Goal: Answer question/provide support: Share knowledge or assist other users

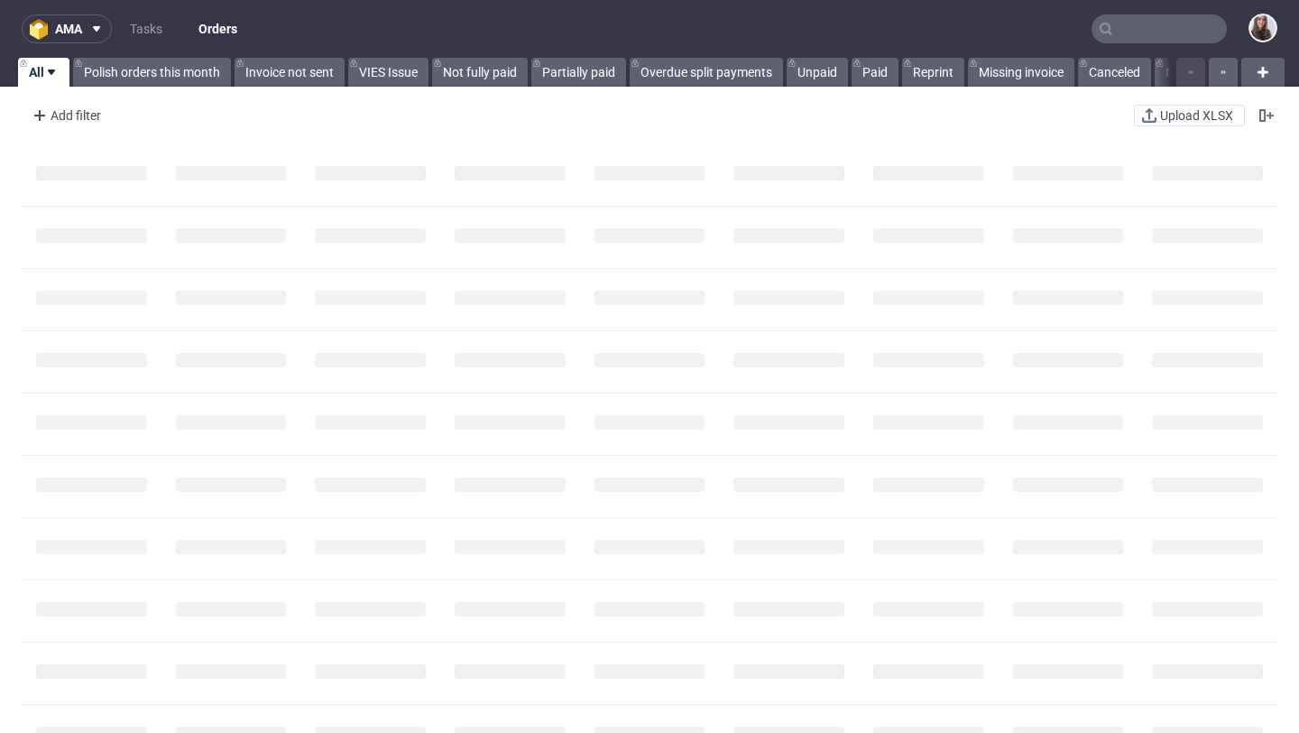
click at [1148, 30] on input "text" at bounding box center [1159, 28] width 135 height 29
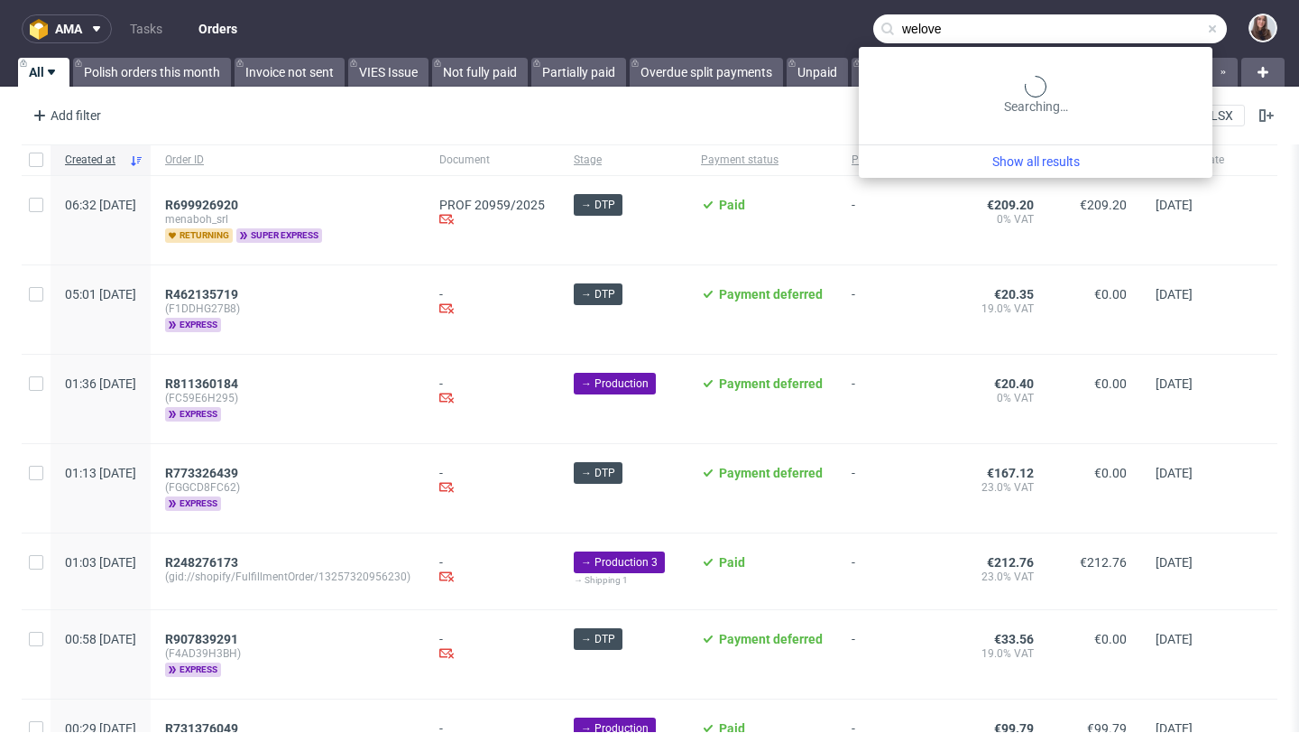
type input "welove"
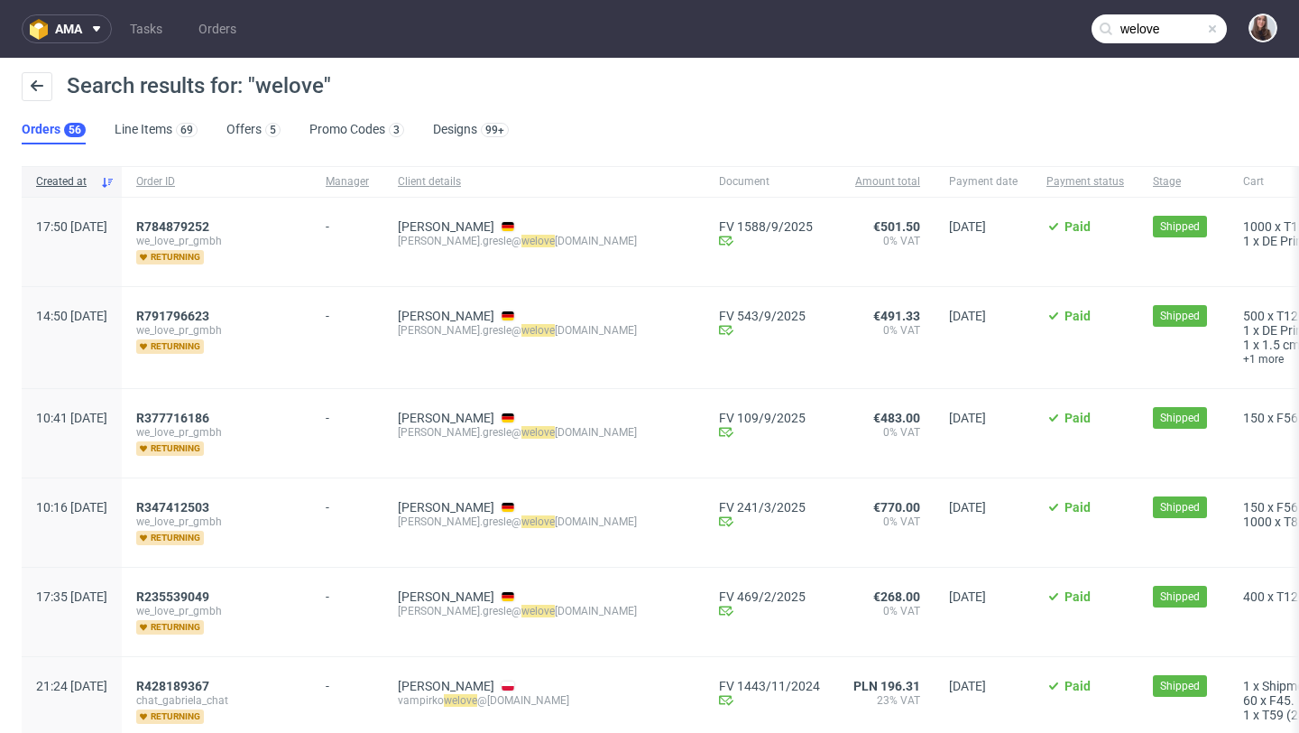
click at [235, 217] on div "R784879252 we_love_pr_gmbh returning" at bounding box center [216, 242] width 189 height 88
click at [209, 222] on span "R784879252" at bounding box center [172, 226] width 73 height 14
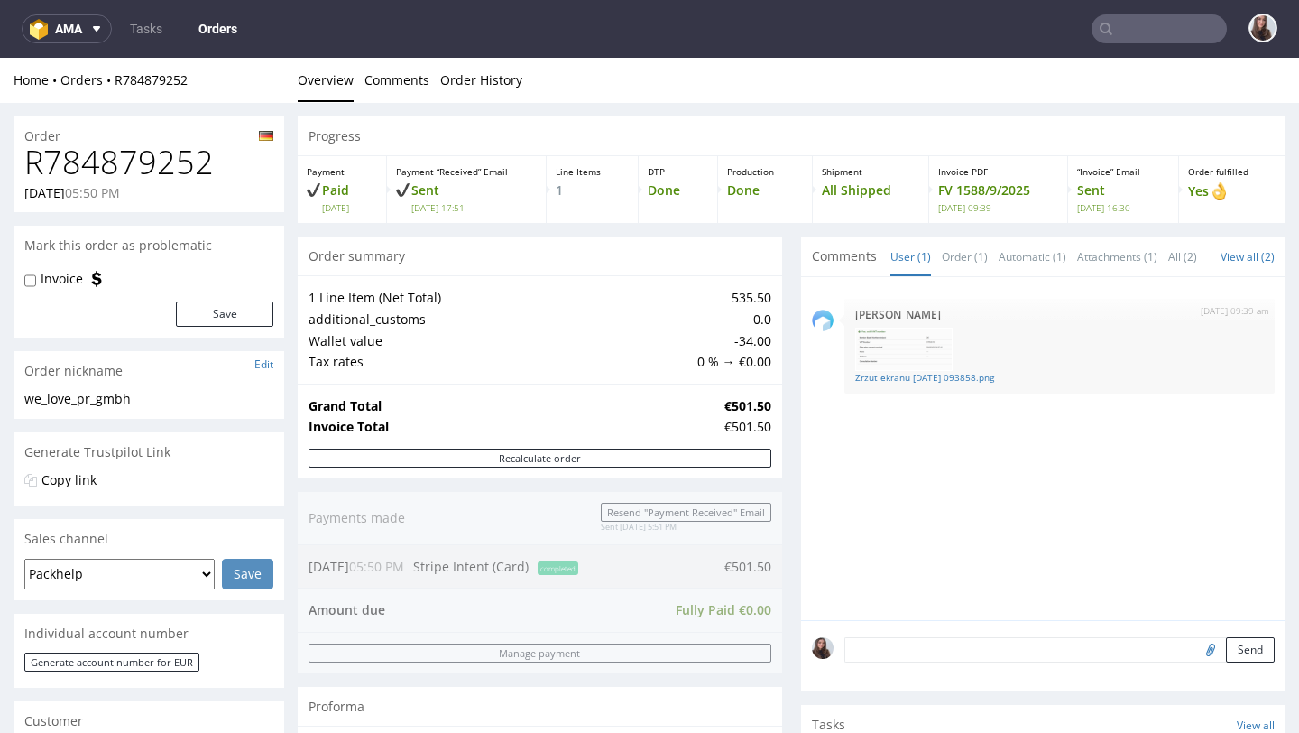
type input "welove"
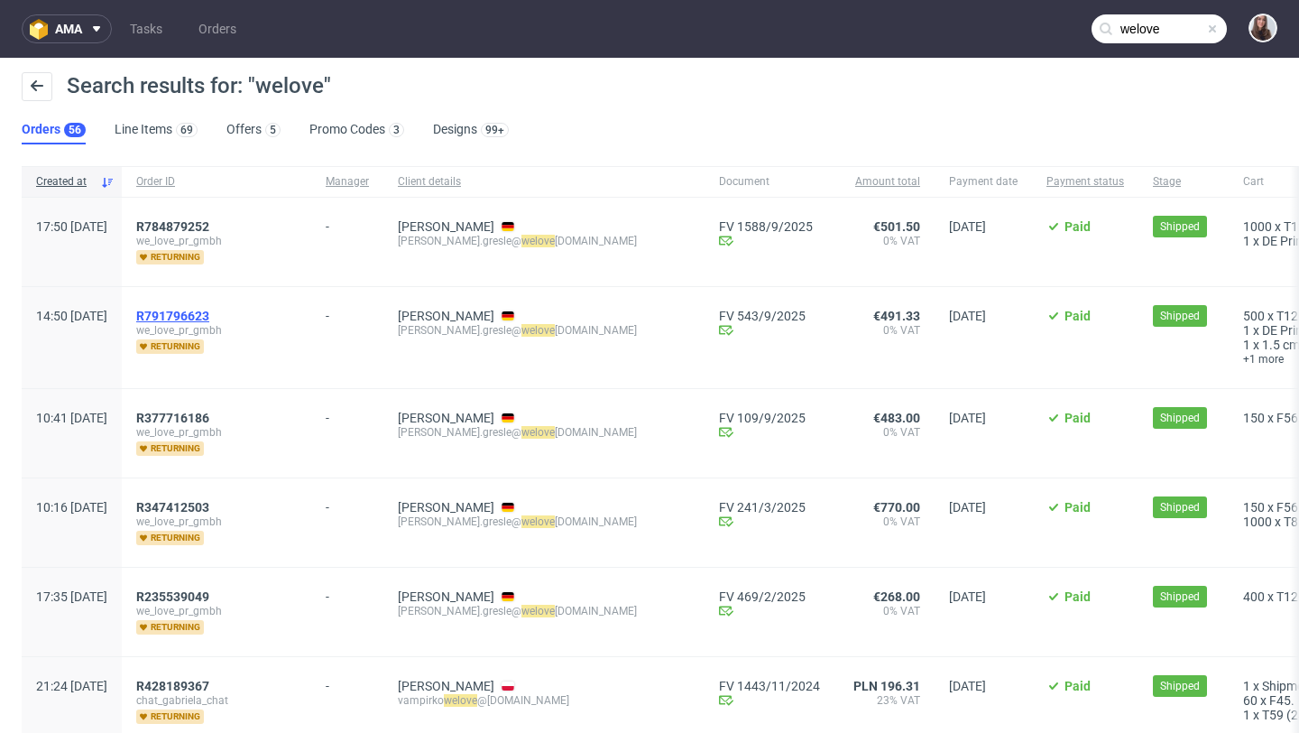
click at [209, 313] on span "R791796623" at bounding box center [172, 316] width 73 height 14
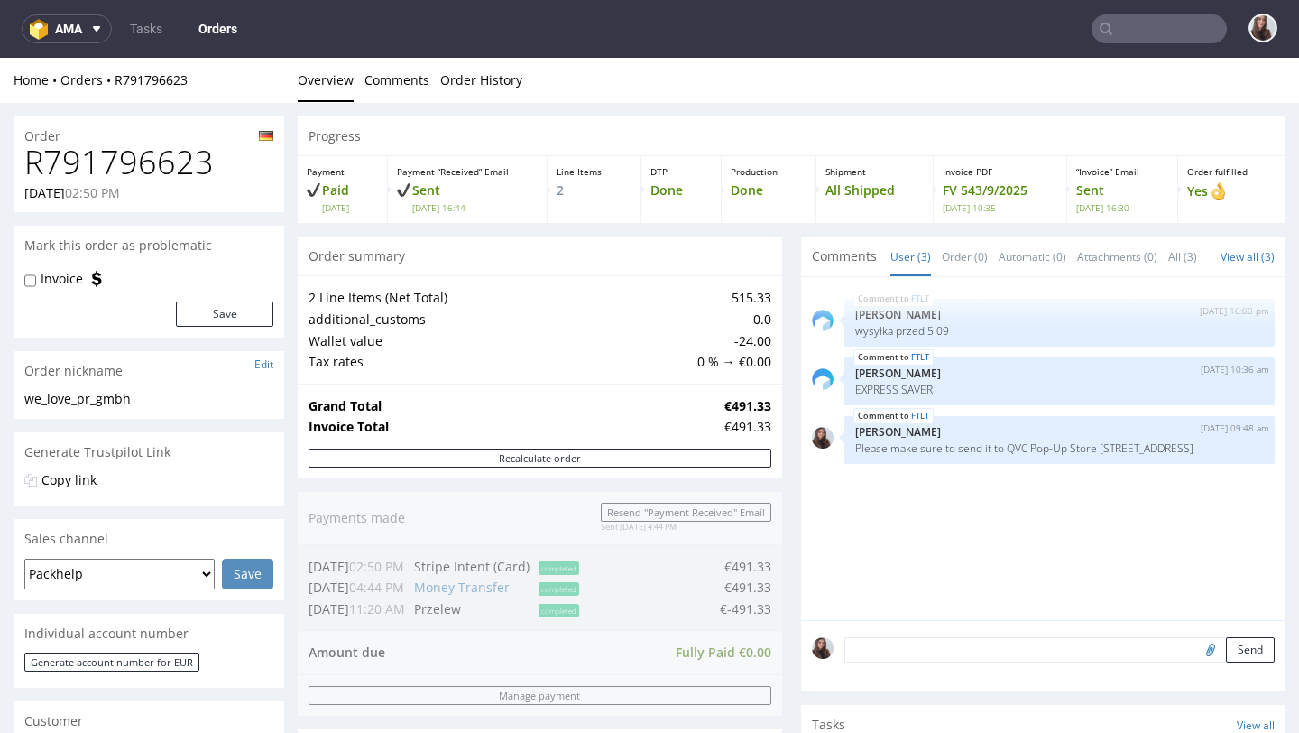
type input "welove"
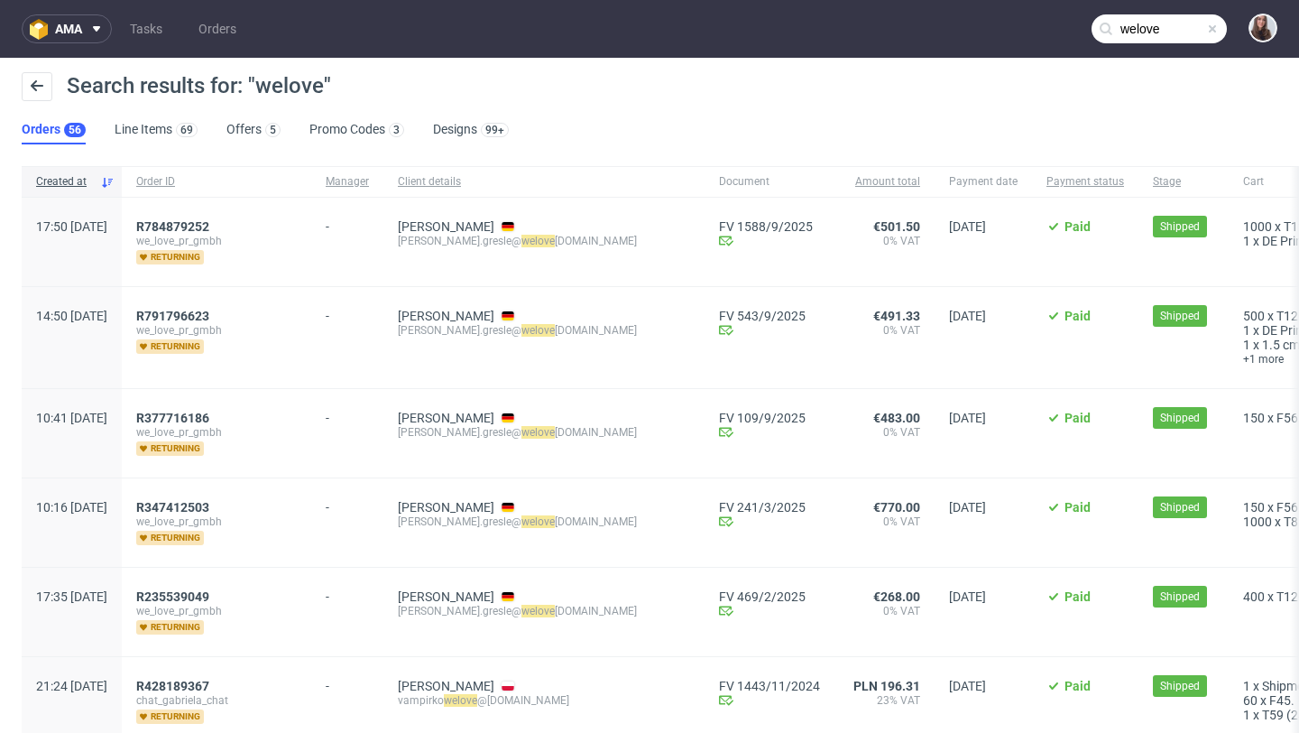
click at [1205, 30] on span at bounding box center [1212, 29] width 14 height 14
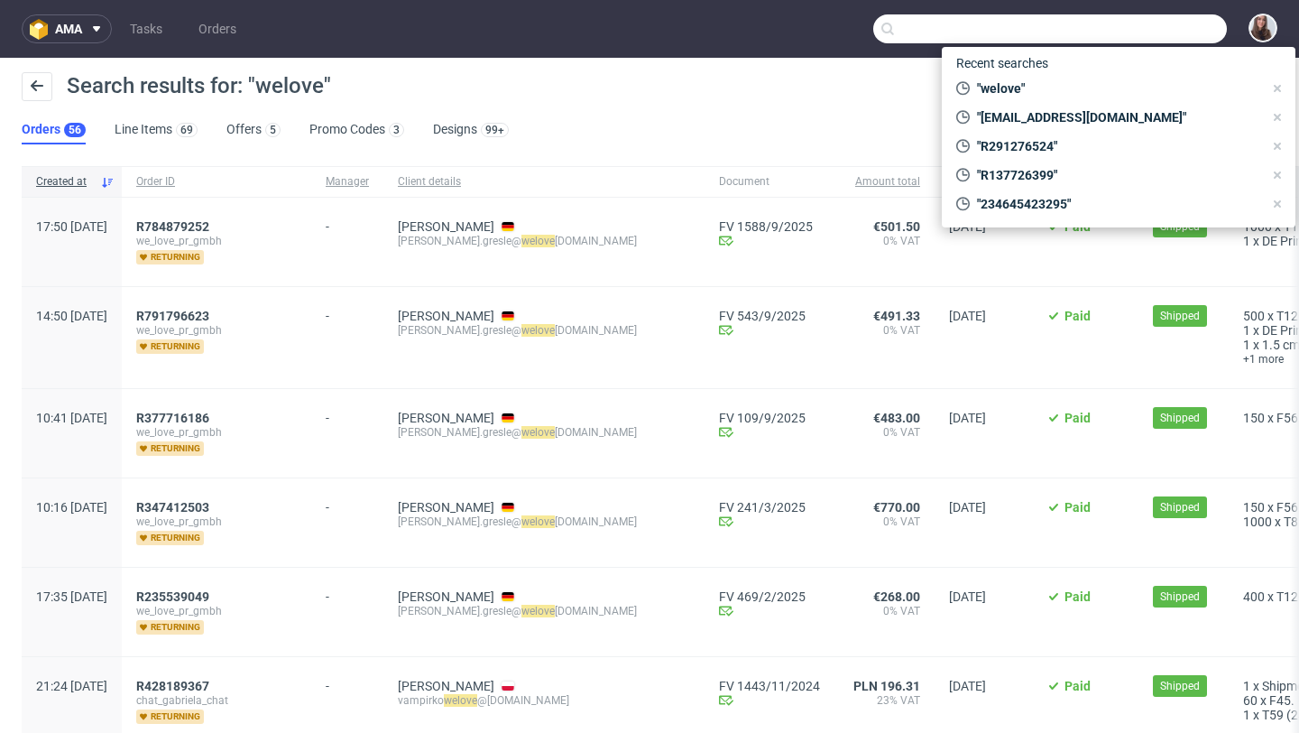
click at [1200, 30] on input "text" at bounding box center [1050, 28] width 354 height 29
paste input "R791796623"
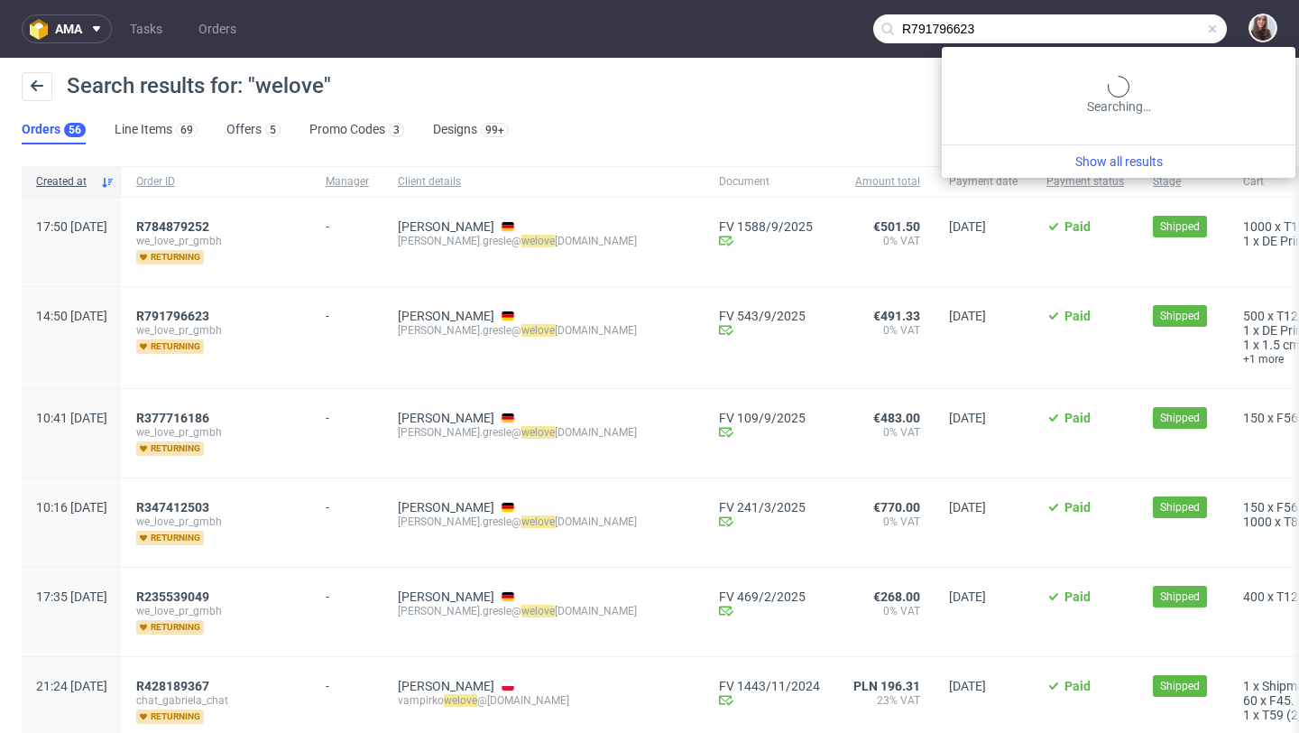
type input "R791796623"
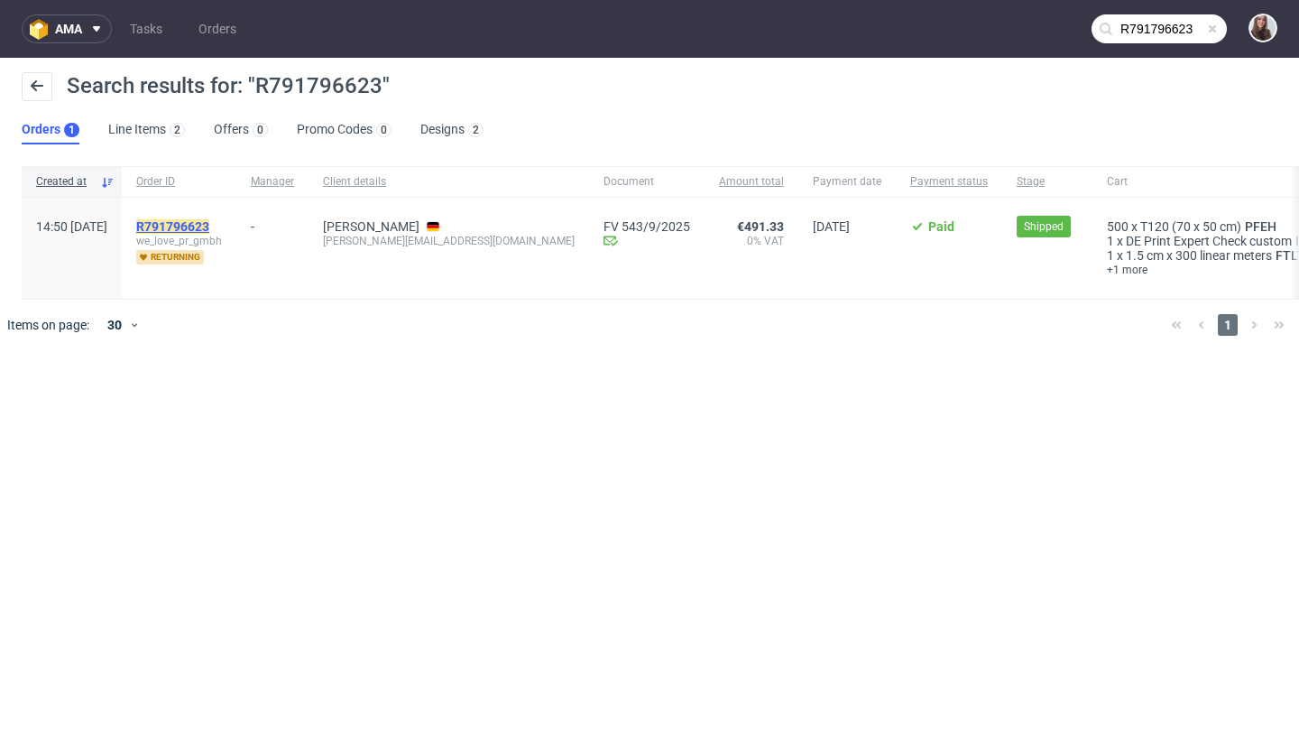
click at [209, 223] on mark "R791796623" at bounding box center [172, 226] width 73 height 14
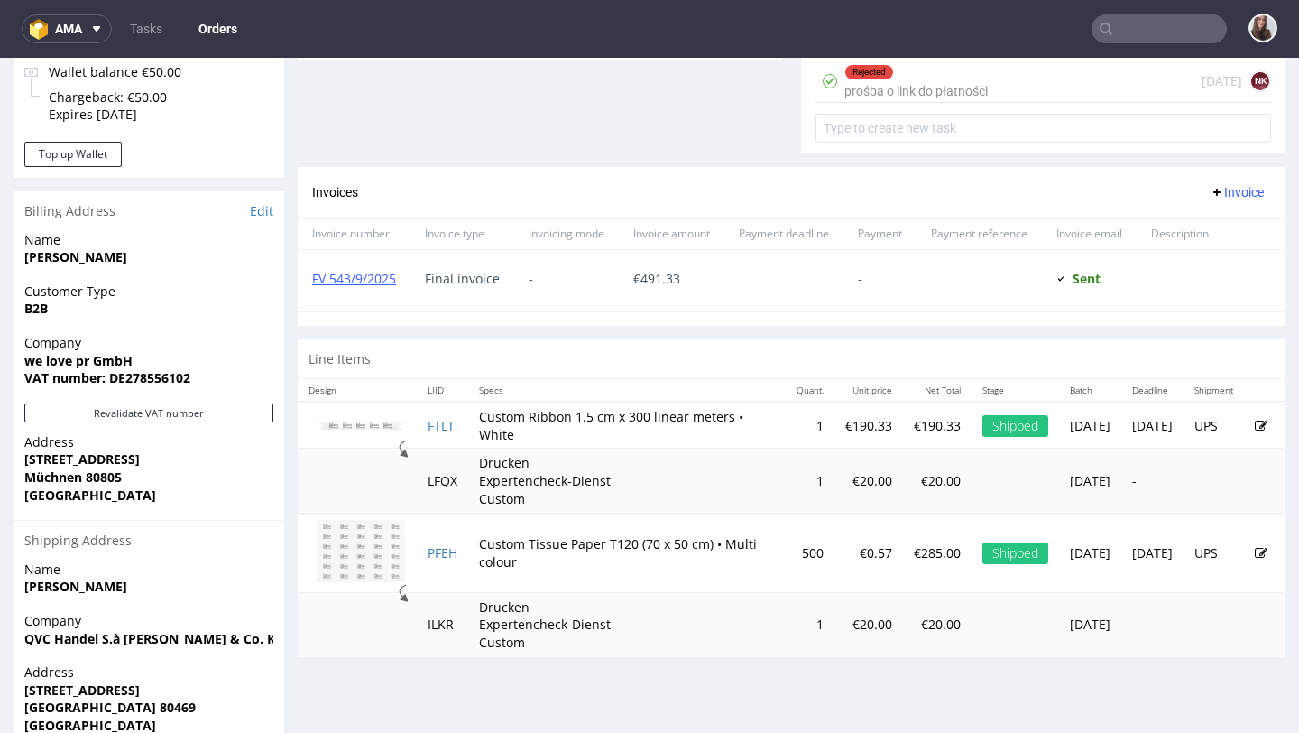
scroll to position [781, 0]
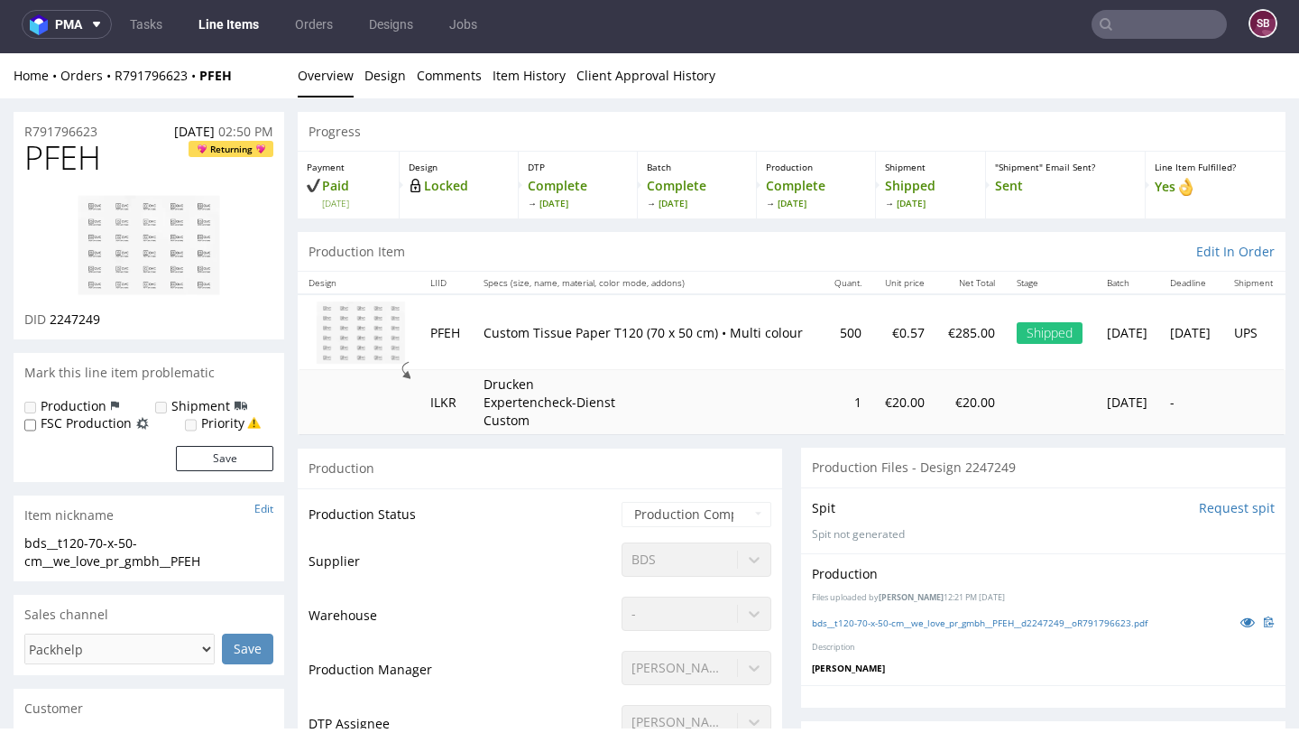
click at [181, 243] on img at bounding box center [149, 245] width 144 height 103
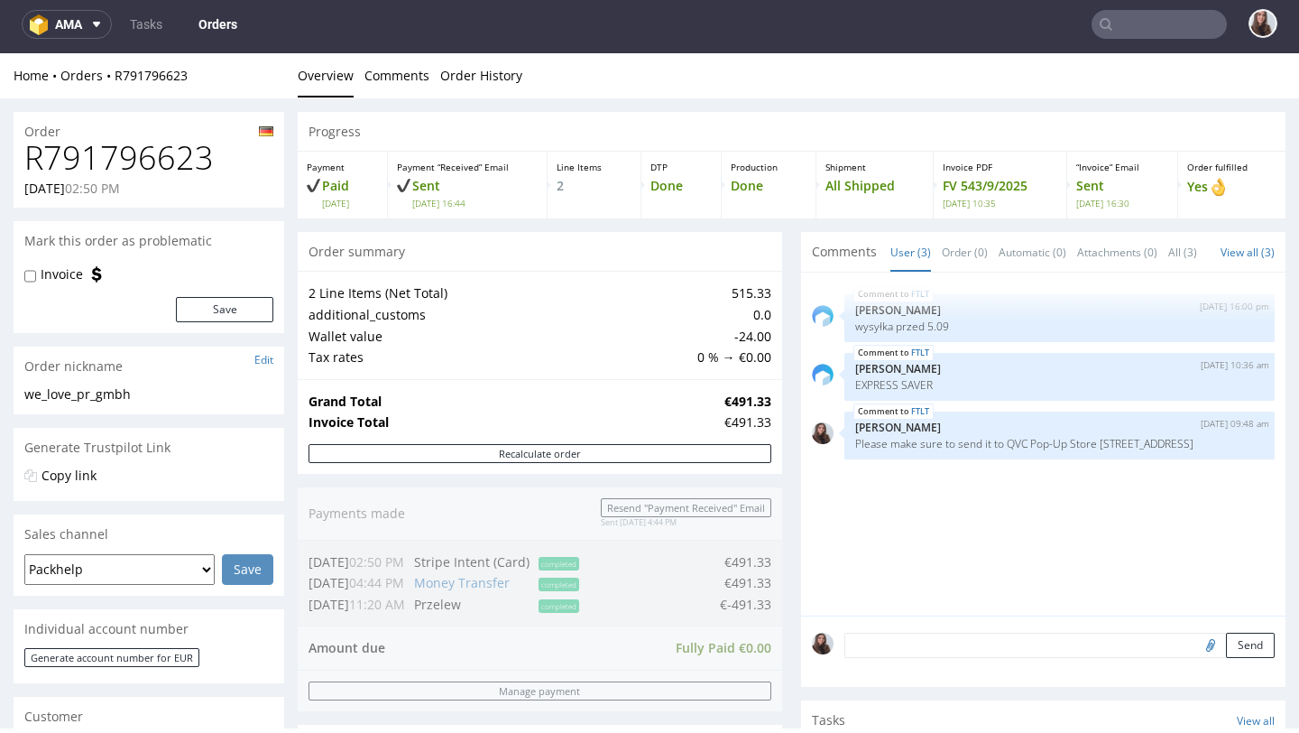
click at [1145, 20] on input "text" at bounding box center [1159, 24] width 135 height 29
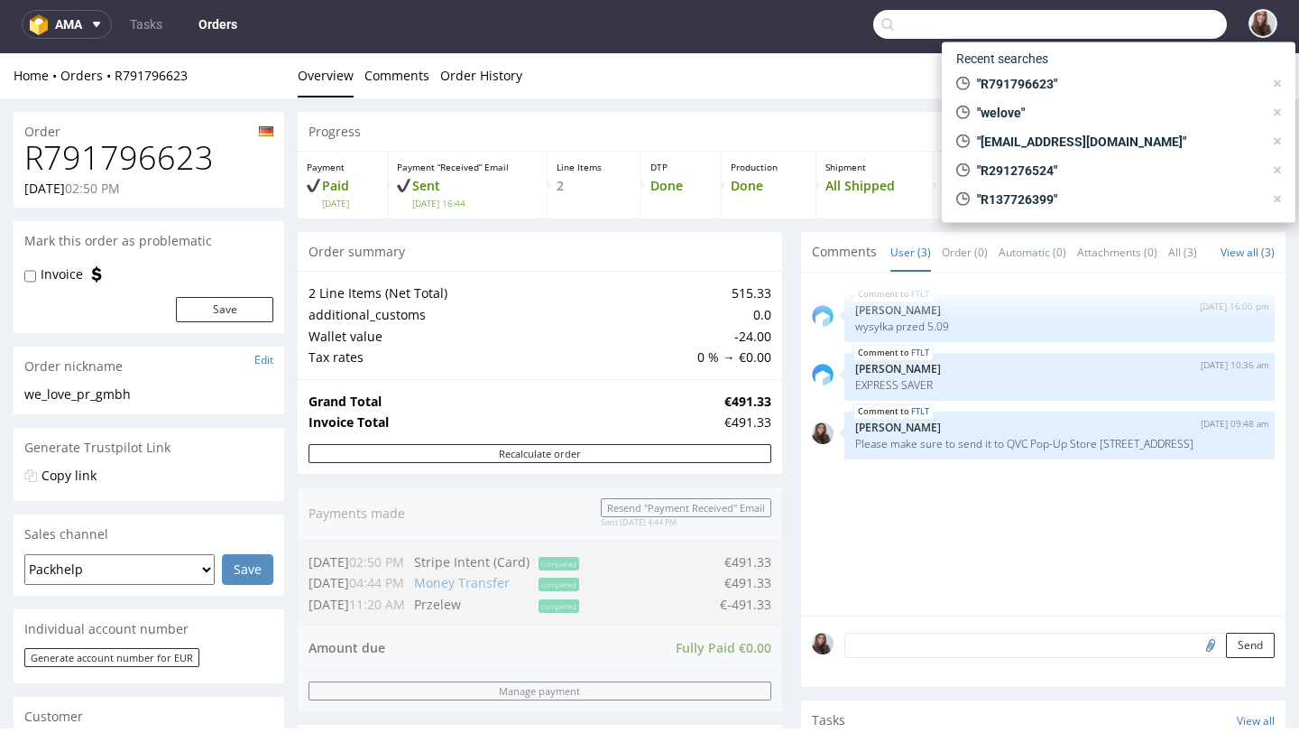
paste input "Bitte leite unbedingt das Logo anbei an die Grafik weiter. Es muss bitte das Lo…"
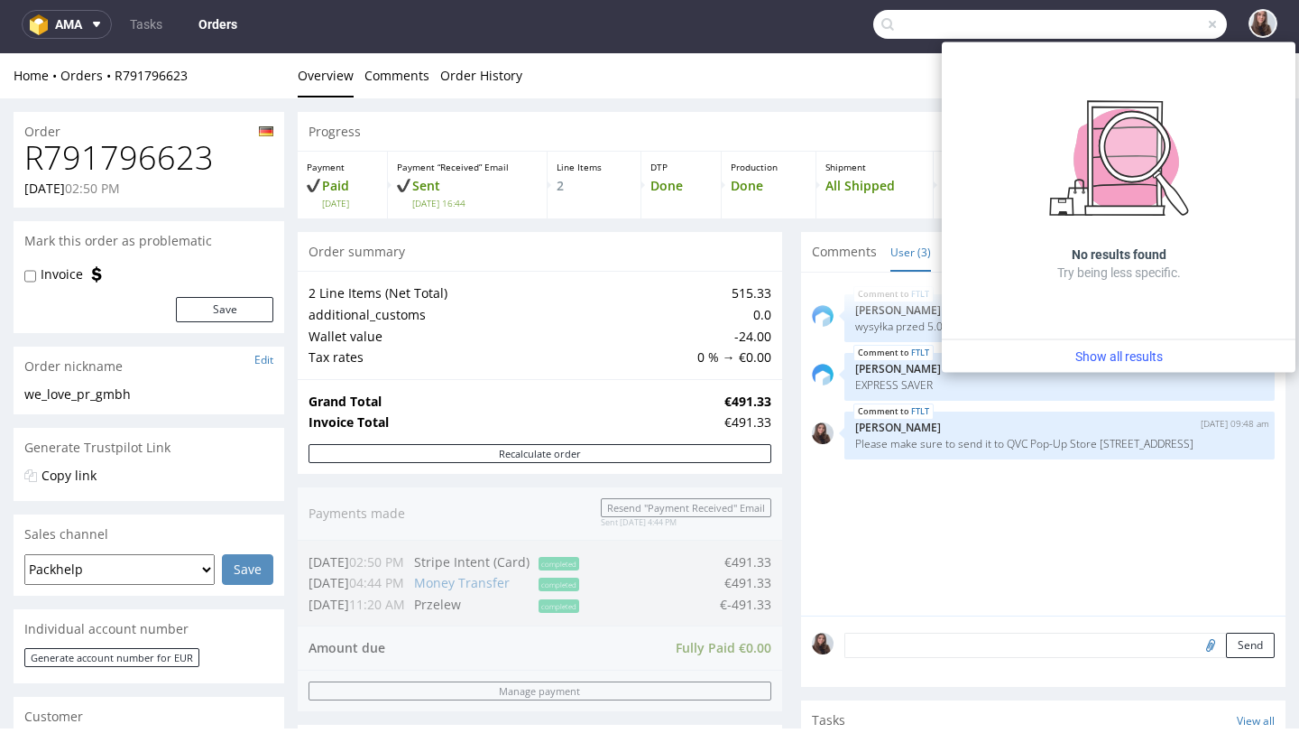
type input "Bitte leite unbedingt das Logo anbei an die Grafik weiter. Es muss bitte das Lo…"
click at [1205, 29] on span at bounding box center [1212, 24] width 14 height 14
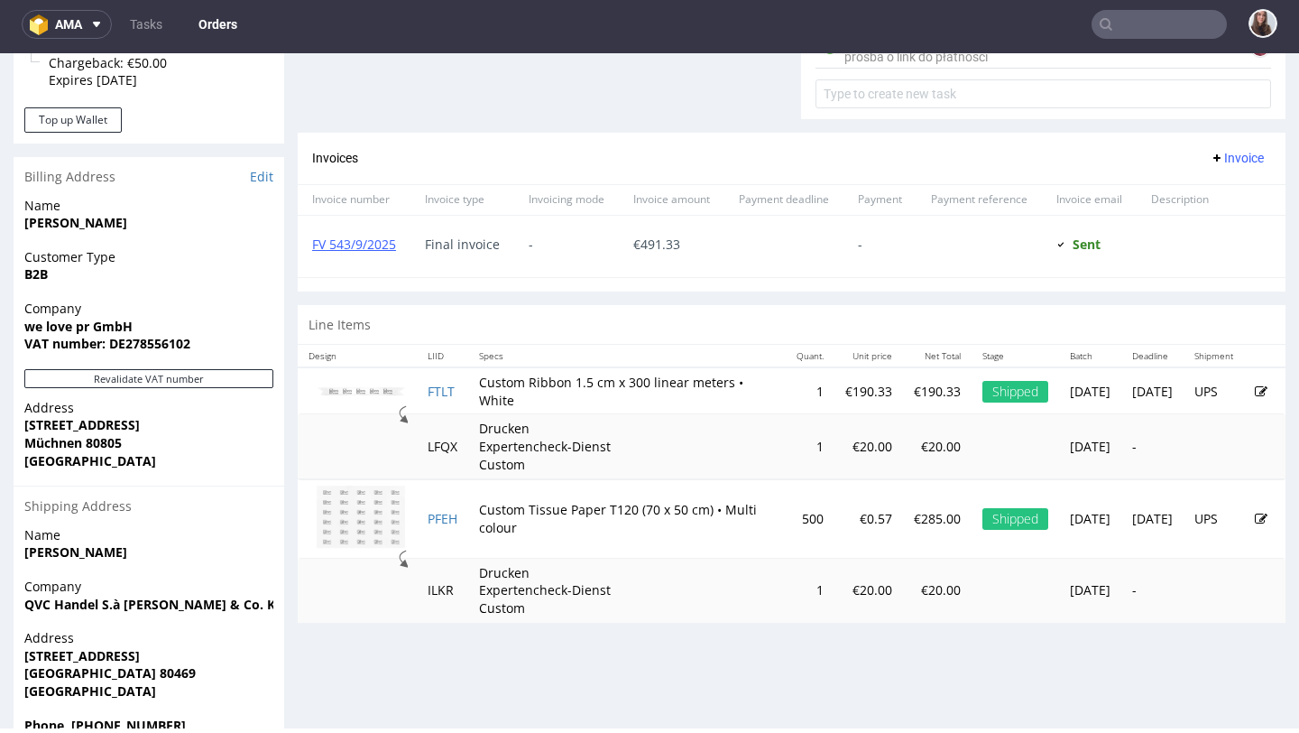
scroll to position [803, 0]
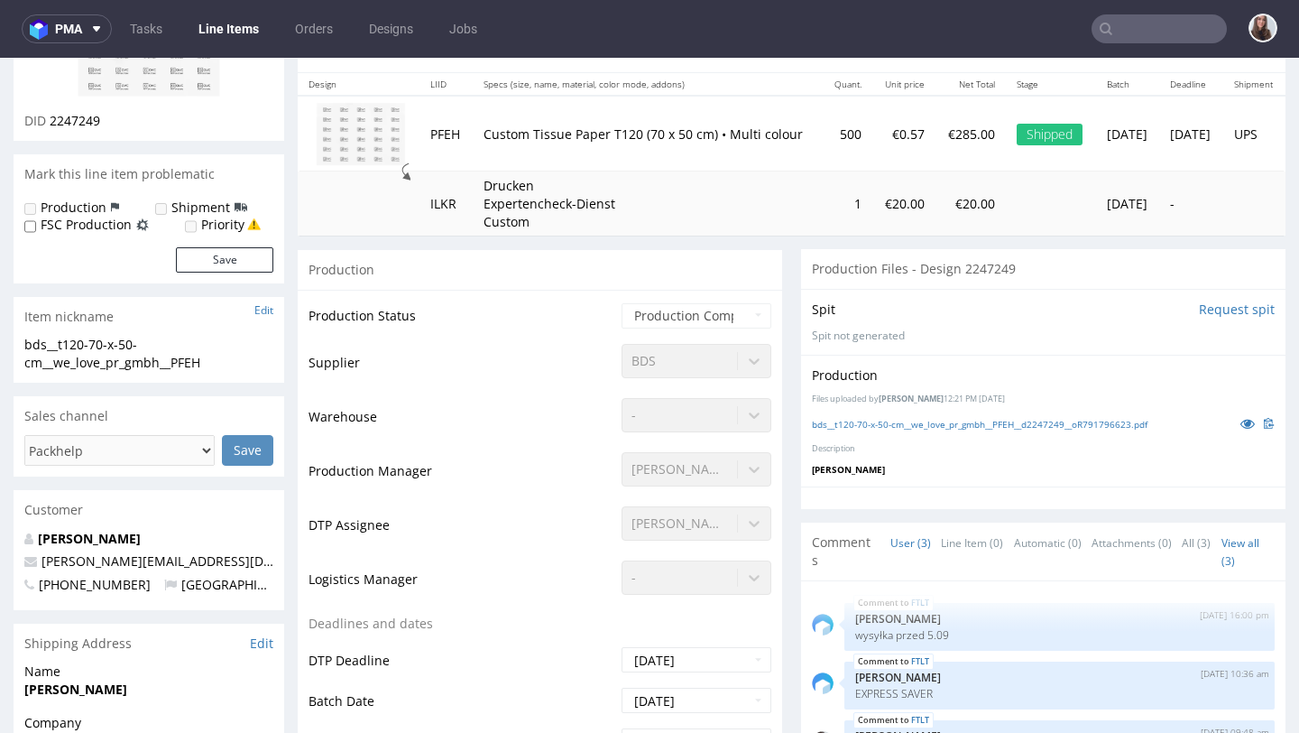
scroll to position [225, 0]
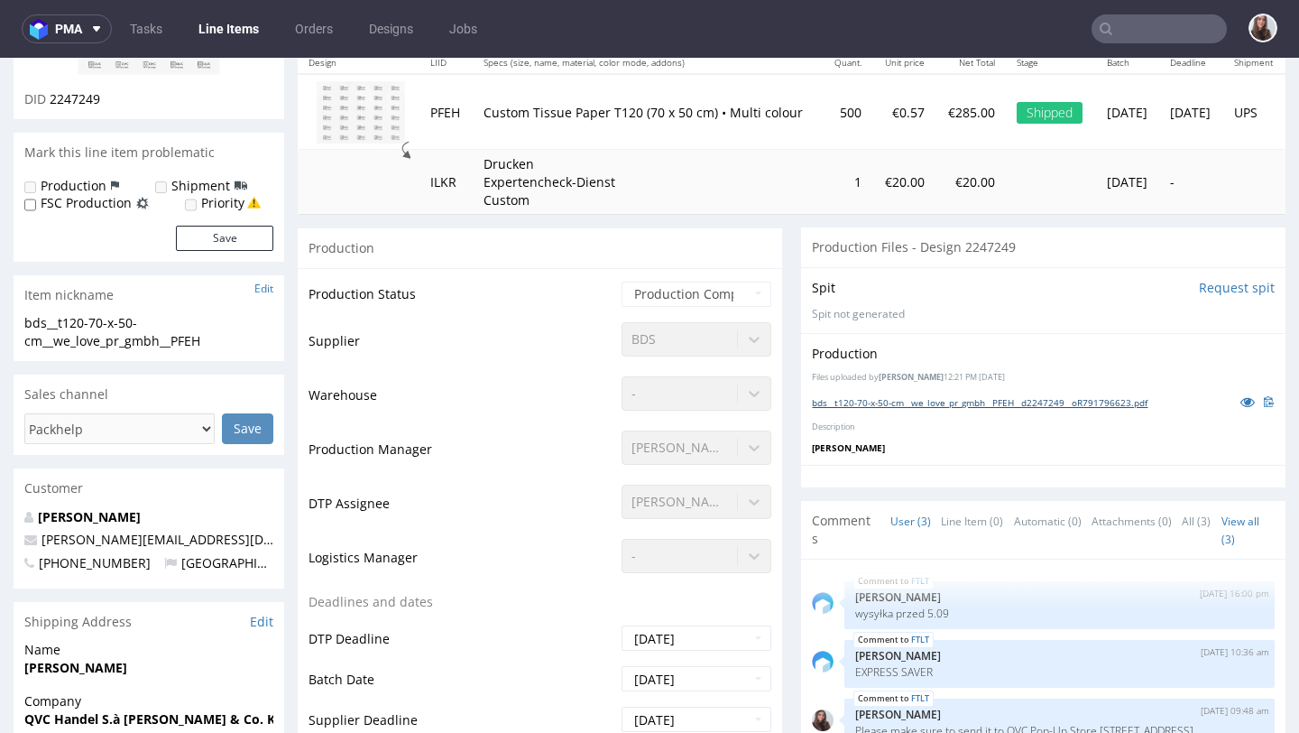
click at [950, 396] on link "bds__t120-70-x-50-cm__we_love_pr_gmbh__PFEH__d2247249__oR791796623.pdf" at bounding box center [980, 402] width 336 height 13
click at [1154, 25] on input "text" at bounding box center [1159, 28] width 135 height 29
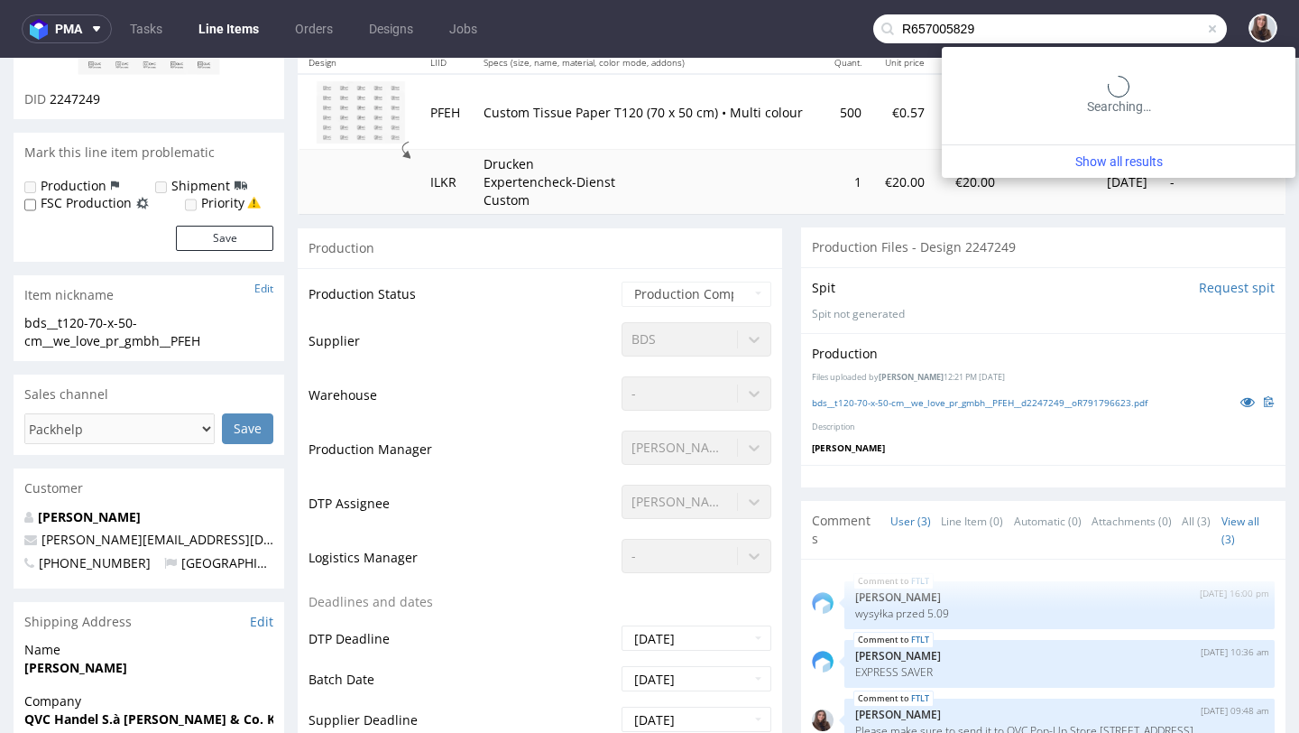
type input "R657005829"
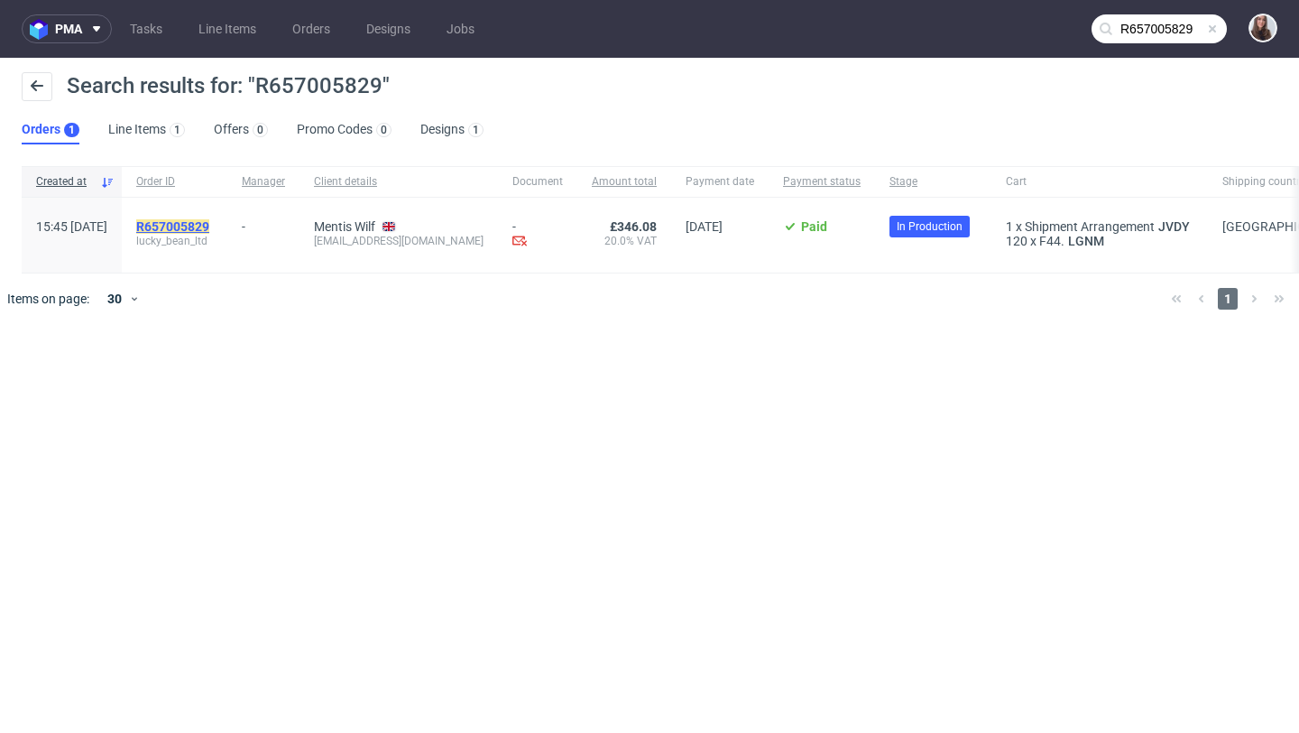
click at [209, 225] on mark "R657005829" at bounding box center [172, 226] width 73 height 14
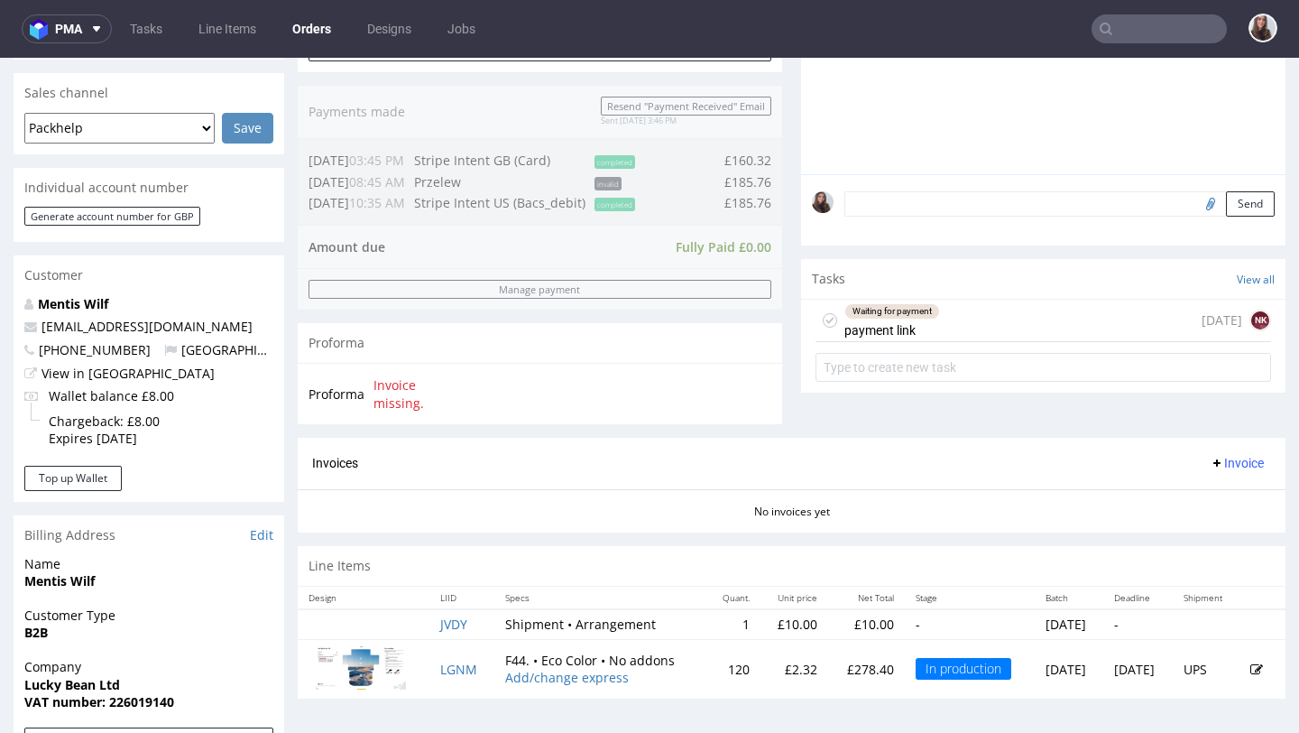
scroll to position [447, 0]
click at [949, 335] on div "Waiting for payment payment link 12 days ago NK" at bounding box center [1044, 320] width 456 height 42
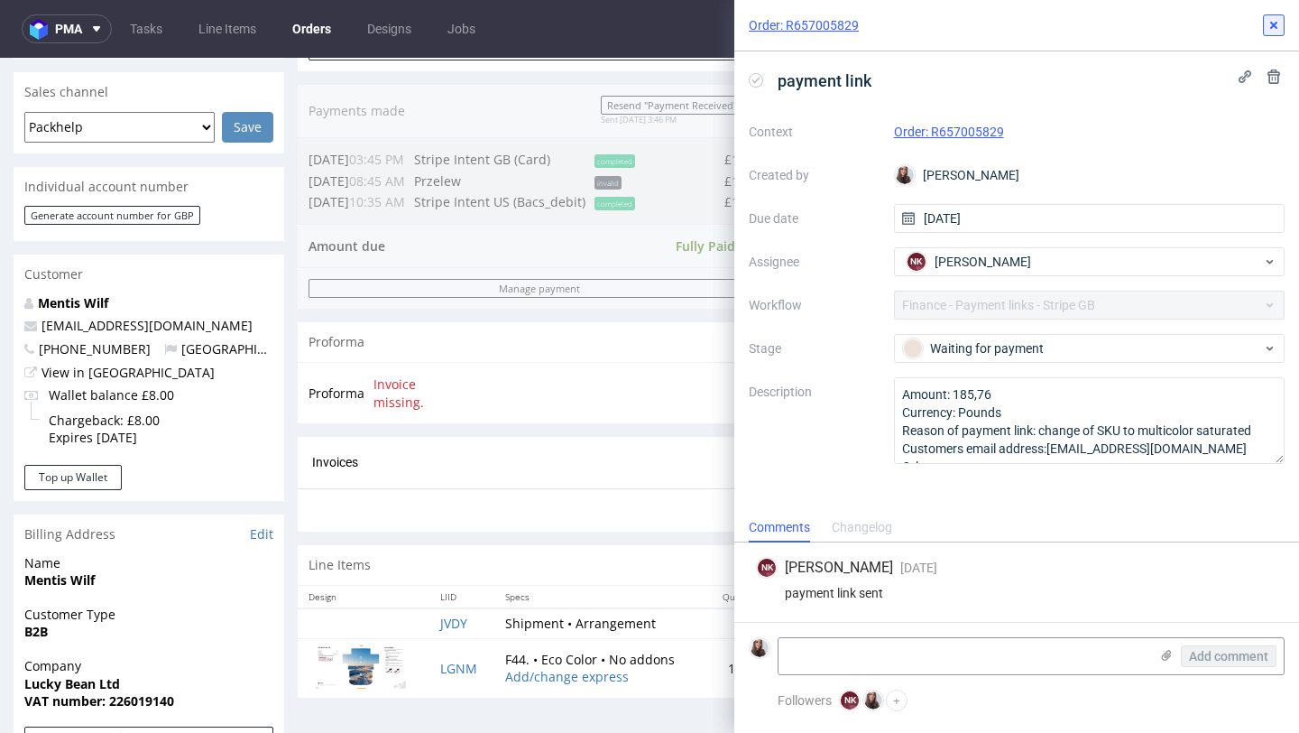
click at [1272, 27] on use at bounding box center [1273, 25] width 7 height 7
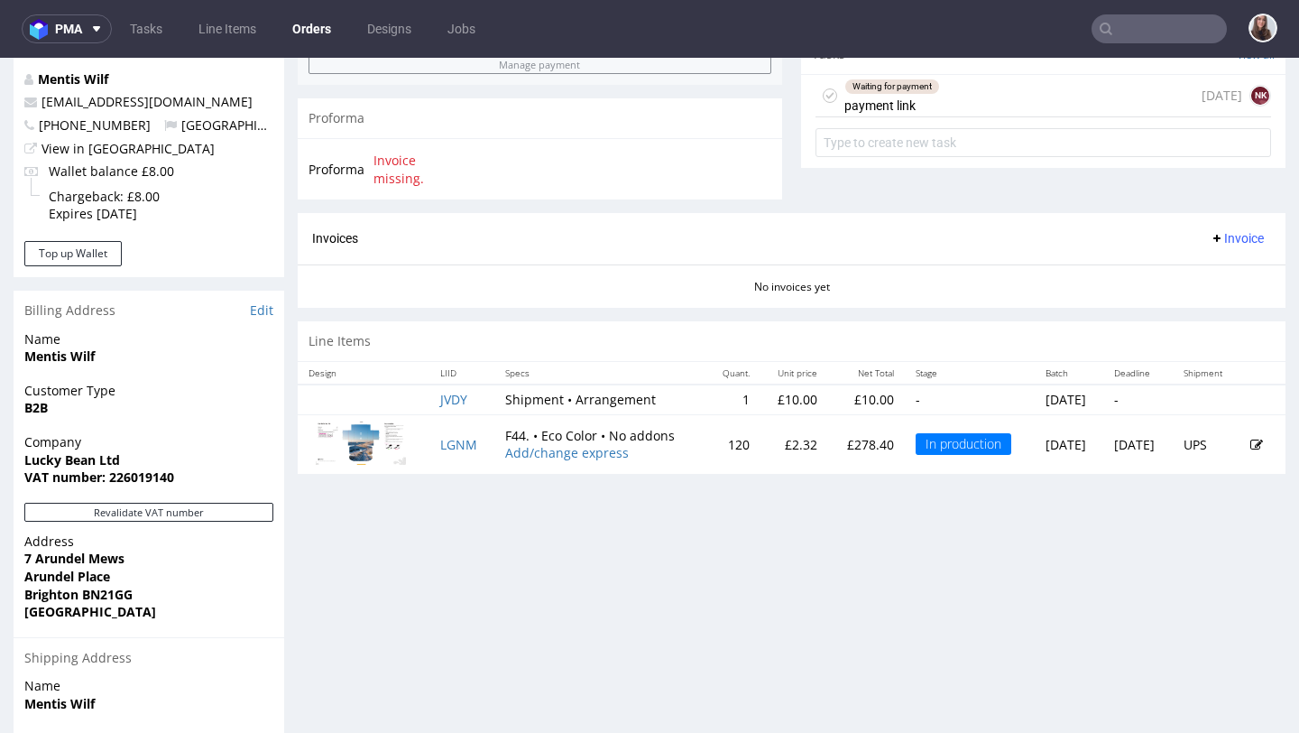
scroll to position [678, 0]
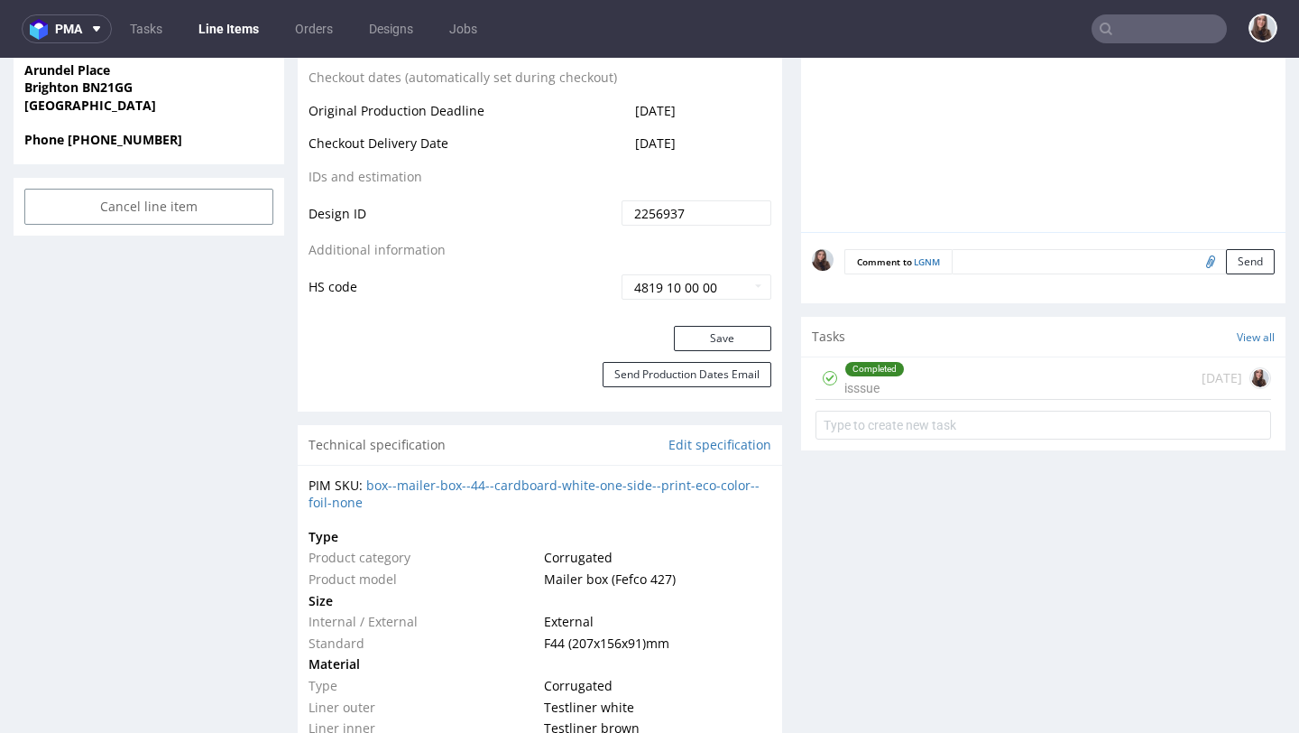
scroll to position [1013, 0]
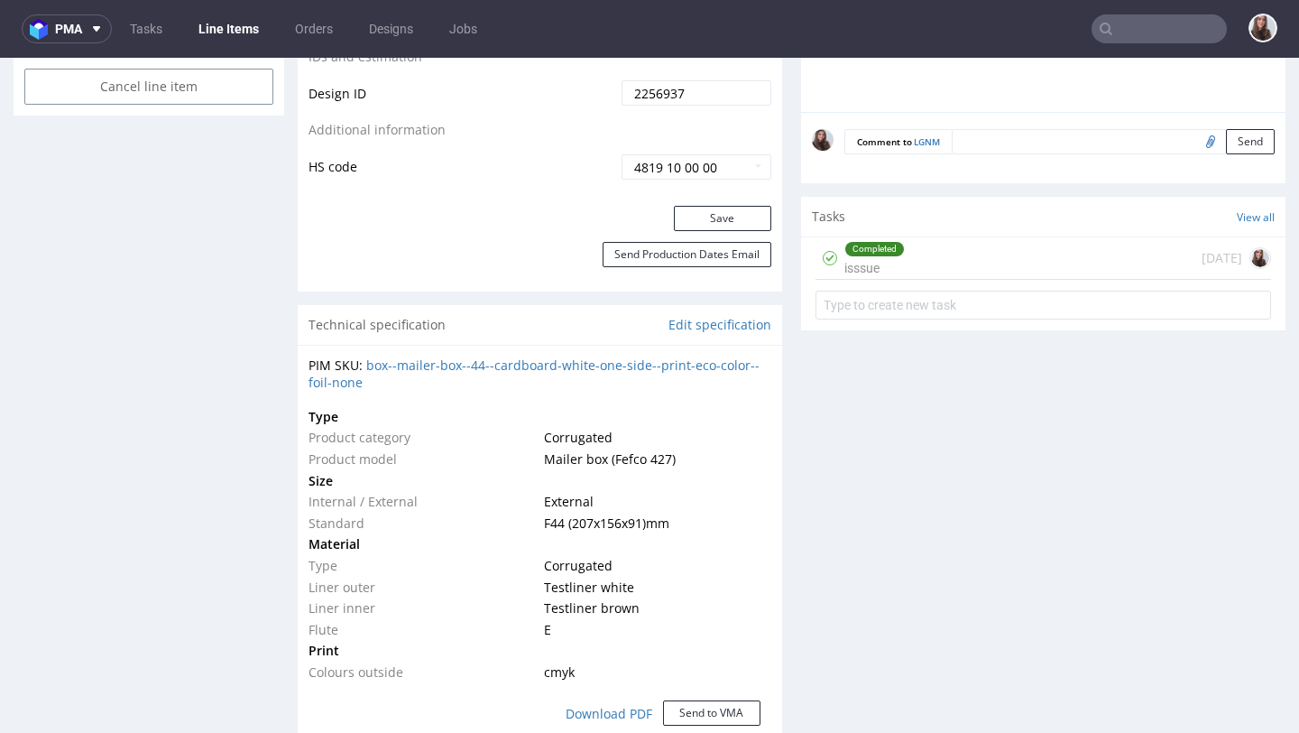
click at [950, 245] on div "Completed isssue 15 days ago" at bounding box center [1044, 258] width 456 height 42
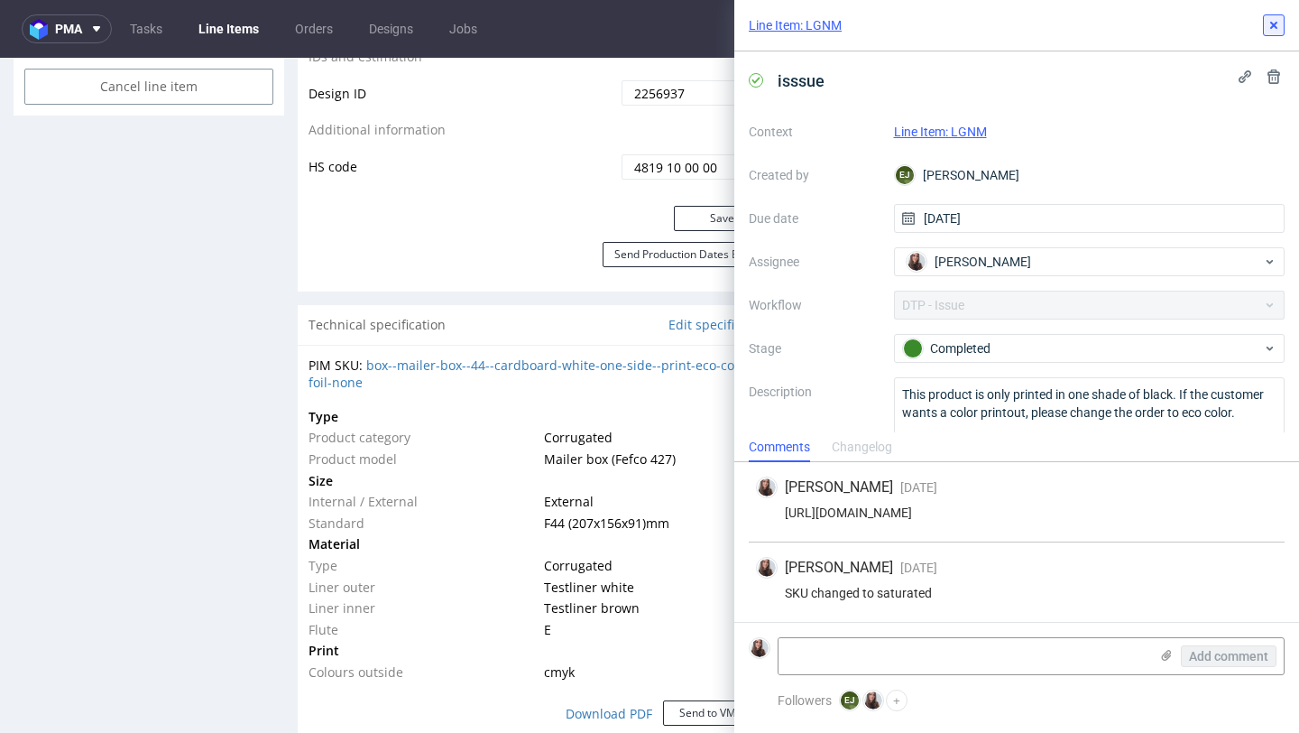
click at [1269, 27] on icon at bounding box center [1274, 25] width 14 height 14
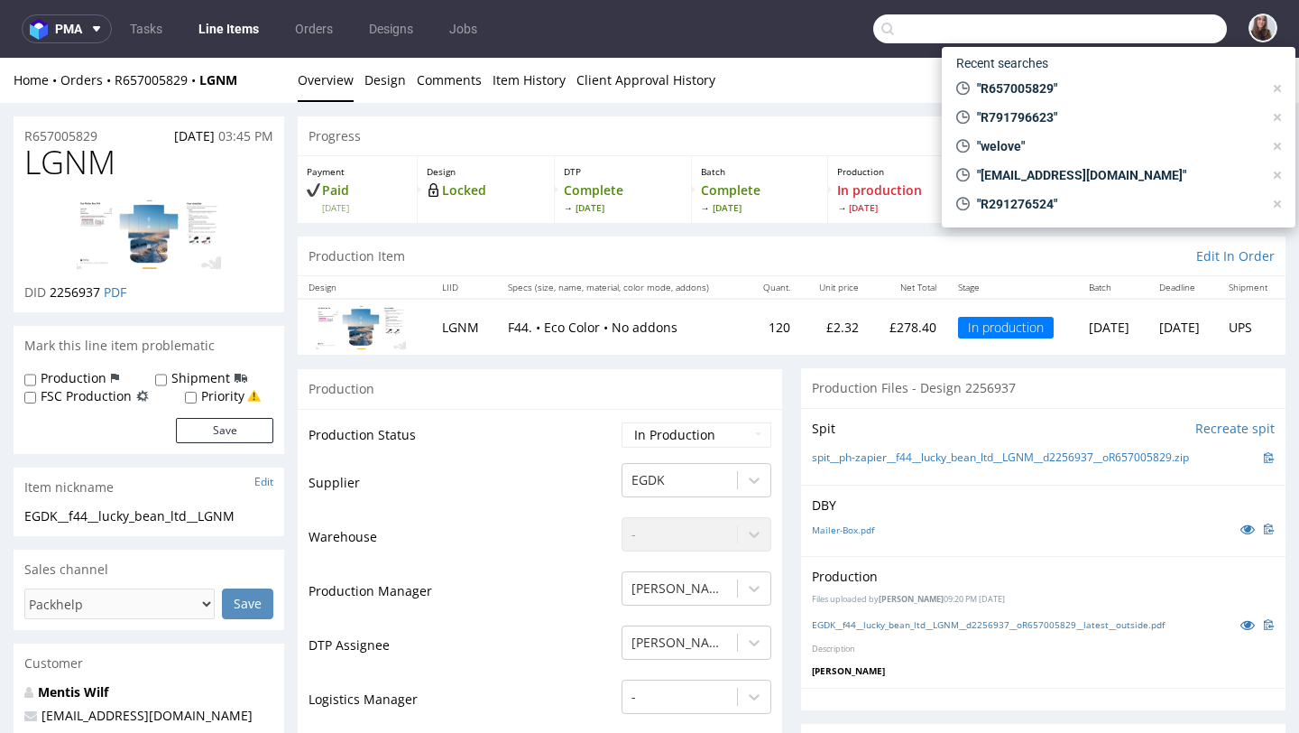
click at [1132, 23] on input "text" at bounding box center [1050, 28] width 354 height 29
paste input "R048271770"
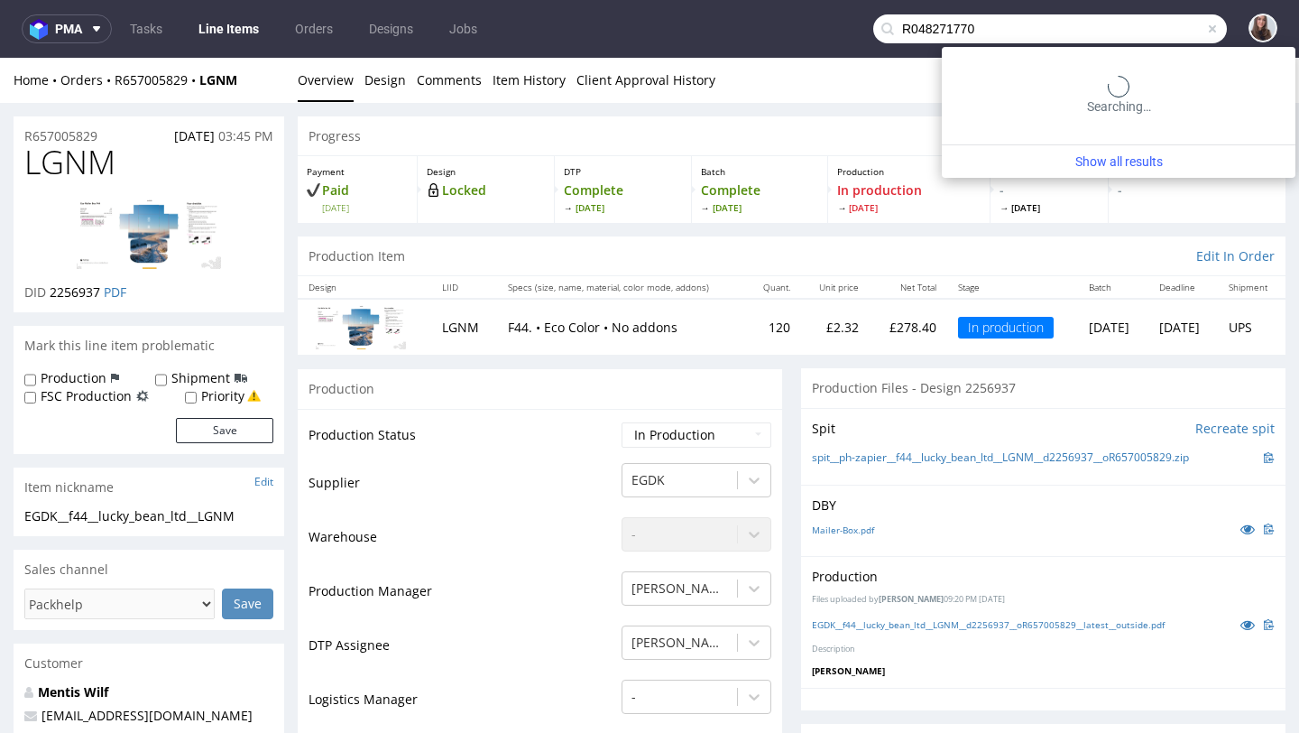
type input "R048271770"
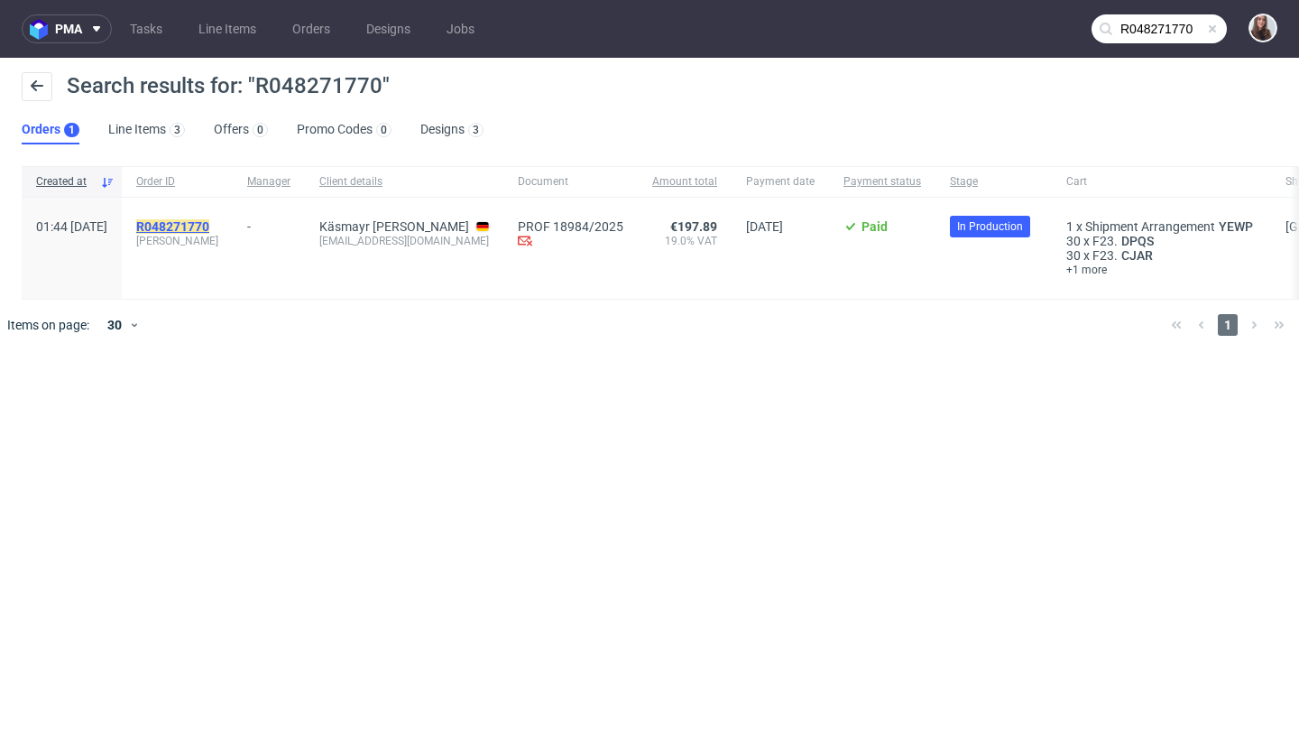
click at [209, 226] on mark "R048271770" at bounding box center [172, 226] width 73 height 14
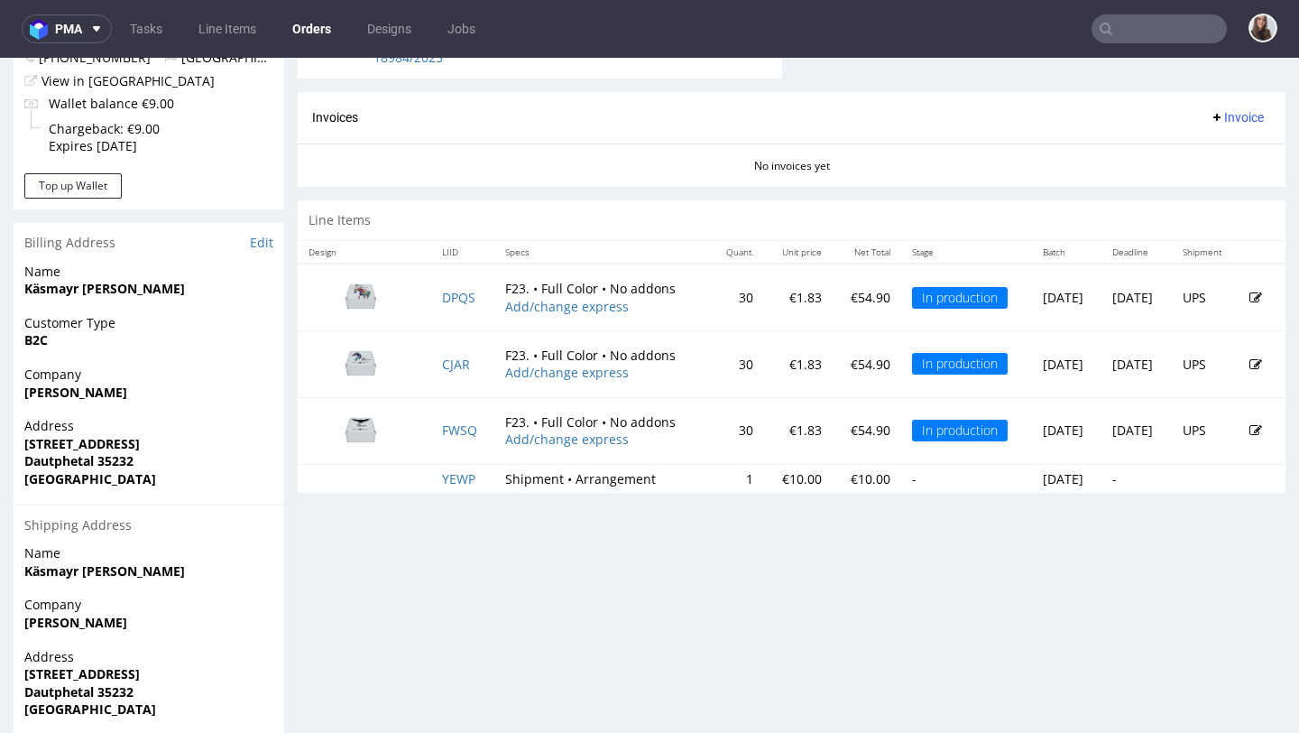
scroll to position [758, 0]
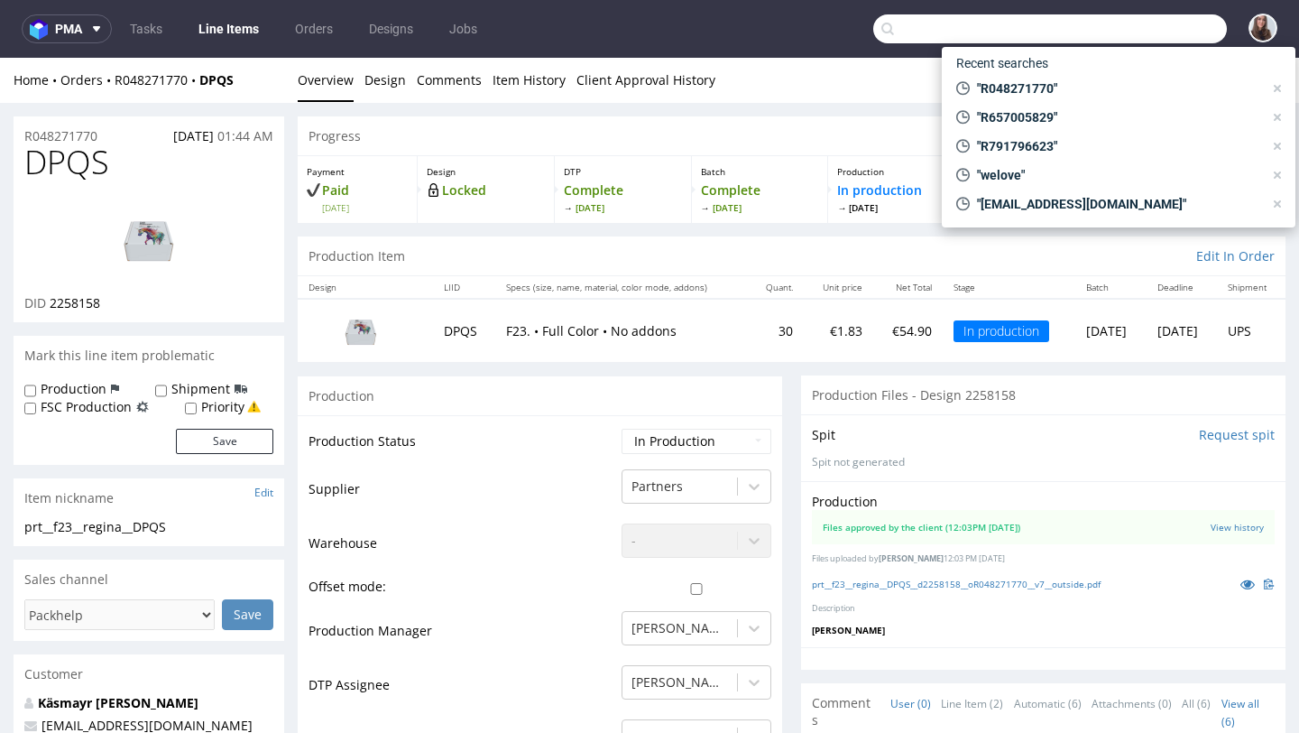
click at [1131, 29] on input "text" at bounding box center [1050, 28] width 354 height 29
paste input "R926570246"
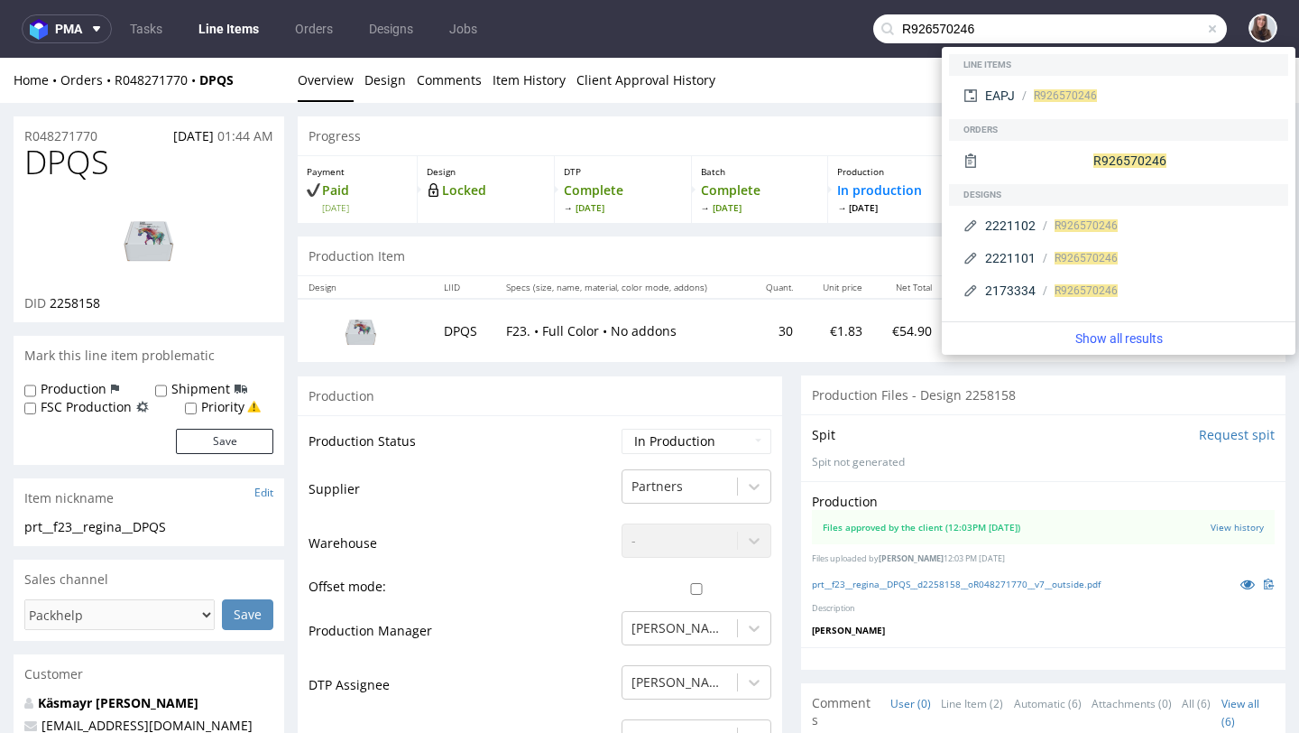
type input "R926570246"
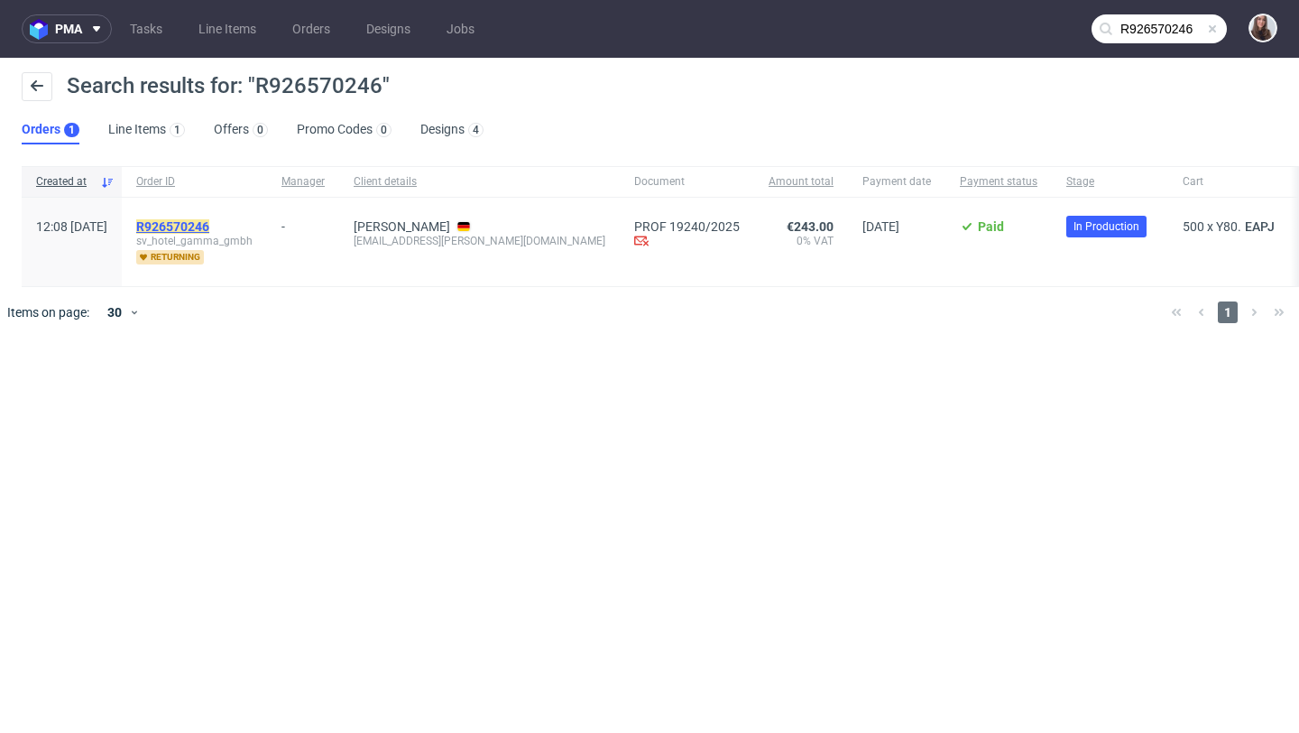
click at [209, 228] on mark "R926570246" at bounding box center [172, 226] width 73 height 14
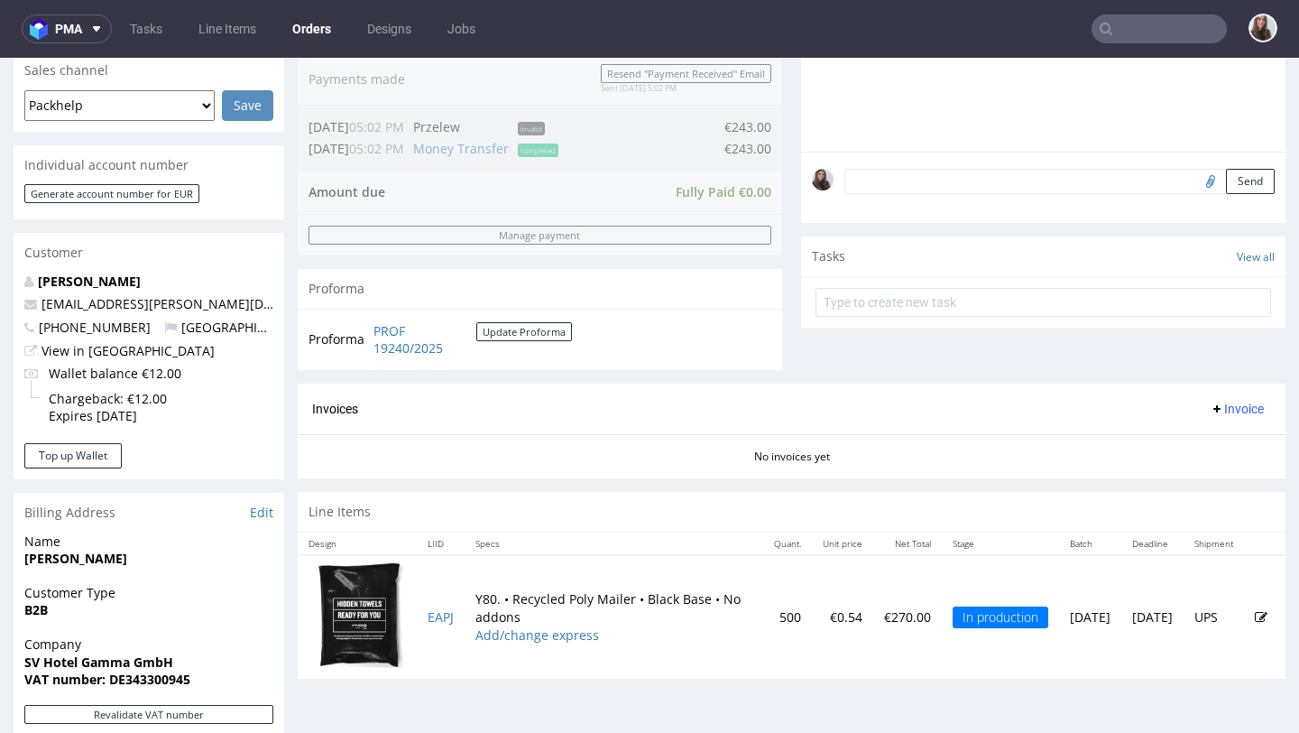
scroll to position [559, 0]
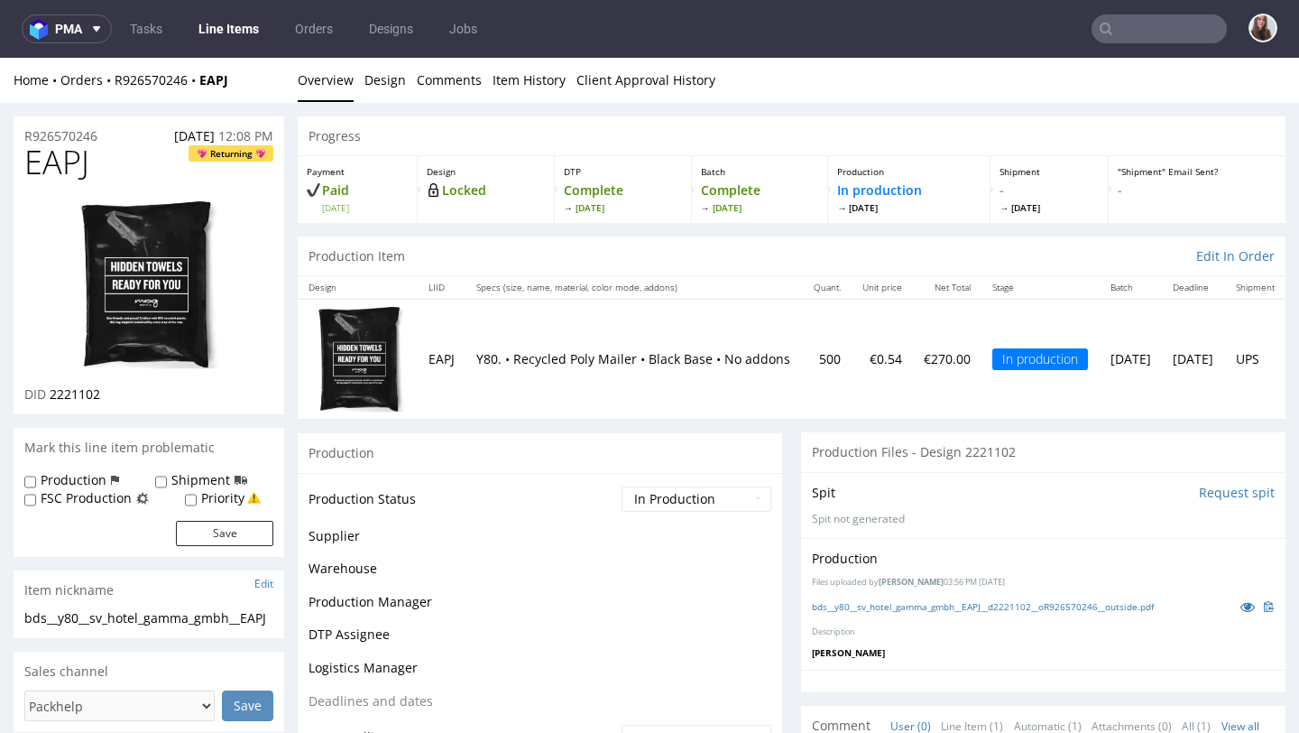
scroll to position [692, 0]
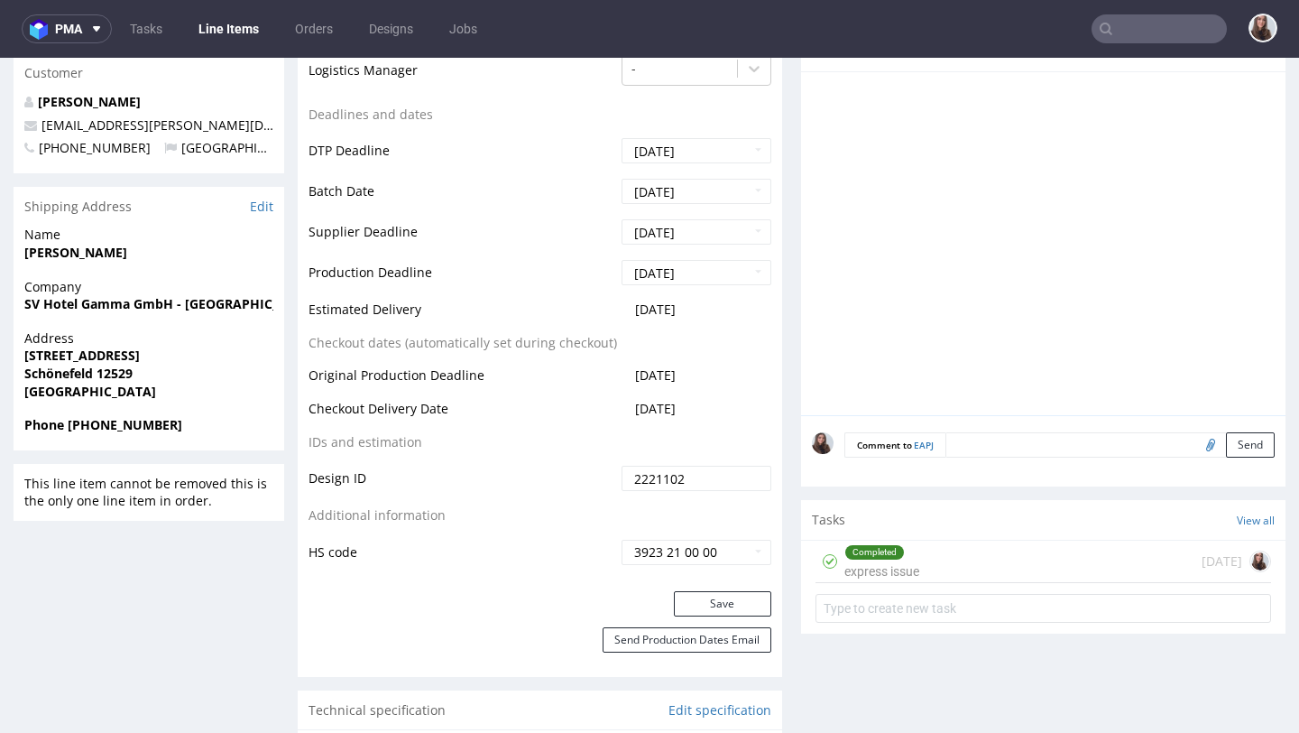
click at [914, 552] on div "Completed express issue 14 days ago" at bounding box center [1044, 561] width 456 height 42
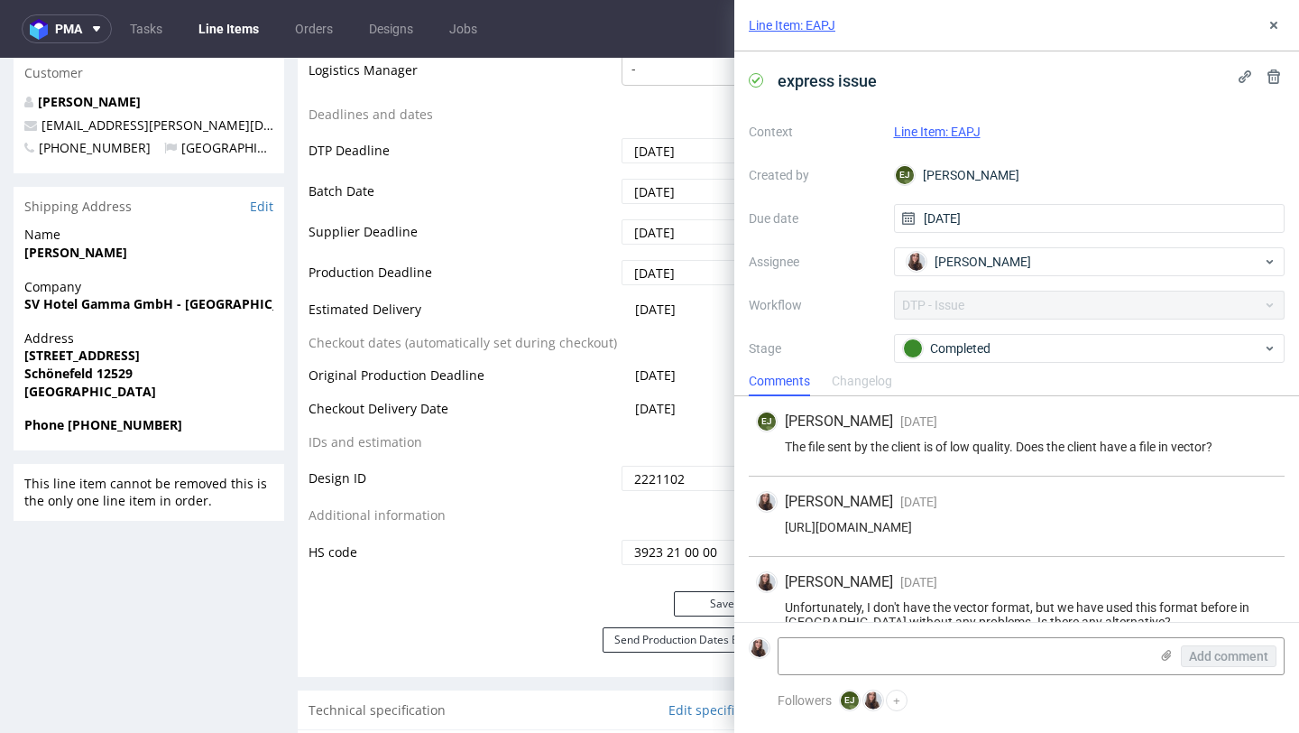
scroll to position [124, 0]
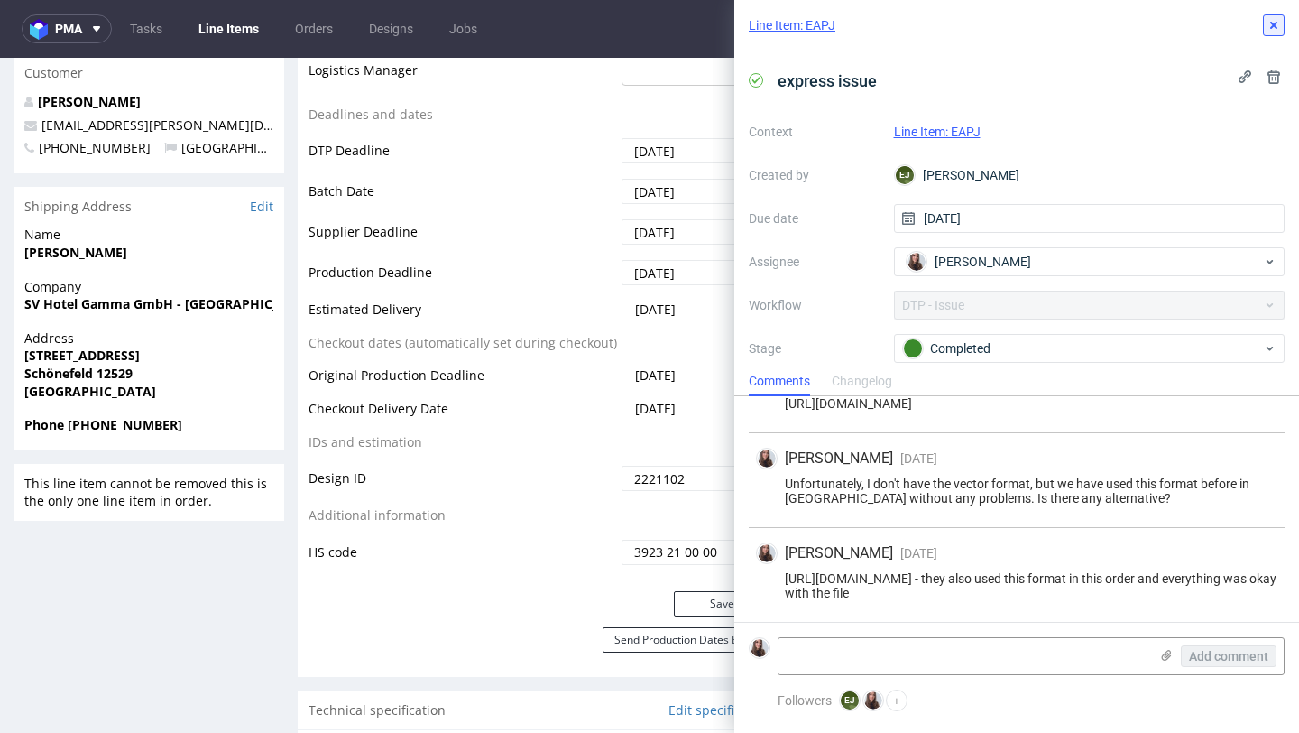
click at [1269, 26] on icon at bounding box center [1274, 25] width 14 height 14
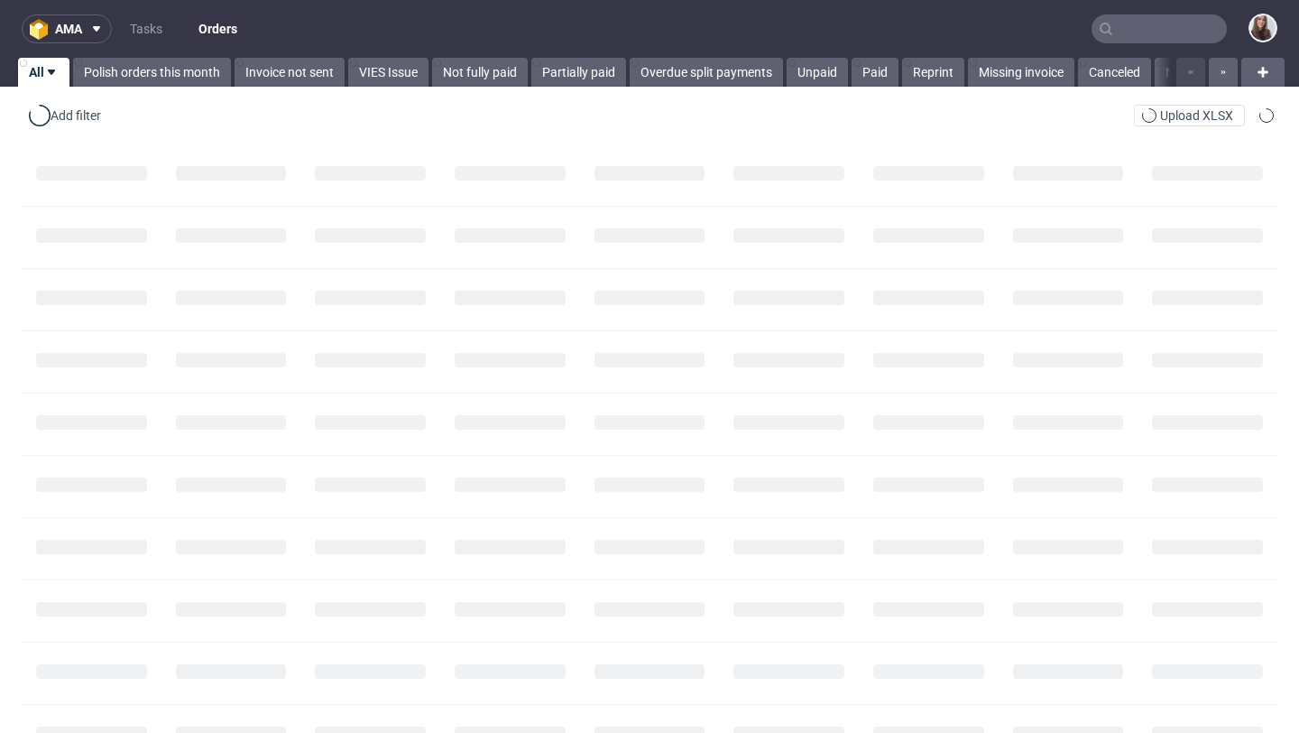
click at [1136, 31] on input "text" at bounding box center [1159, 28] width 135 height 29
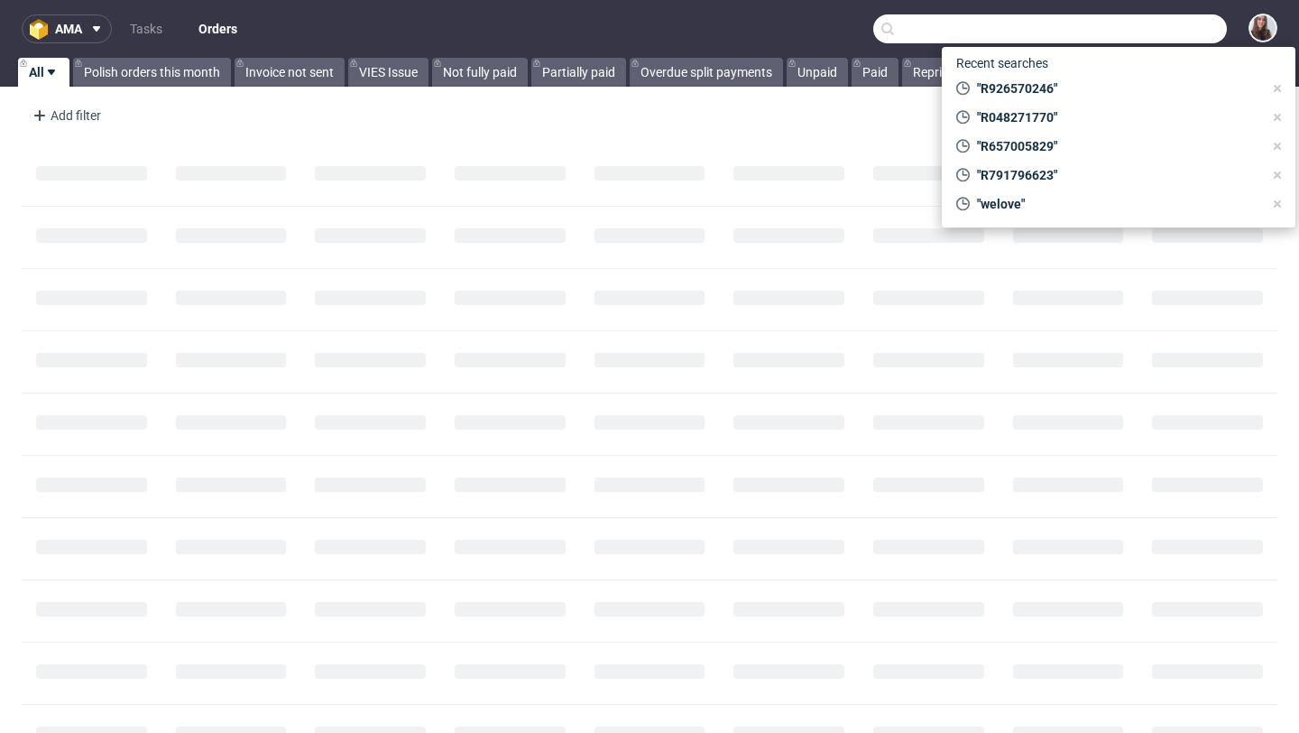
paste input "R004297998"
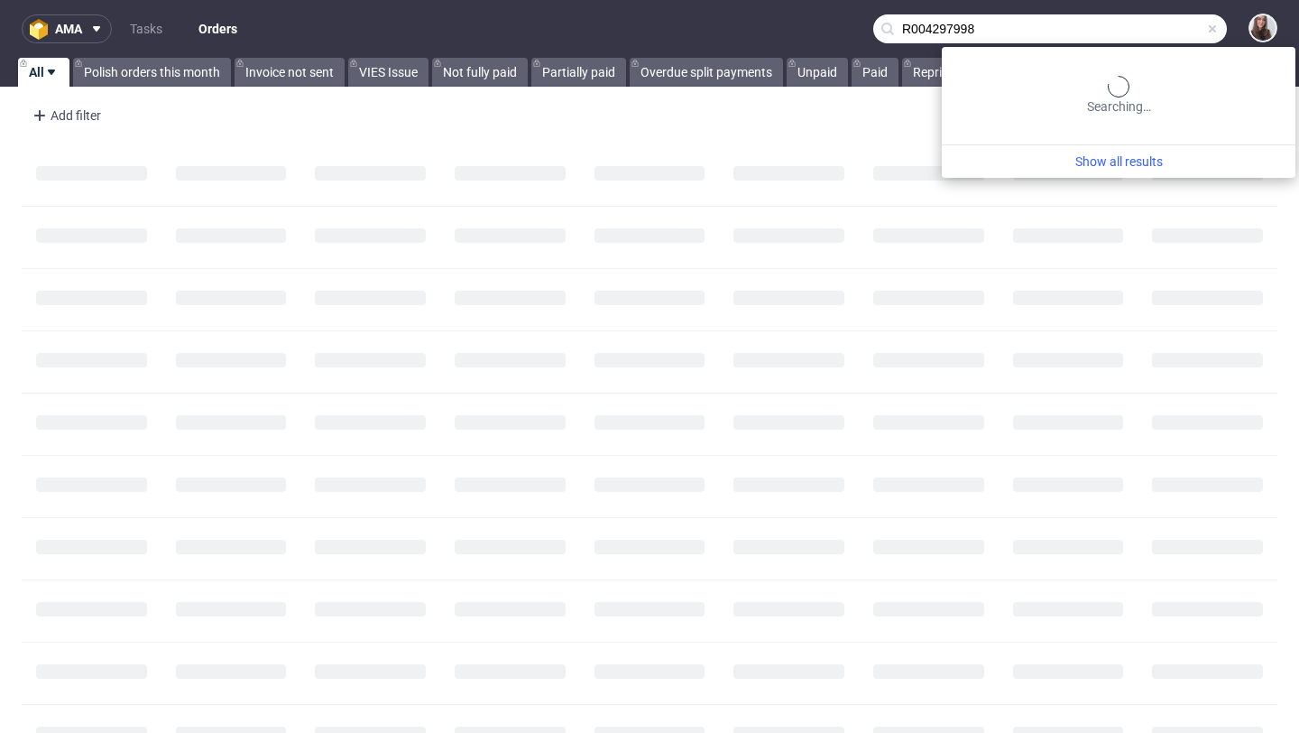
type input "R004297998"
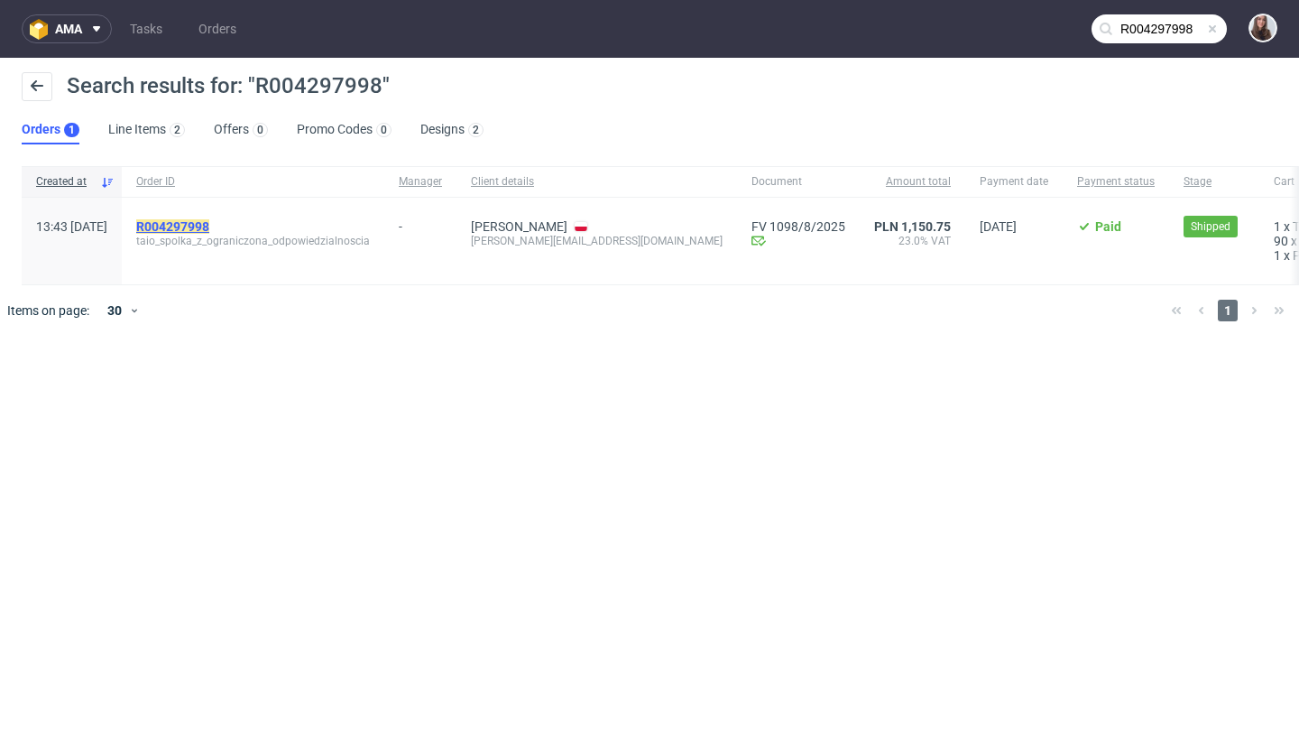
click at [209, 227] on mark "R004297998" at bounding box center [172, 226] width 73 height 14
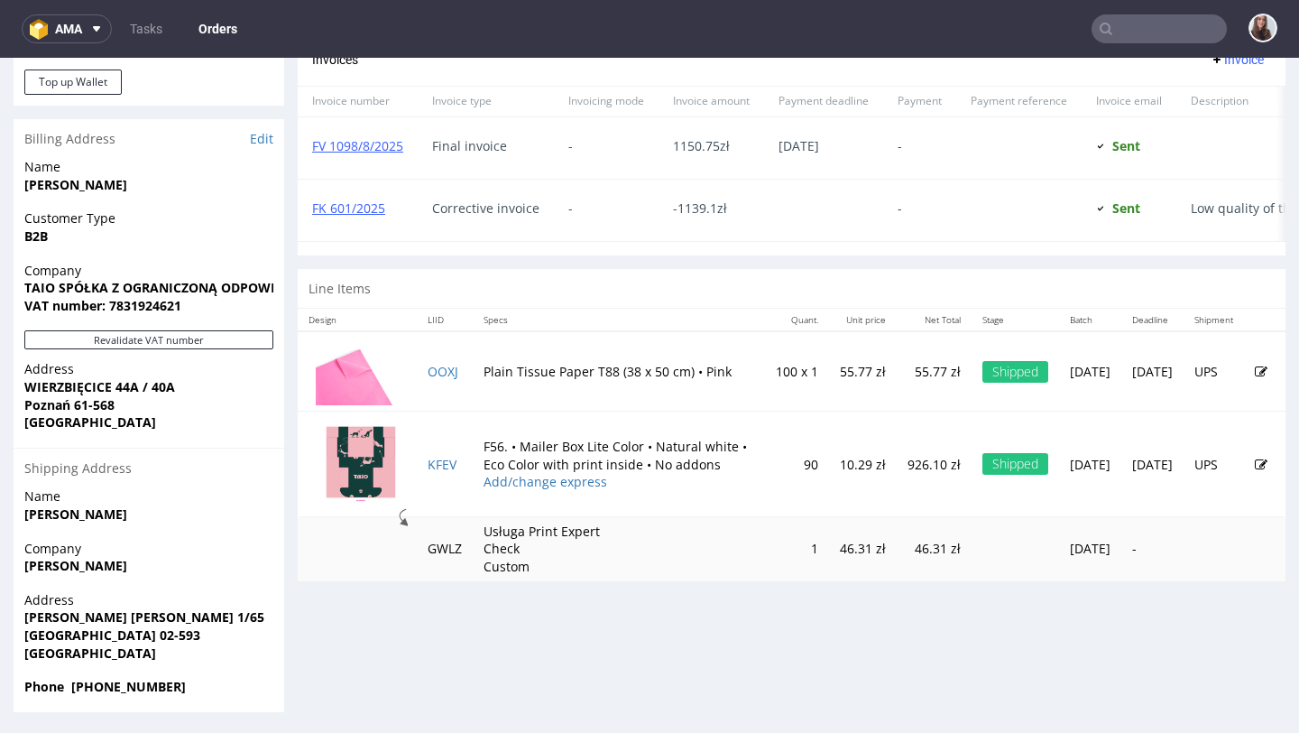
scroll to position [862, 0]
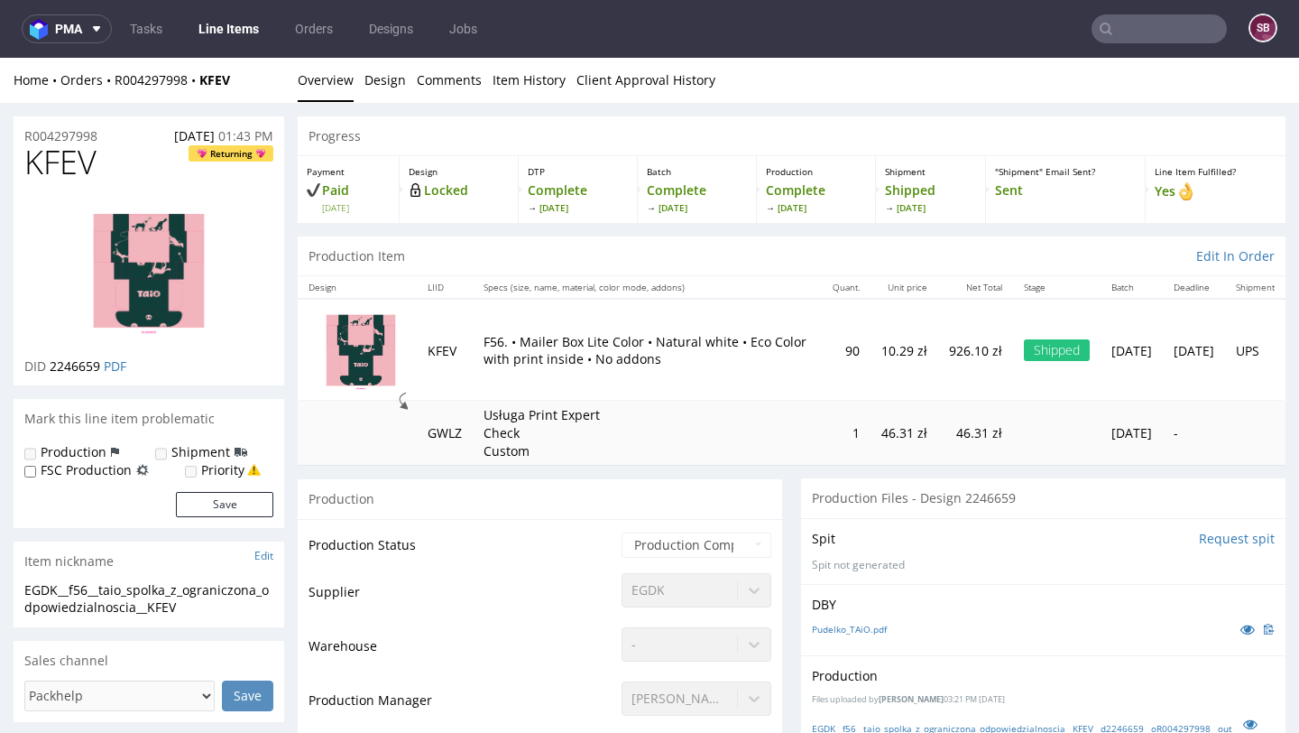
click at [1135, 35] on input "text" at bounding box center [1159, 28] width 135 height 29
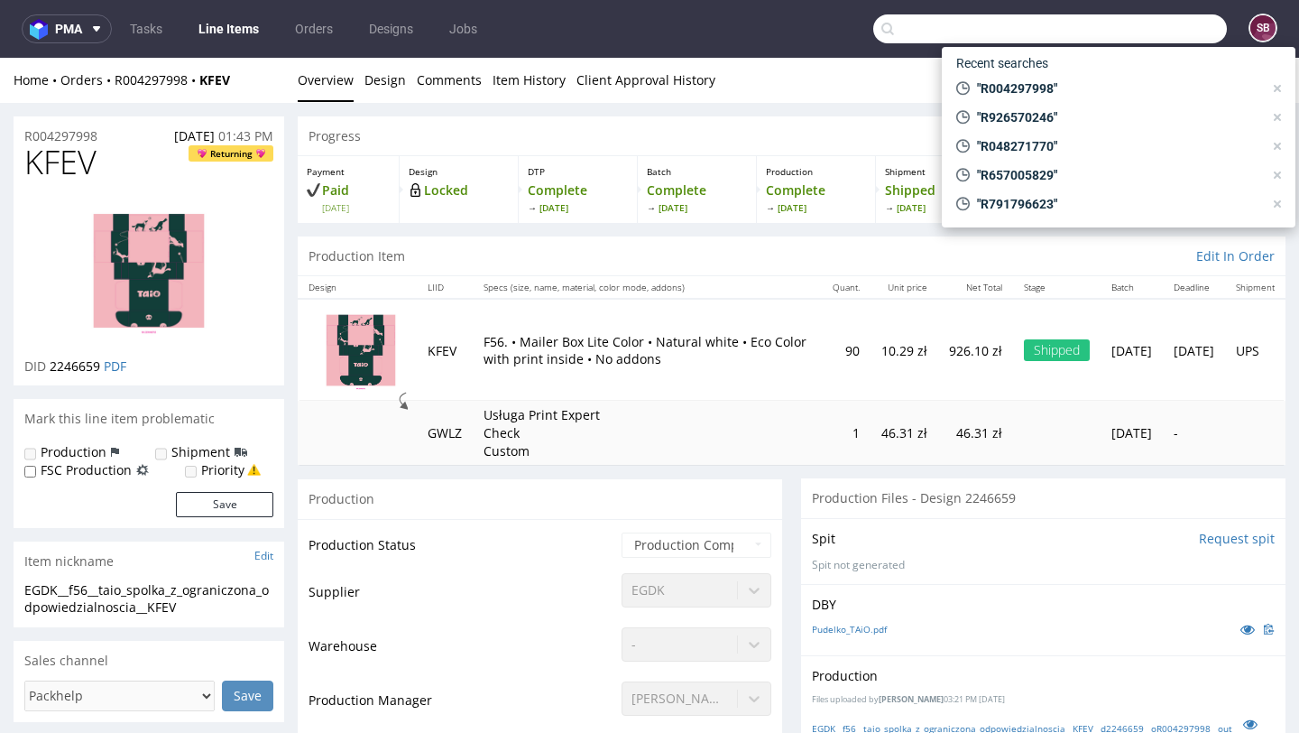
paste input "R958966330"
type input "R958966330"
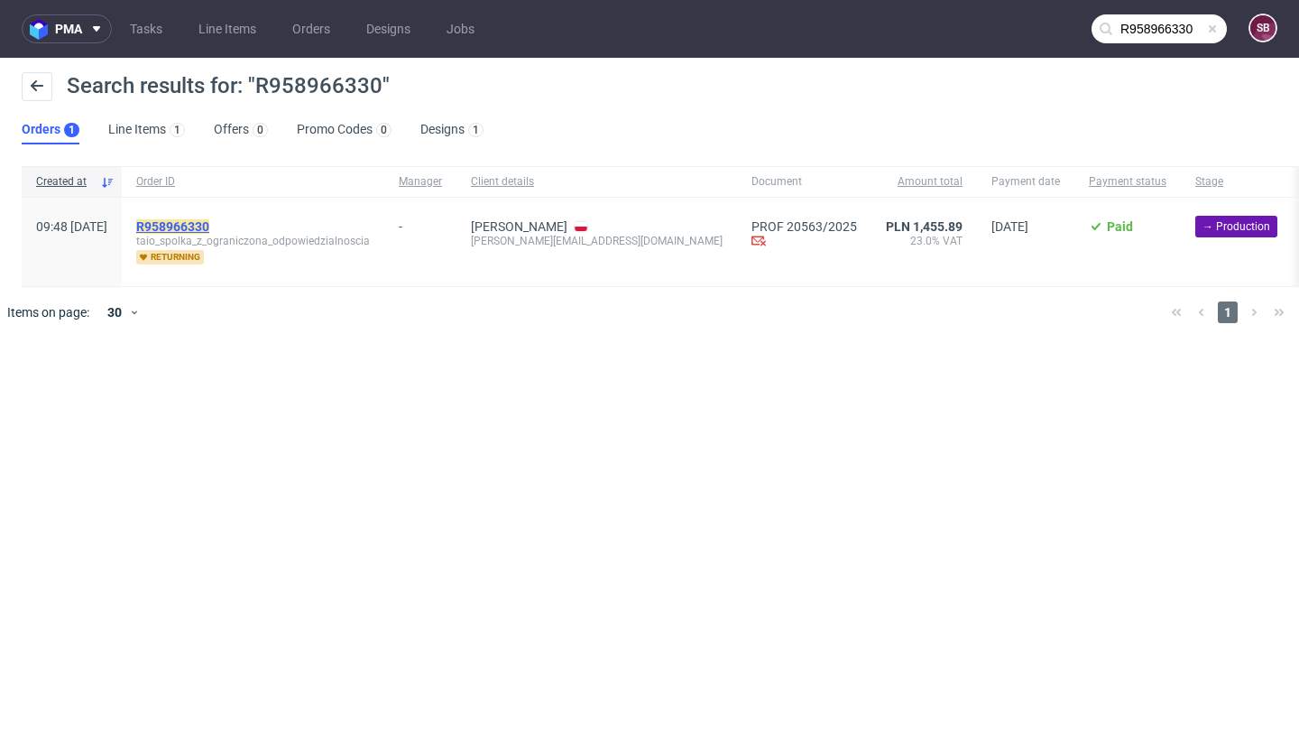
click at [209, 226] on mark "R958966330" at bounding box center [172, 226] width 73 height 14
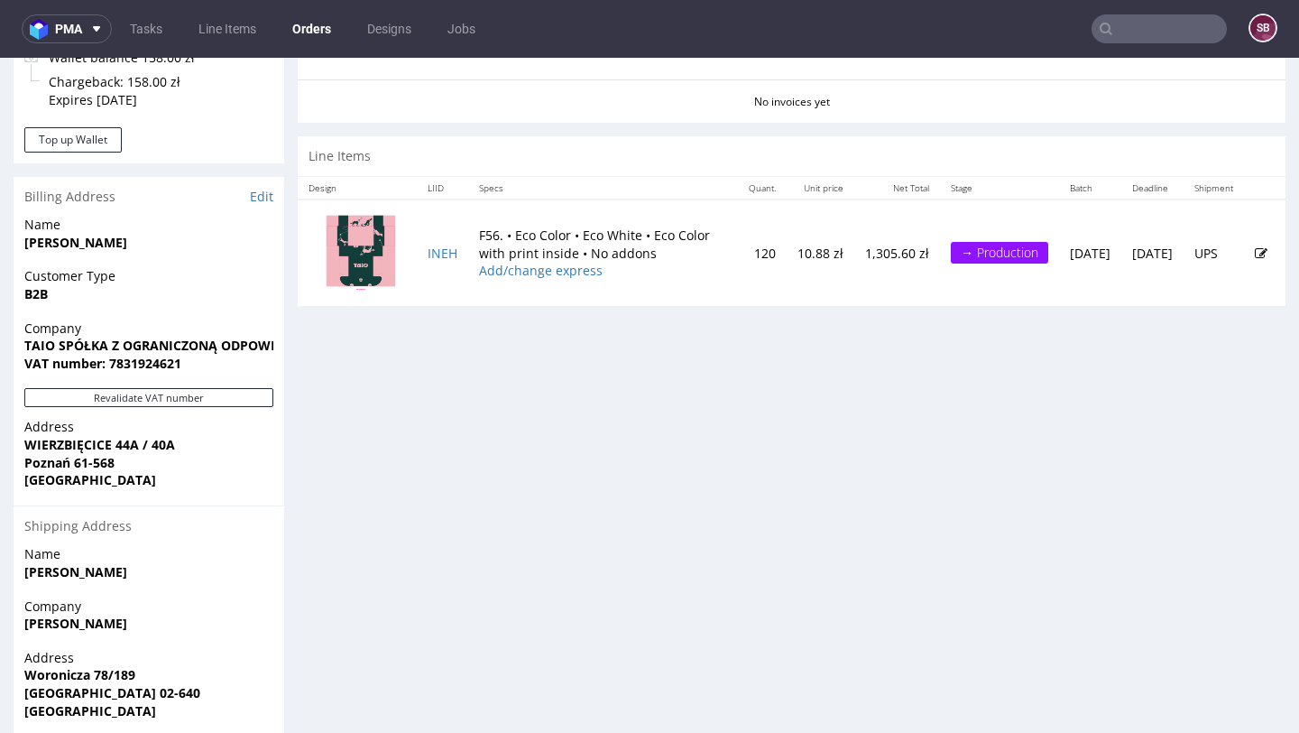
scroll to position [807, 0]
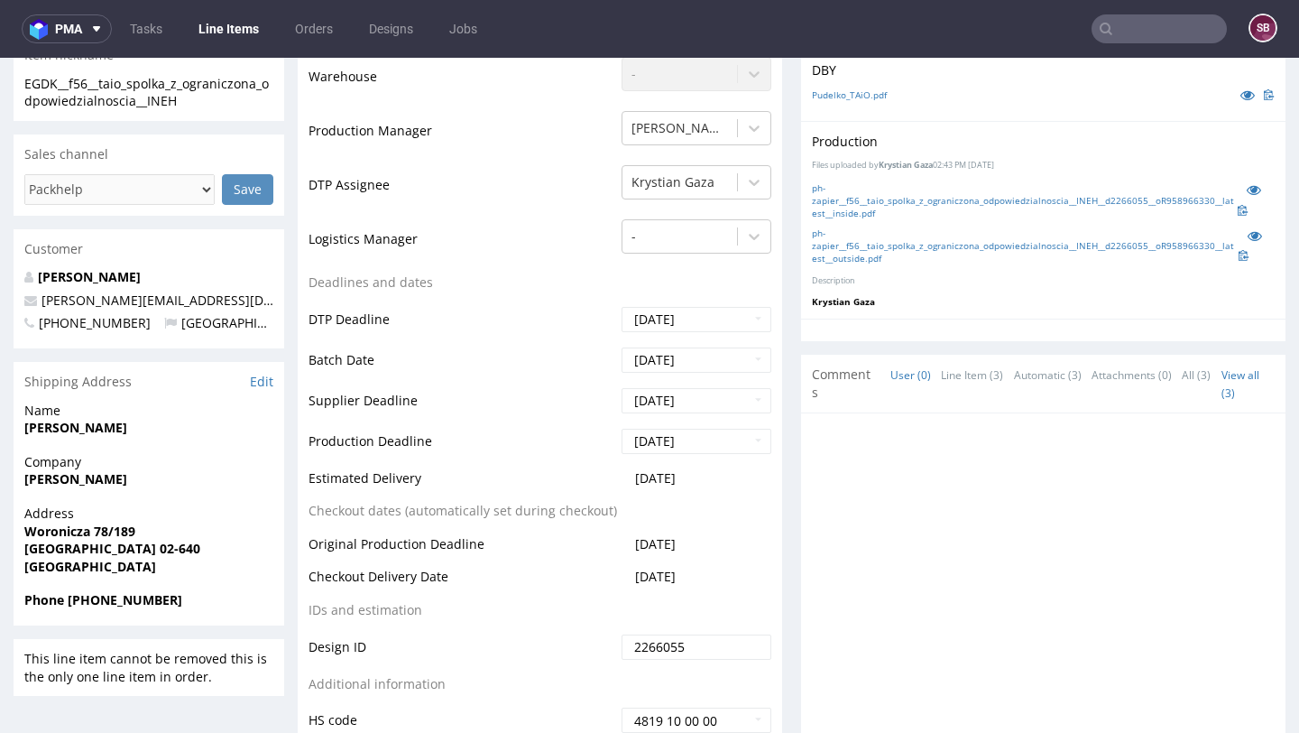
scroll to position [507, 0]
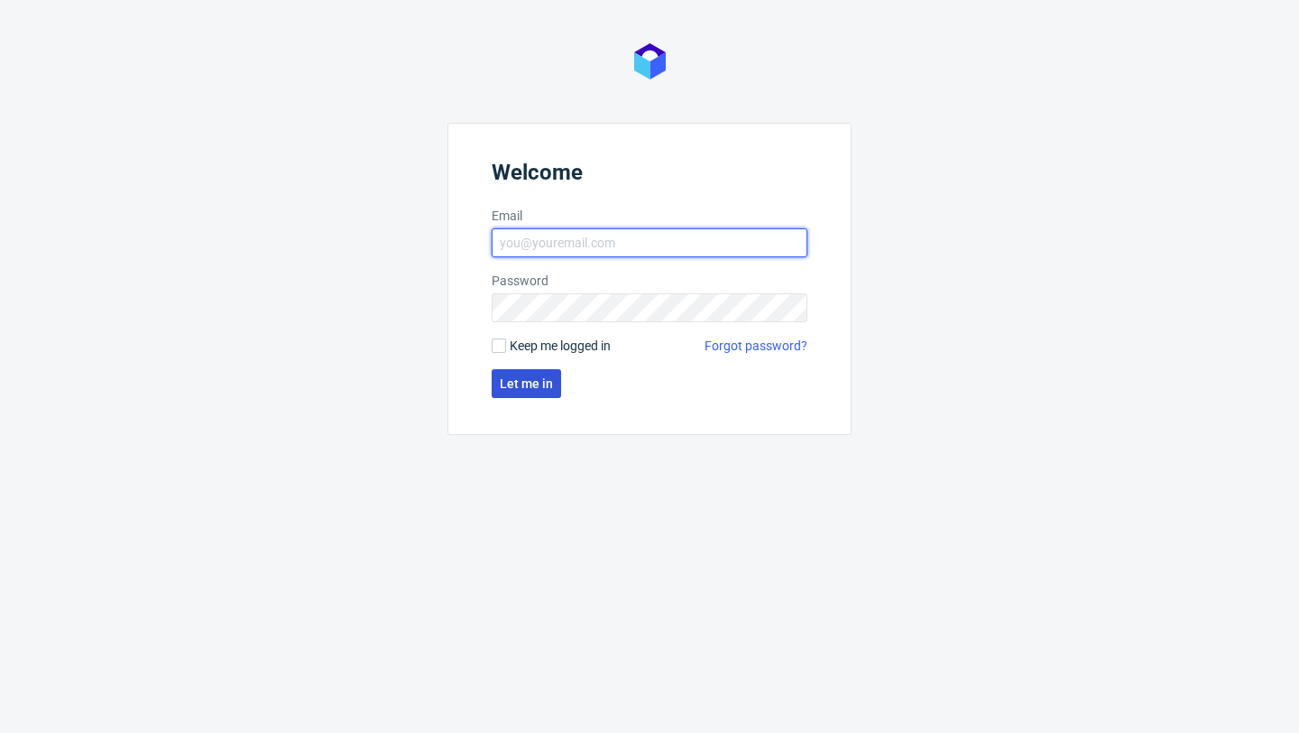
type input "sandra.beska@packhelp.com"
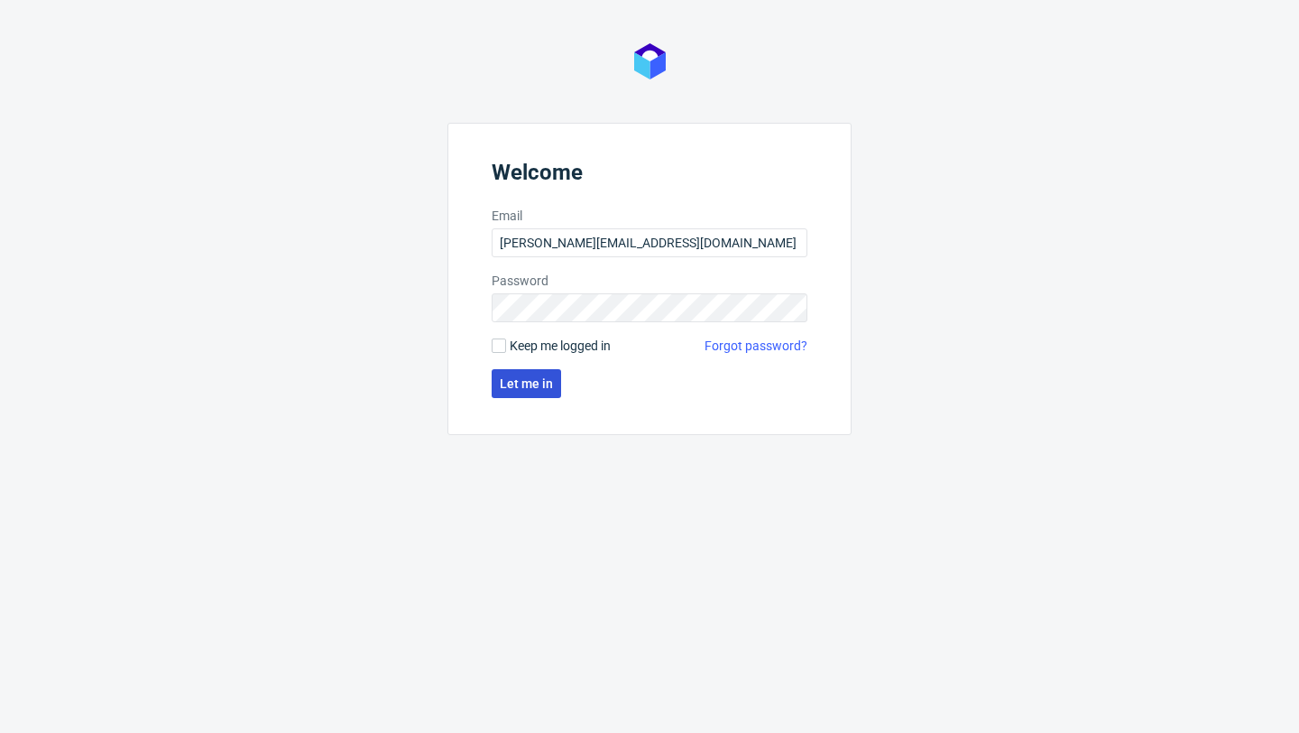
click at [522, 396] on button "Let me in" at bounding box center [526, 383] width 69 height 29
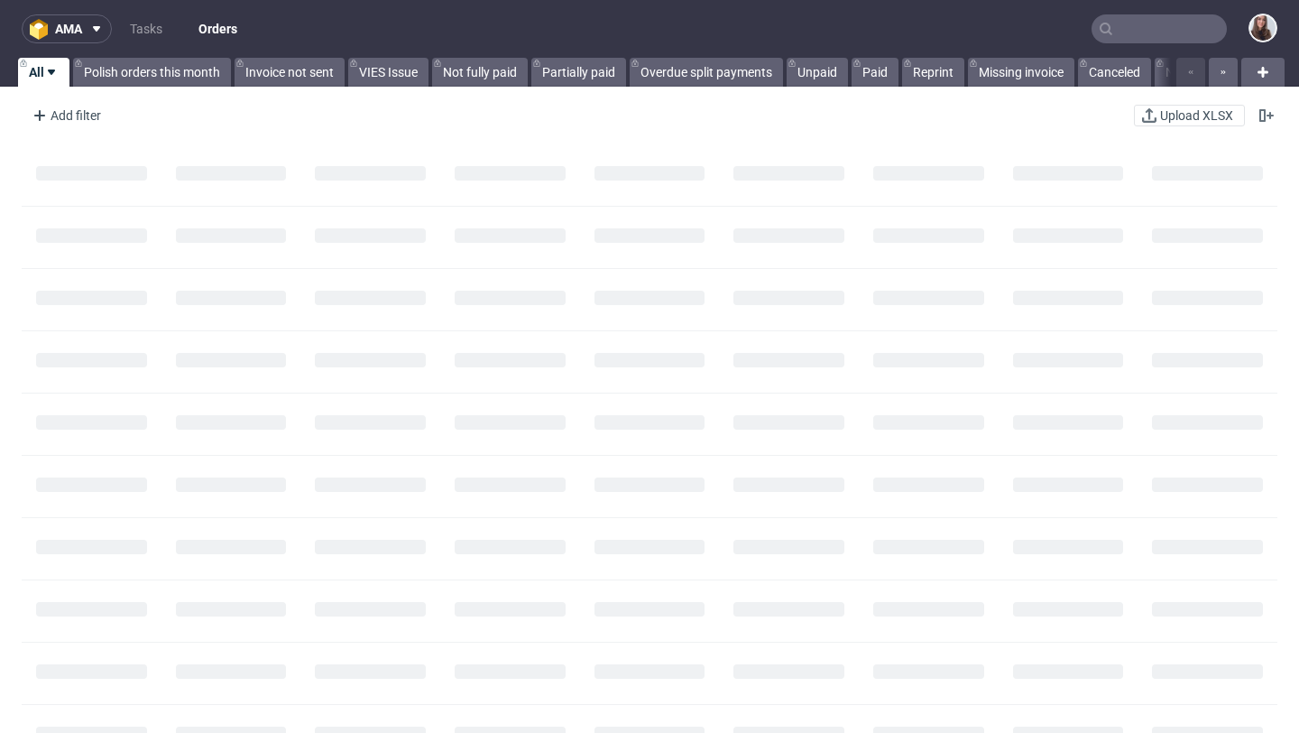
click at [1144, 23] on input "text" at bounding box center [1159, 28] width 135 height 29
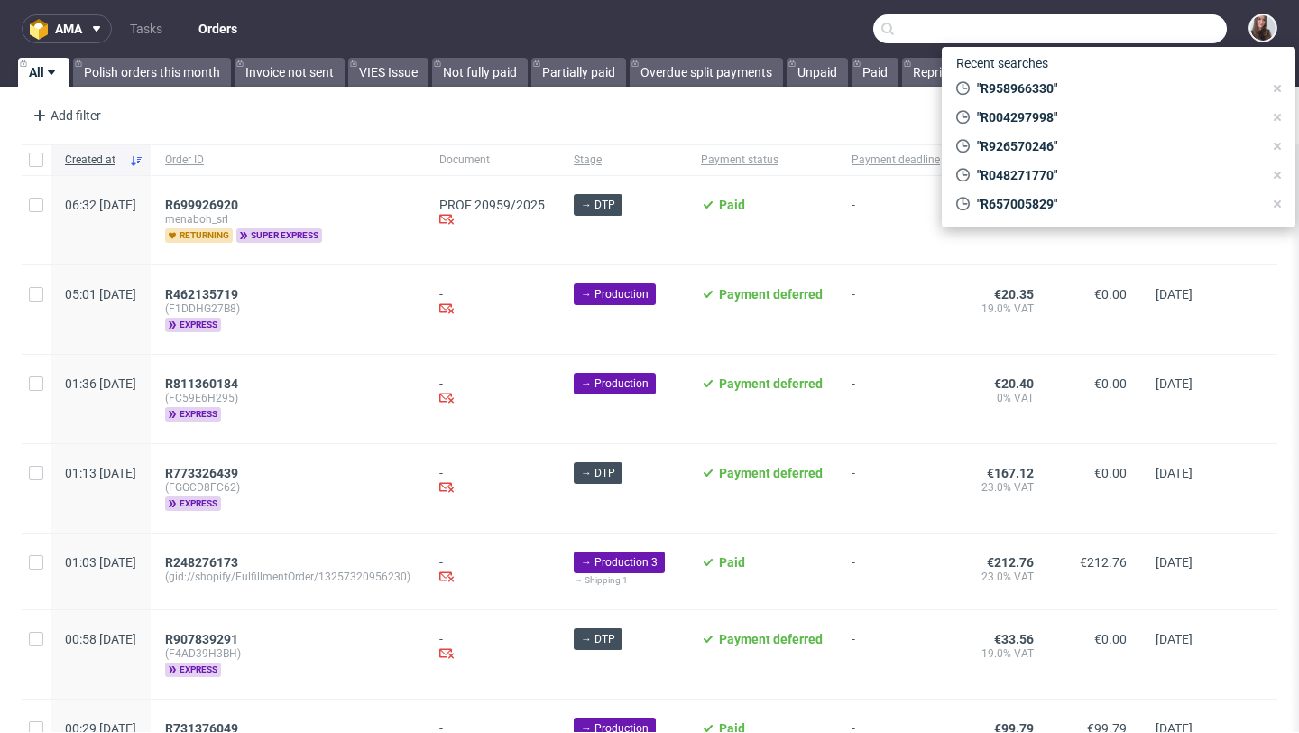
paste input "R828536443"
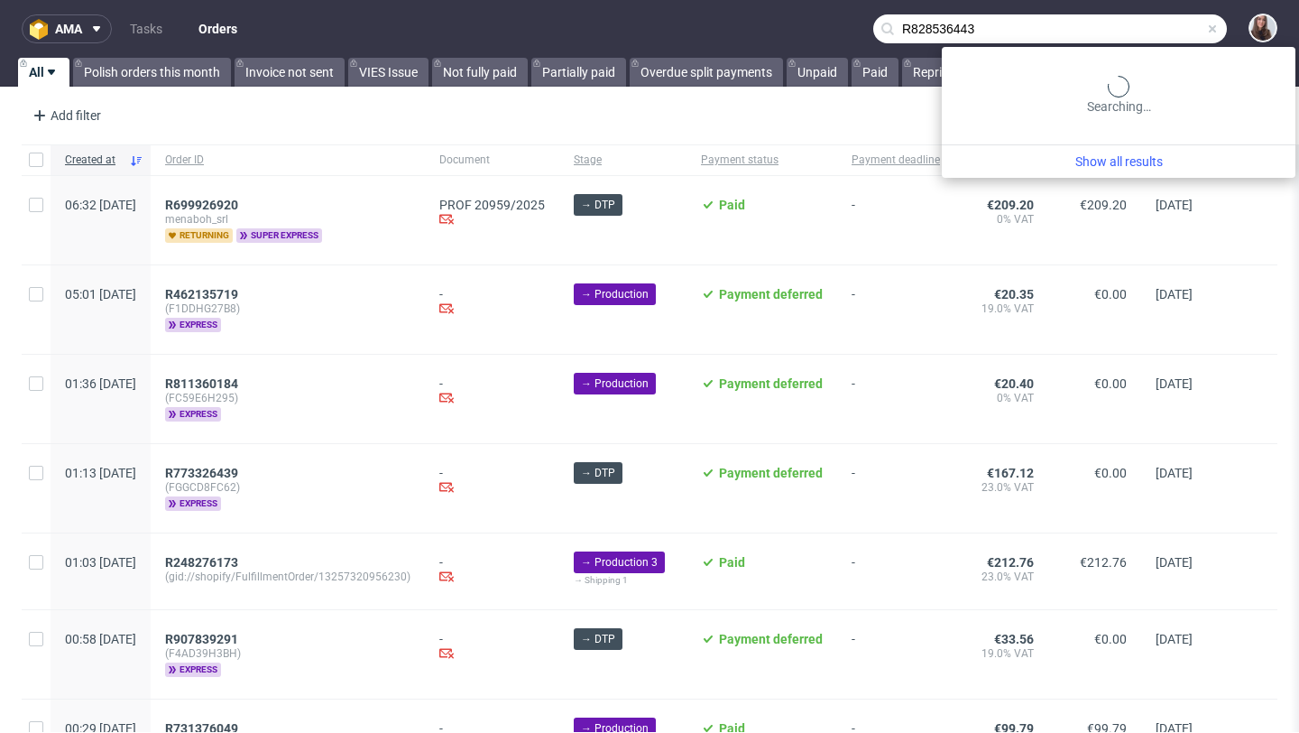
type input "R828536443"
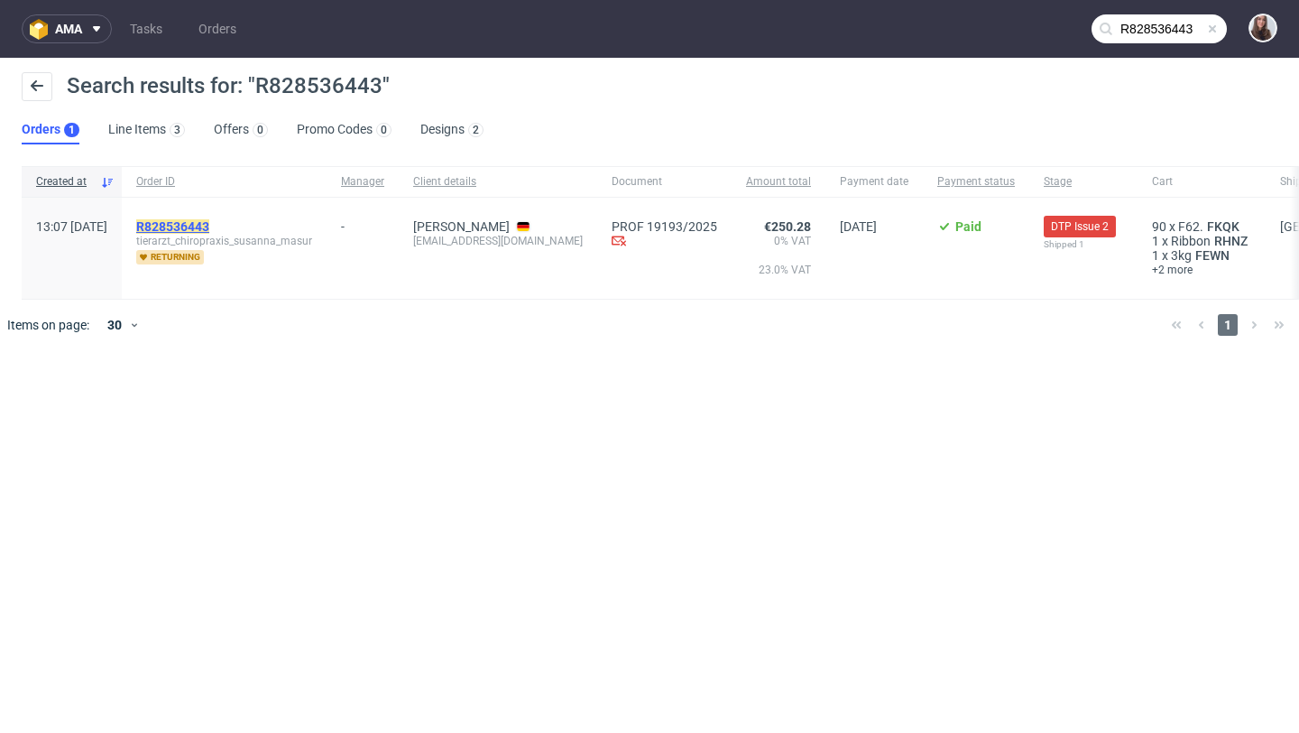
click at [209, 229] on mark "R828536443" at bounding box center [172, 226] width 73 height 14
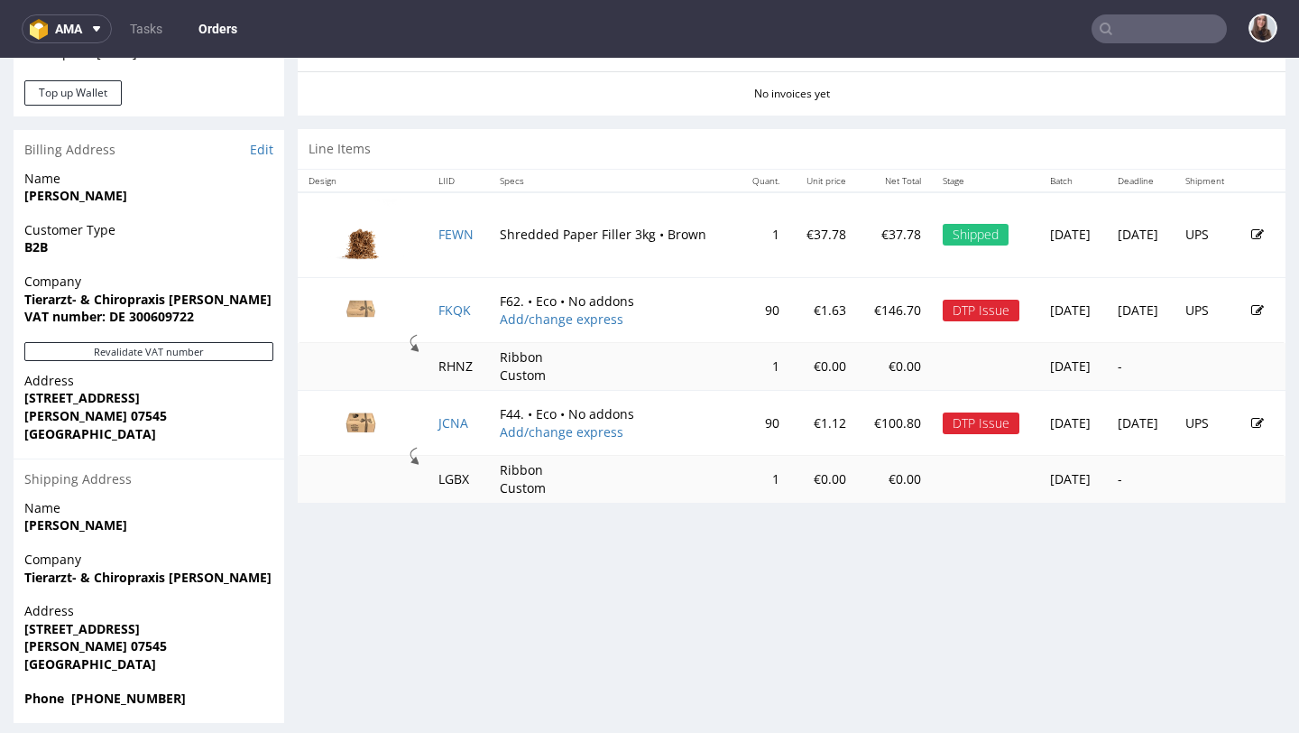
scroll to position [836, 0]
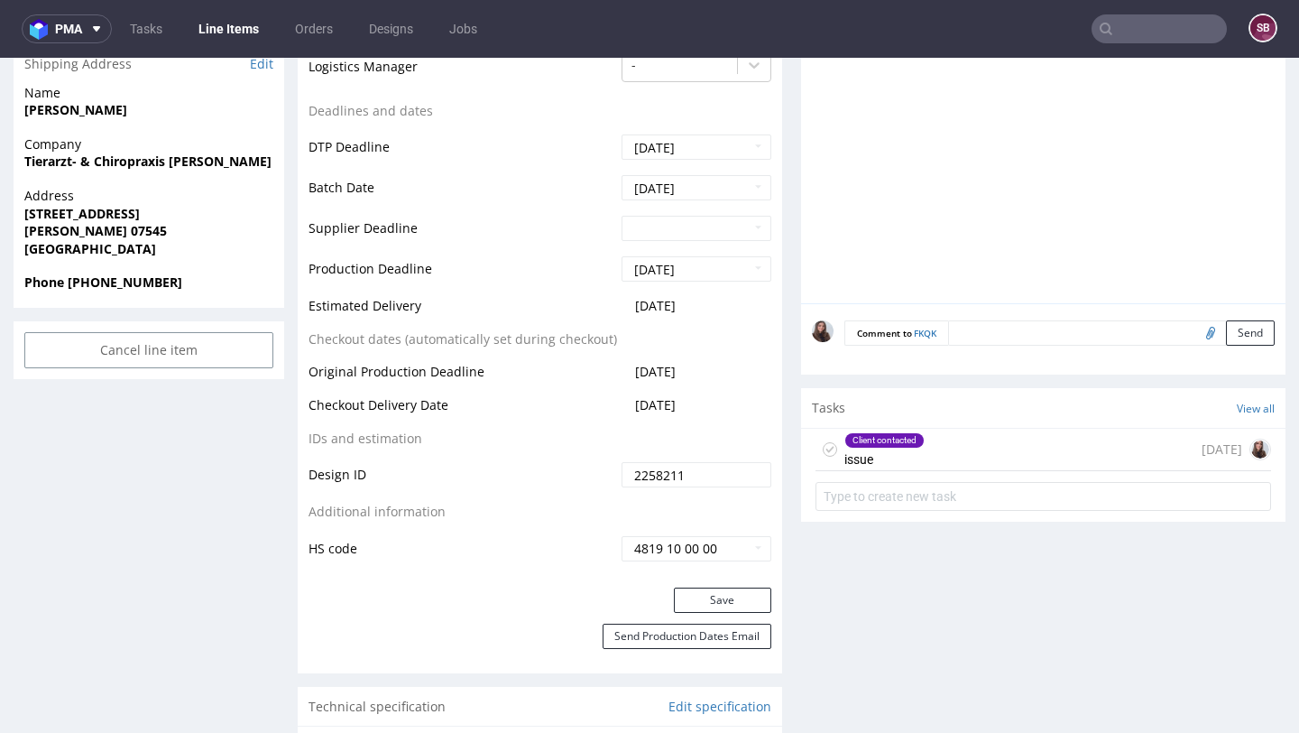
scroll to position [774, 0]
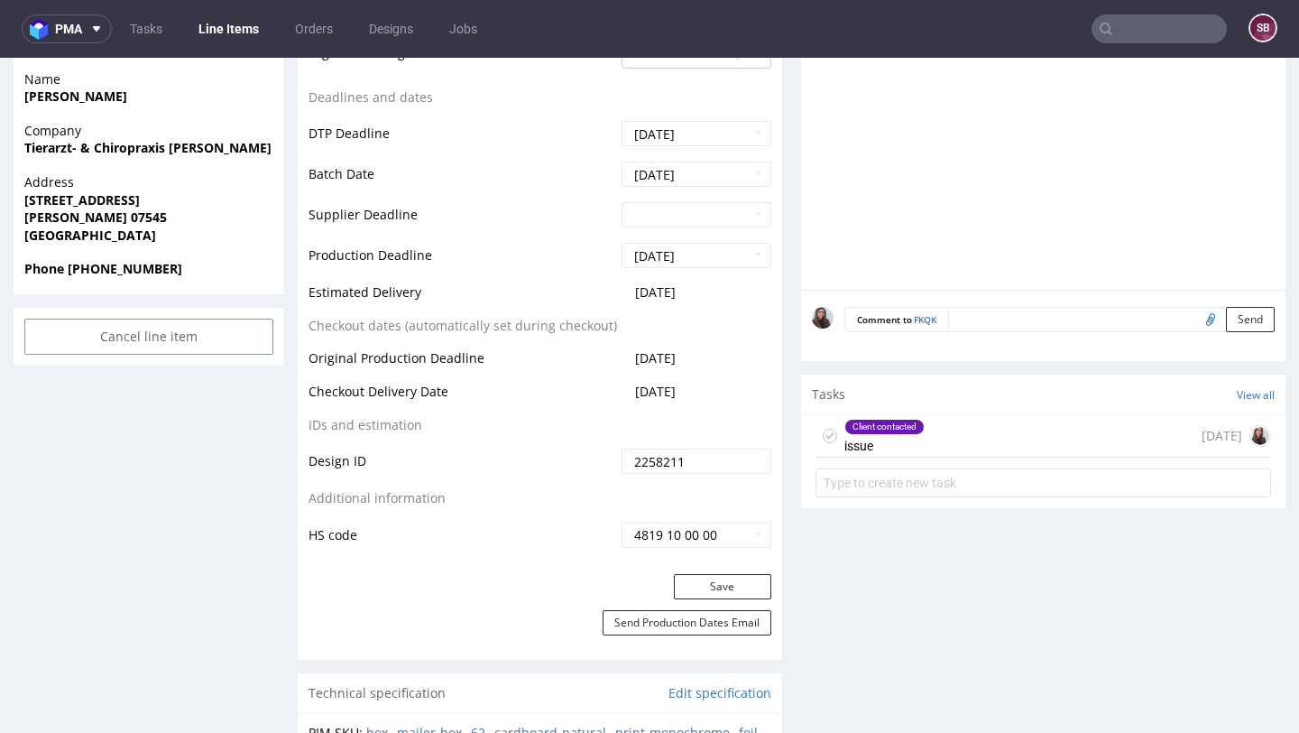
click at [941, 438] on div "Client contacted issue 12 days ago" at bounding box center [1044, 436] width 456 height 42
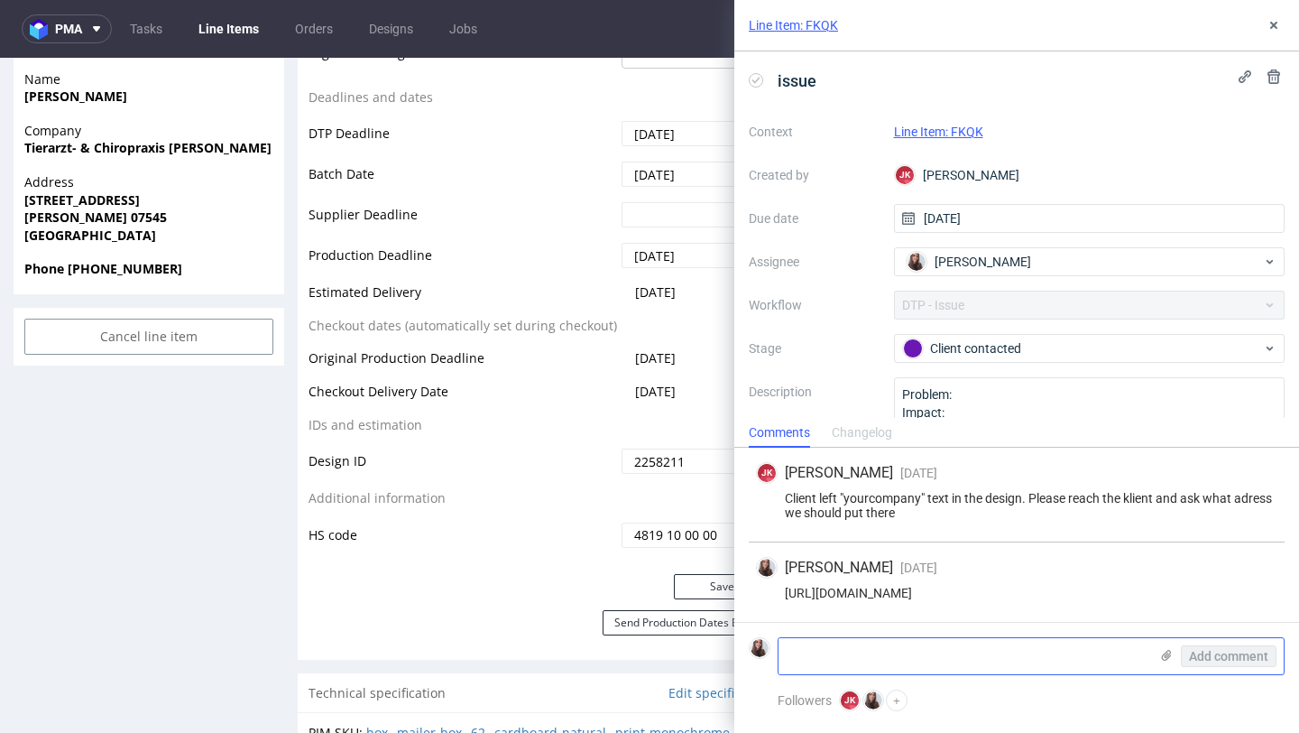
click at [887, 663] on textarea at bounding box center [964, 656] width 370 height 36
paste textarea "R828536443"
type textarea "R828536443"
drag, startPoint x: 878, startPoint y: 713, endPoint x: 680, endPoint y: 650, distance: 207.4
click at [841, 647] on textarea at bounding box center [964, 656] width 370 height 36
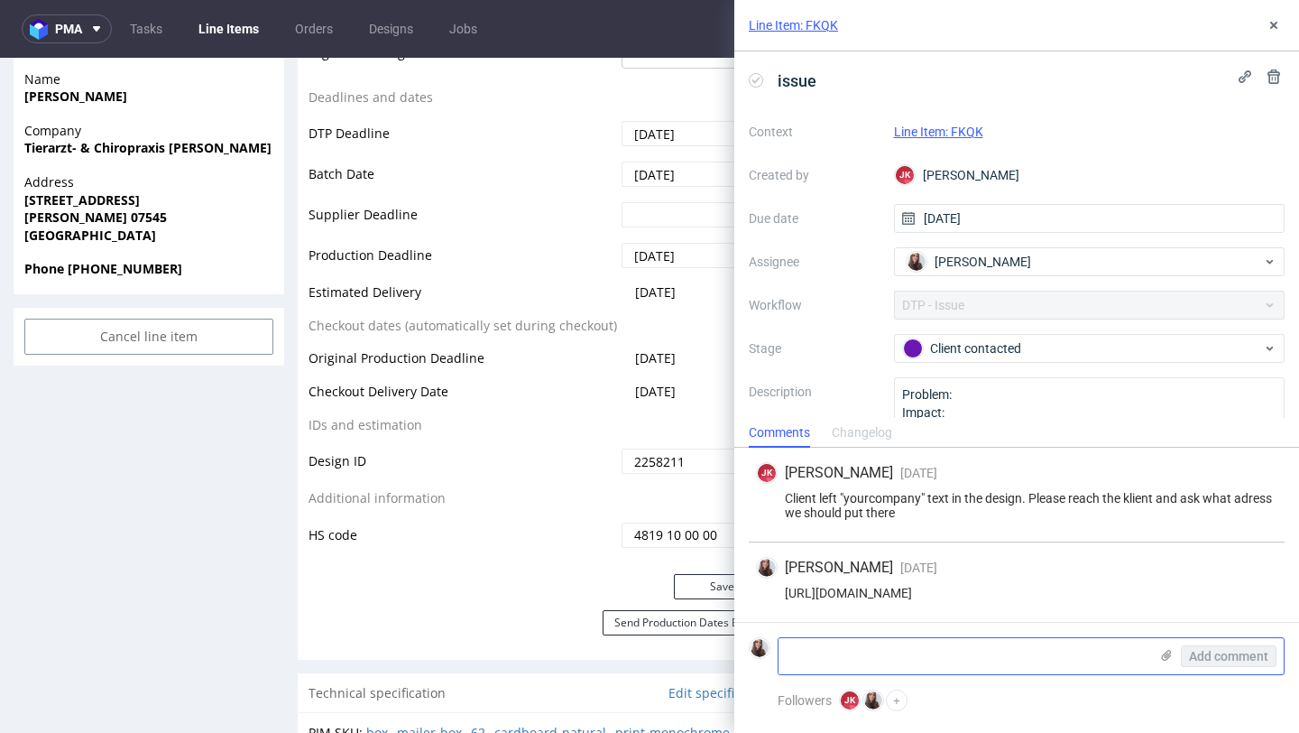
paste textarea "Please use the same font as the one used for [PERSON_NAME] on the box. Also, we…"
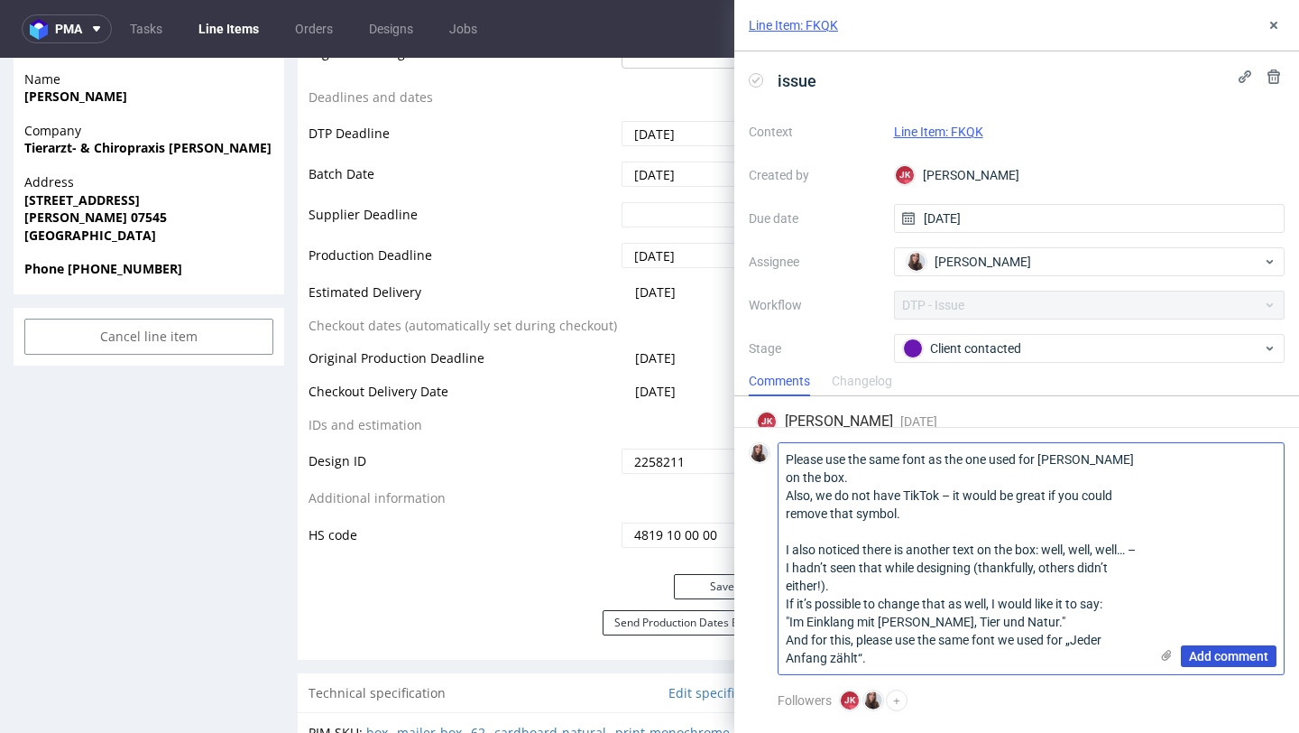
type textarea "Please use the same font as the one used for Susanna Masur on the box. Also, we…"
click at [1219, 651] on span "Add comment" at bounding box center [1228, 656] width 79 height 13
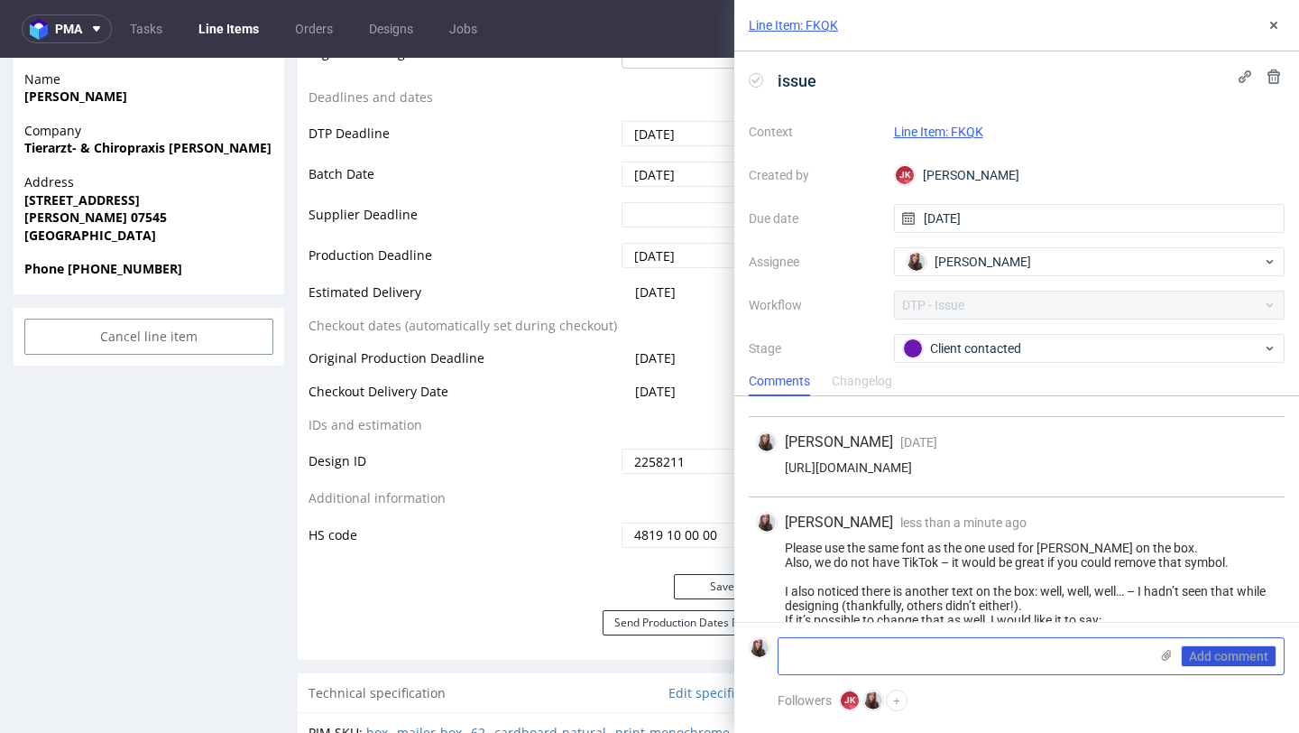
scroll to position [130, 0]
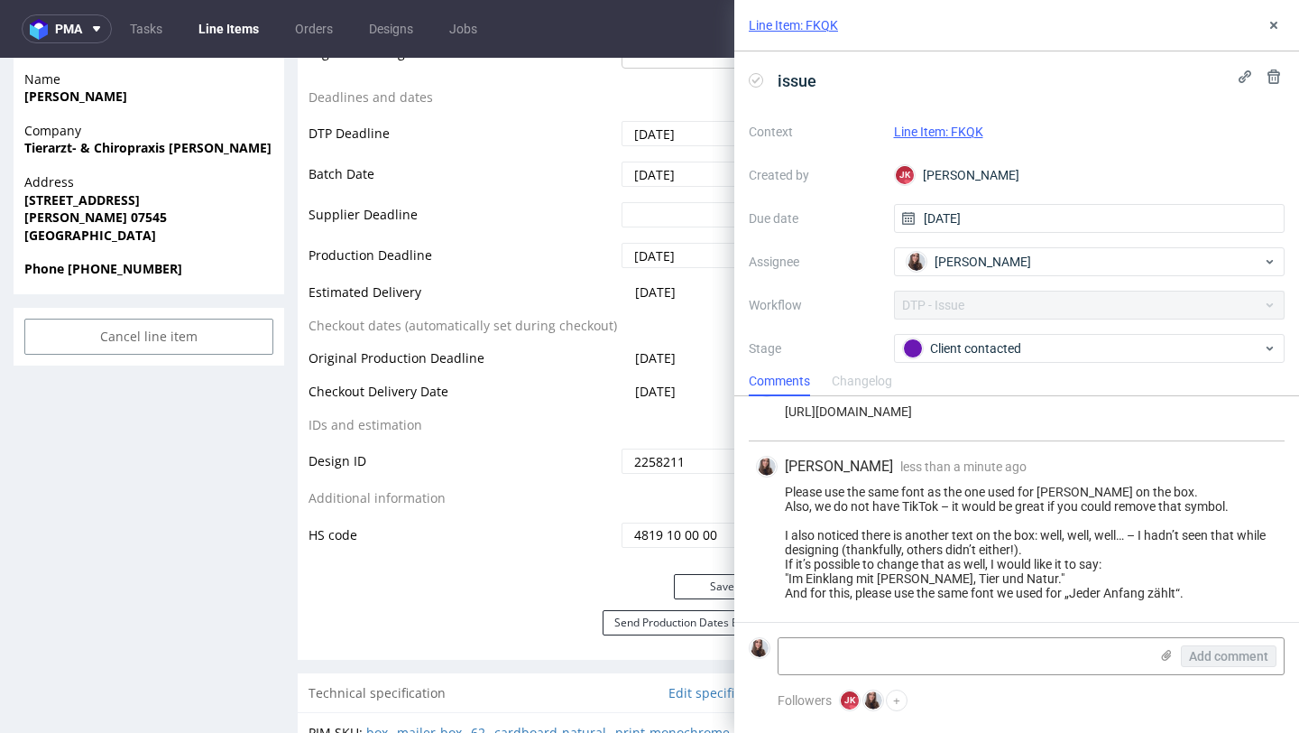
click at [959, 123] on div "Line Item: FKQK" at bounding box center [1090, 132] width 392 height 22
click at [960, 129] on link "Line Item: FKQK" at bounding box center [938, 132] width 89 height 14
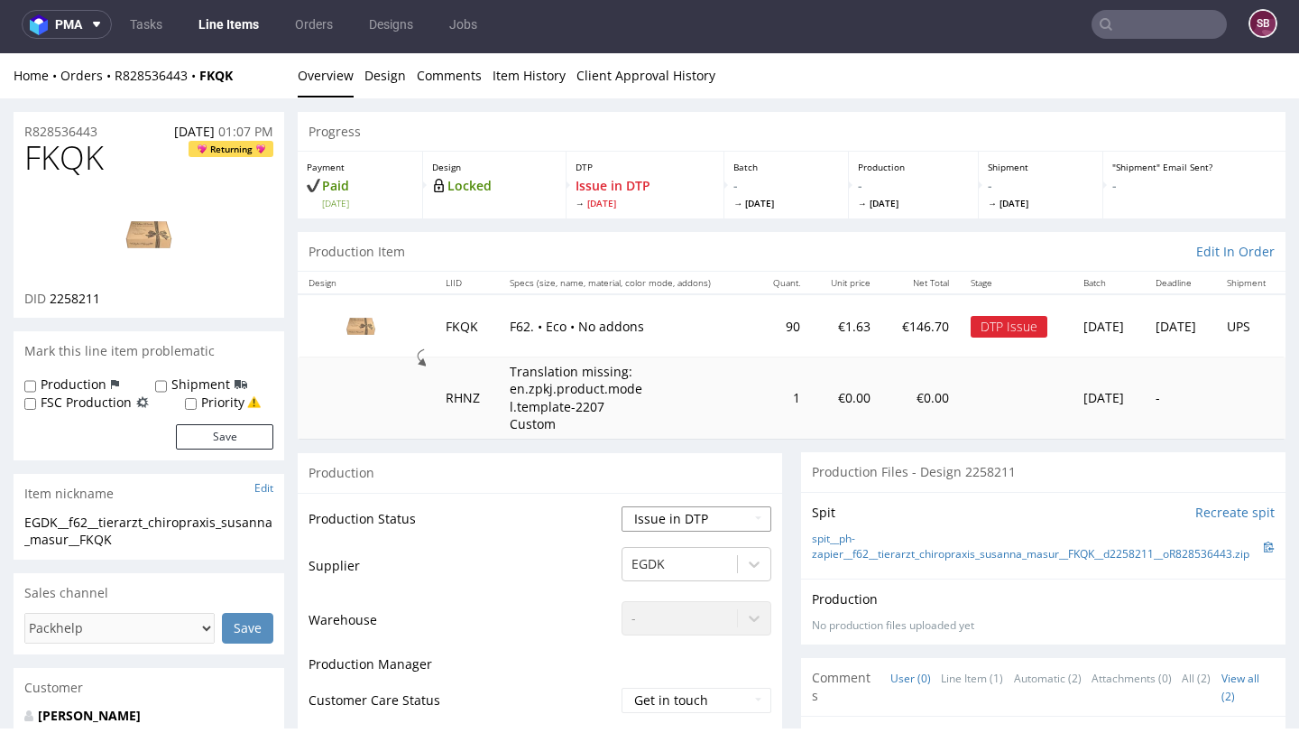
click at [661, 519] on select "Waiting for Artwork Waiting for Diecut Waiting for Mockup Waiting for DTP Waiti…" at bounding box center [697, 518] width 150 height 25
select select "back_for_dtp"
click at [622, 506] on select "Waiting for Artwork Waiting for Diecut Waiting for Mockup Waiting for DTP Waiti…" at bounding box center [697, 518] width 150 height 25
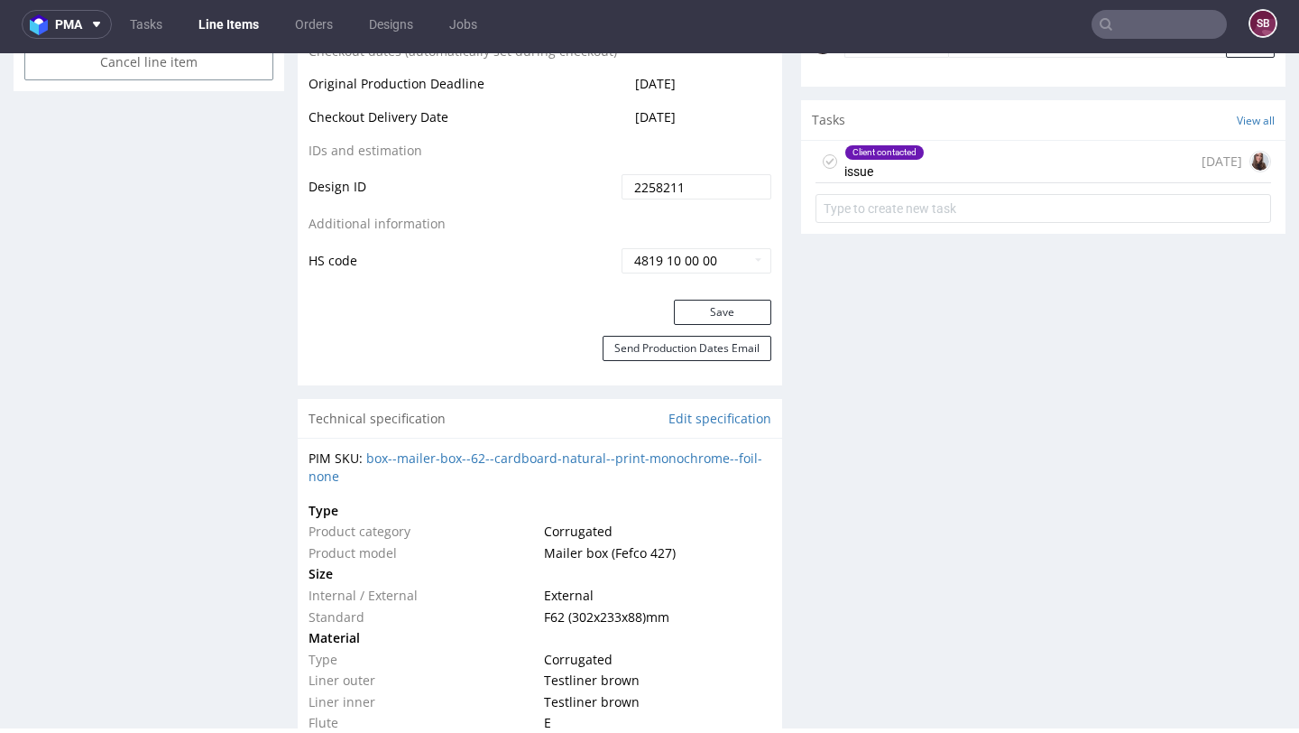
scroll to position [1051, 0]
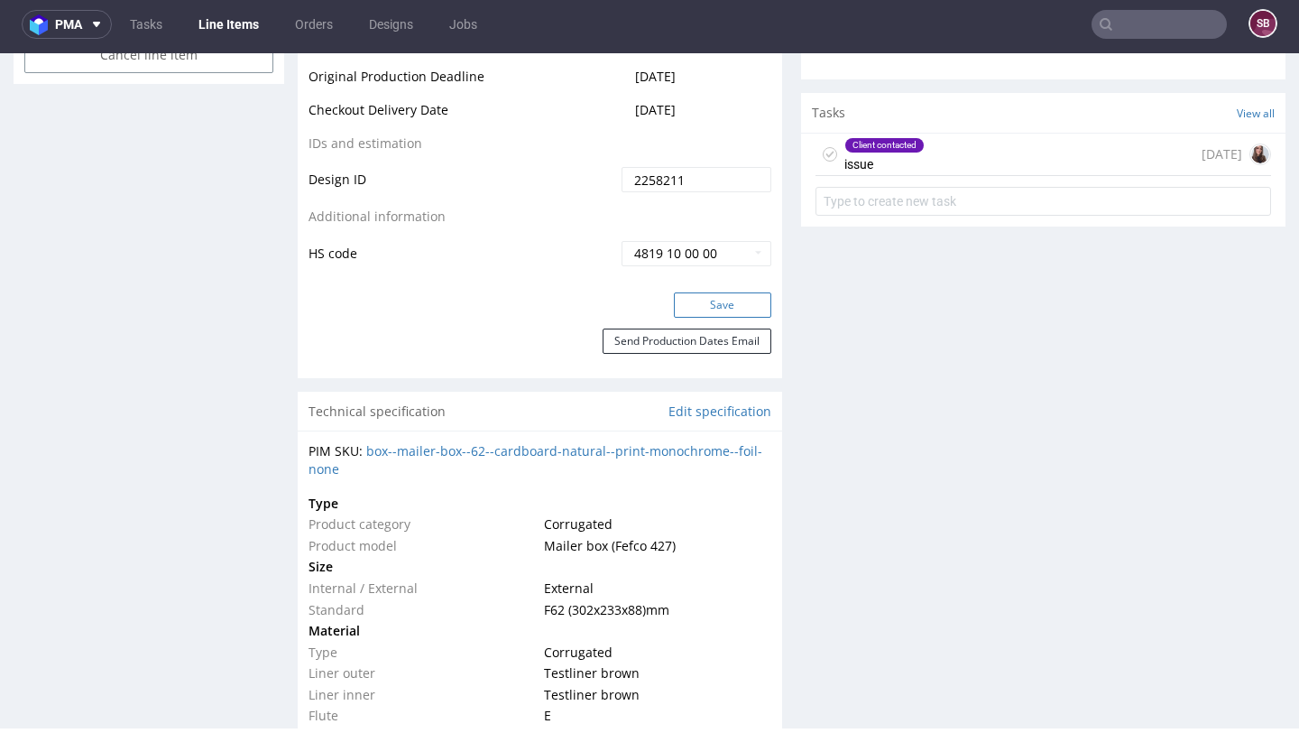
click at [708, 309] on button "Save" at bounding box center [722, 304] width 97 height 25
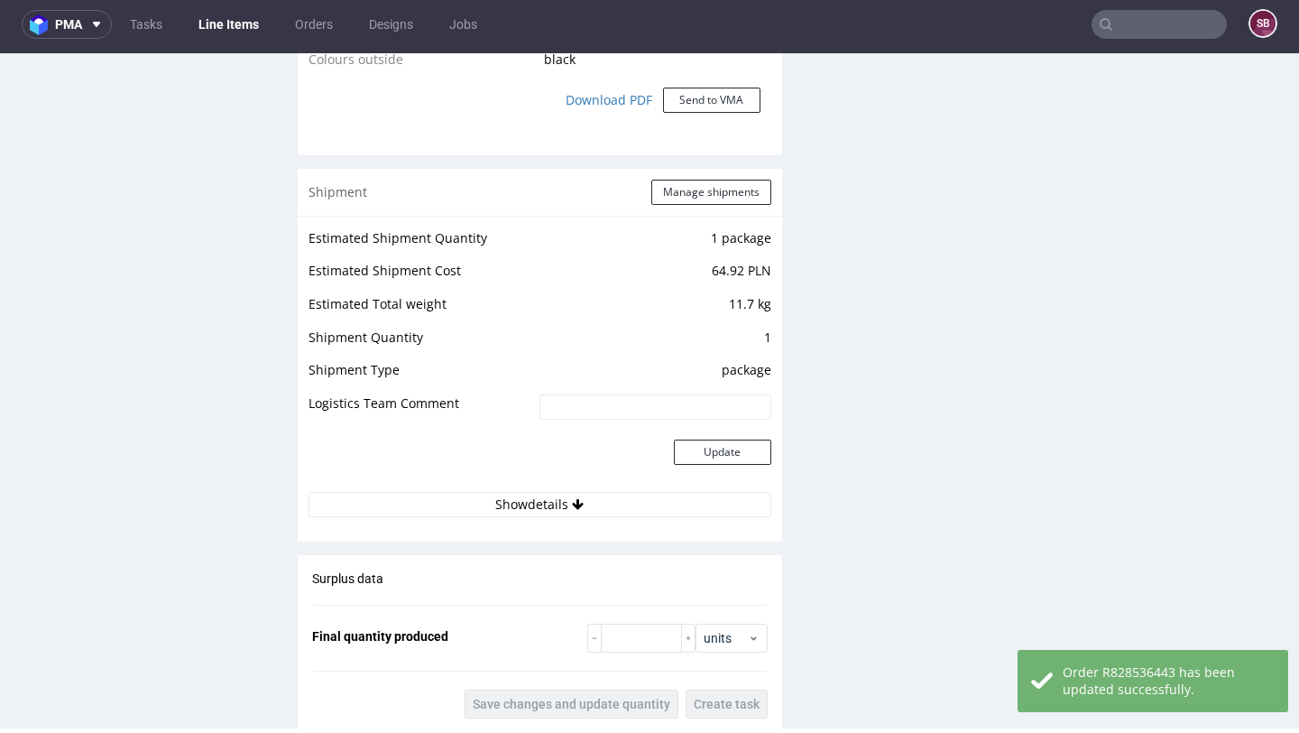
scroll to position [2804, 0]
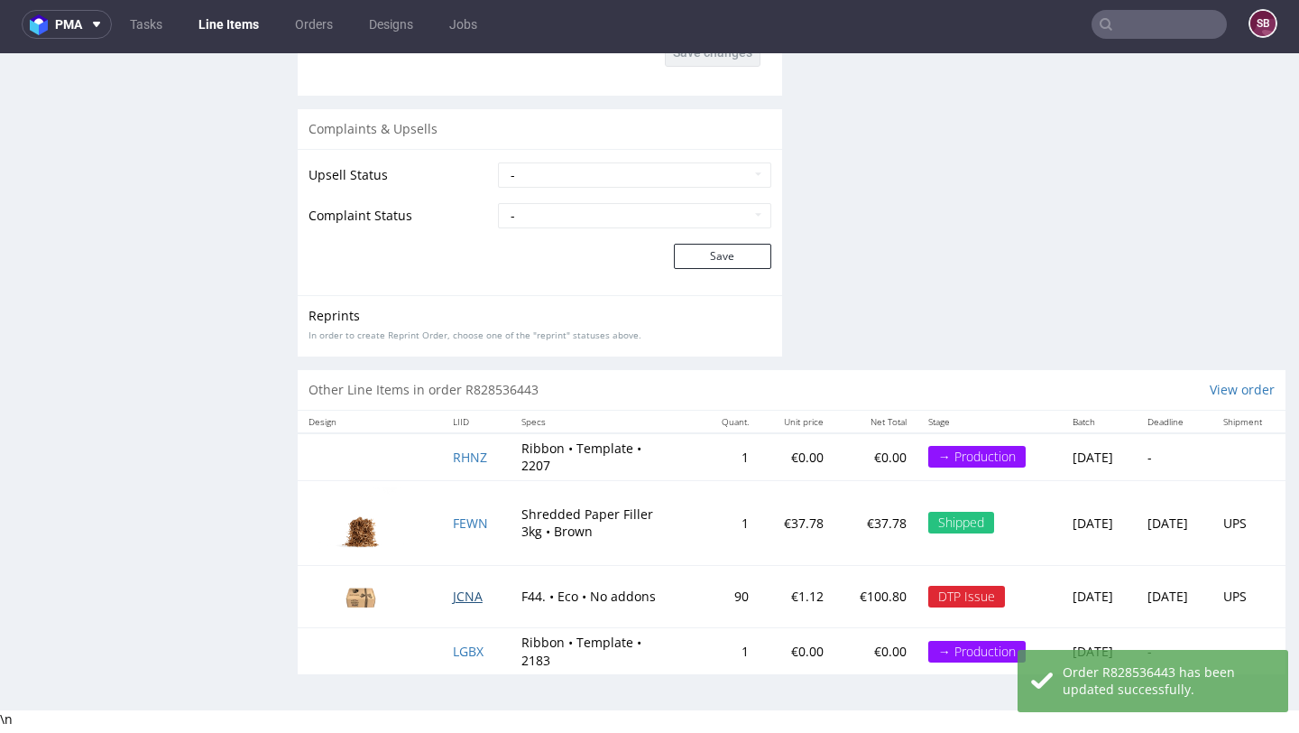
click at [457, 595] on span "JCNA" at bounding box center [468, 595] width 30 height 17
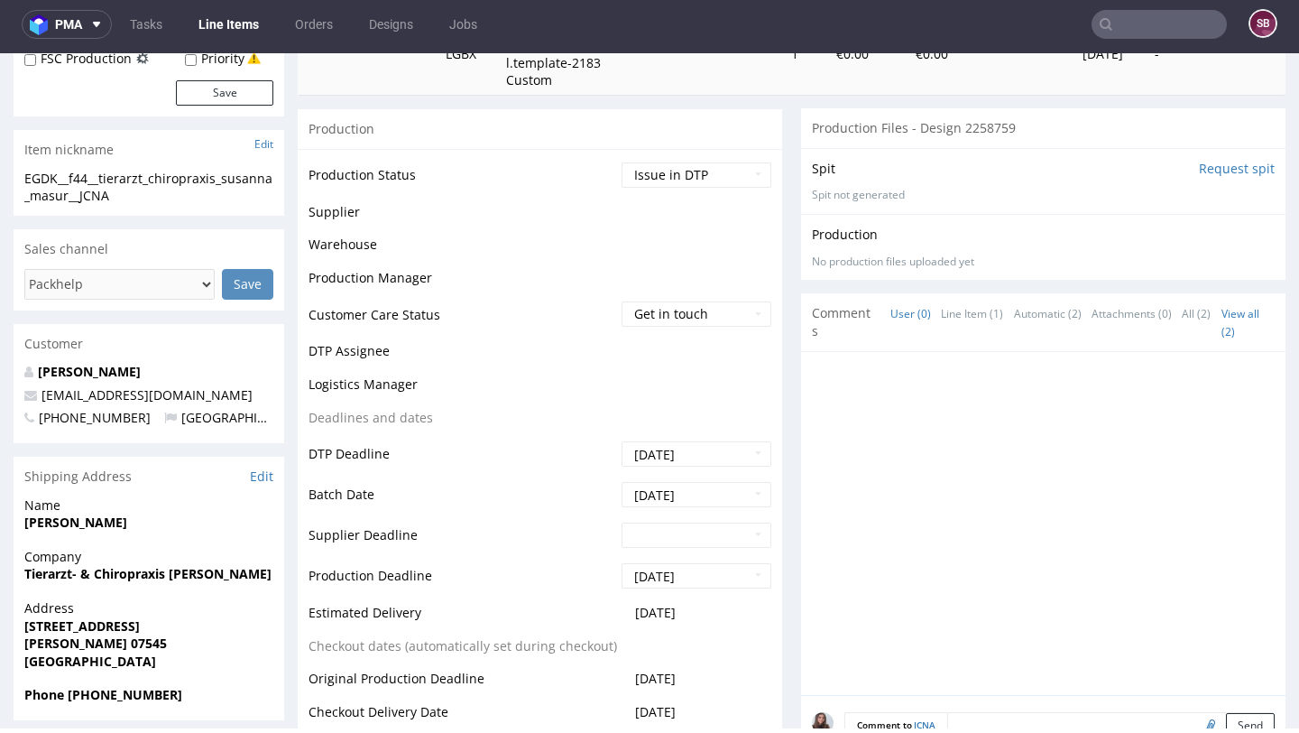
scroll to position [583, 0]
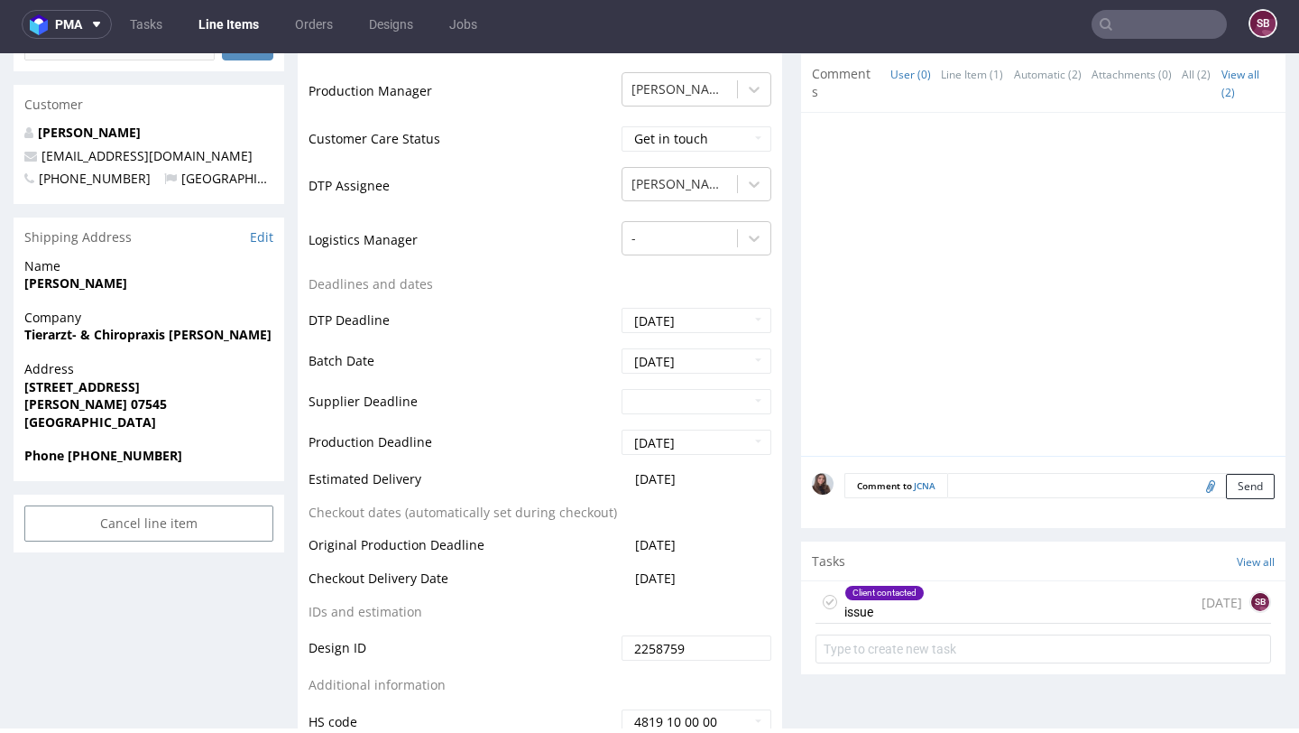
click at [909, 605] on div "Client contacted issue" at bounding box center [885, 602] width 80 height 42
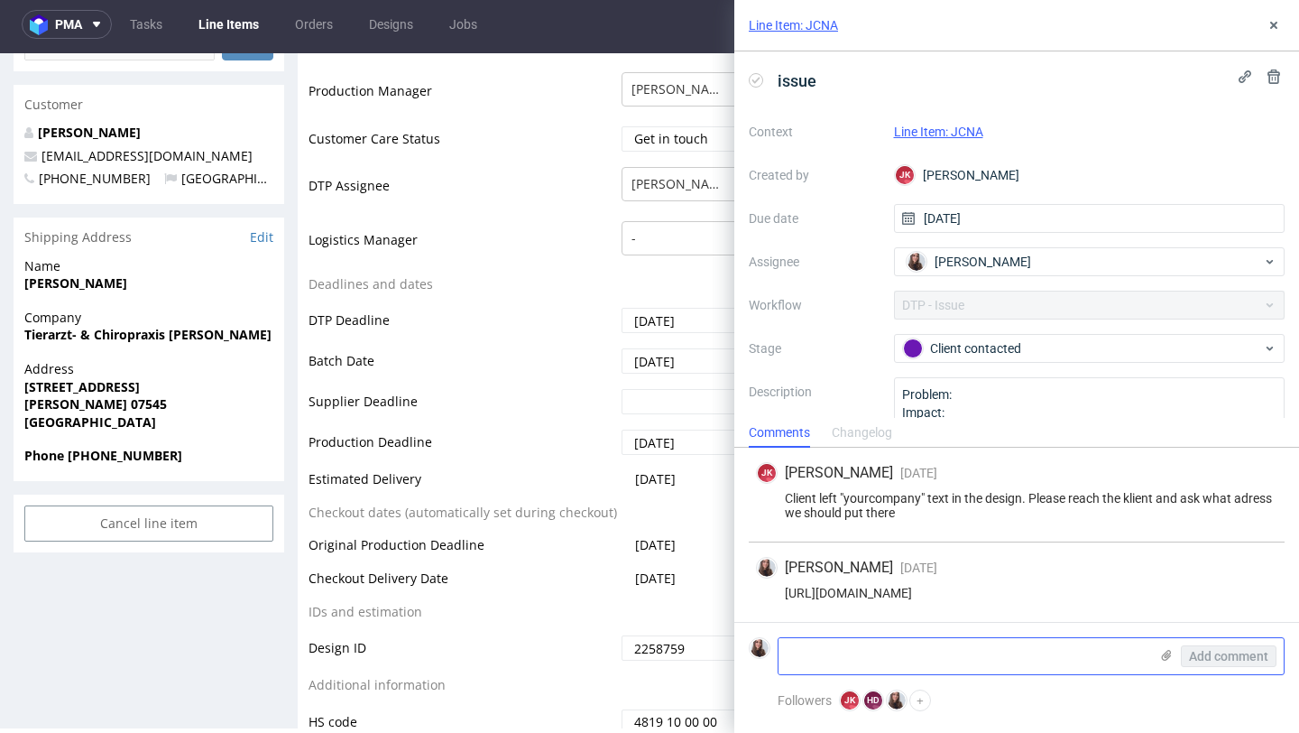
click at [881, 651] on textarea at bounding box center [964, 656] width 370 height 36
paste textarea "Please use the same font as the one used for Susanna Masur on the box. Also, we…"
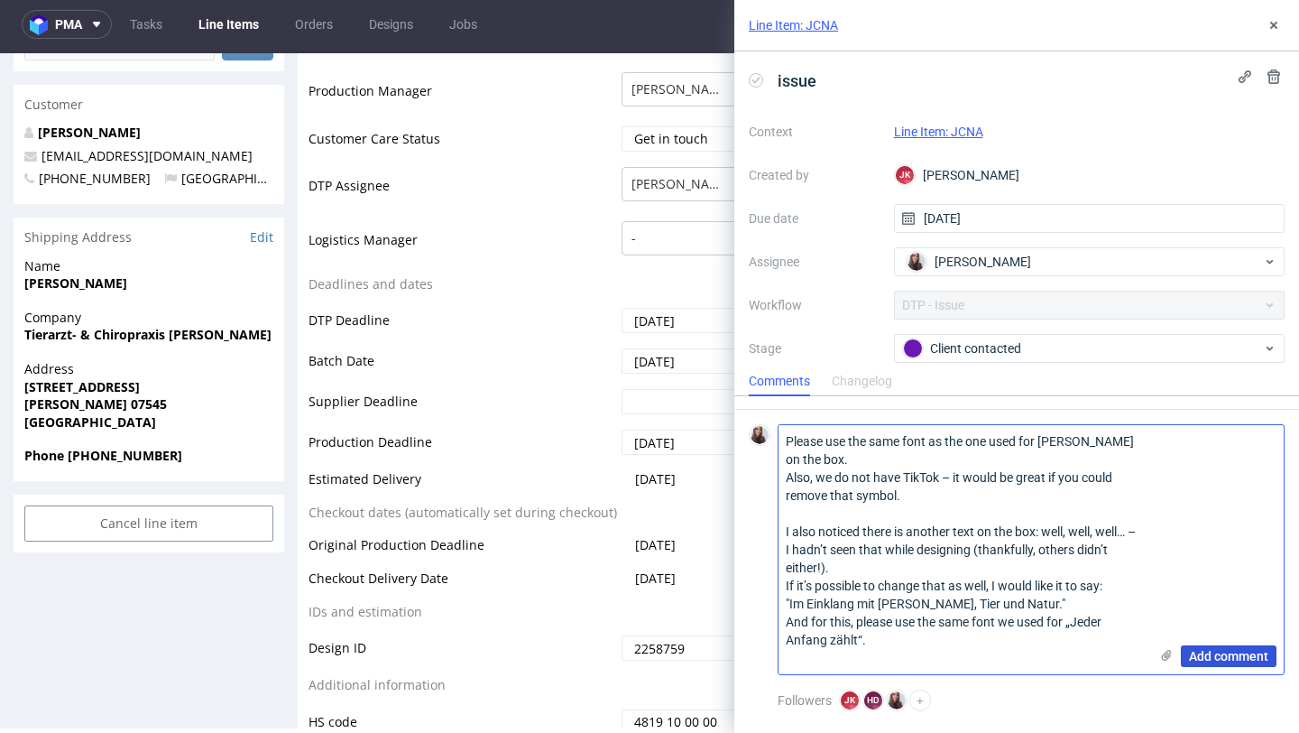
type textarea "Please use the same font as the one used for Susanna Masur on the box. Also, we…"
click at [1230, 656] on span "Add comment" at bounding box center [1228, 656] width 79 height 13
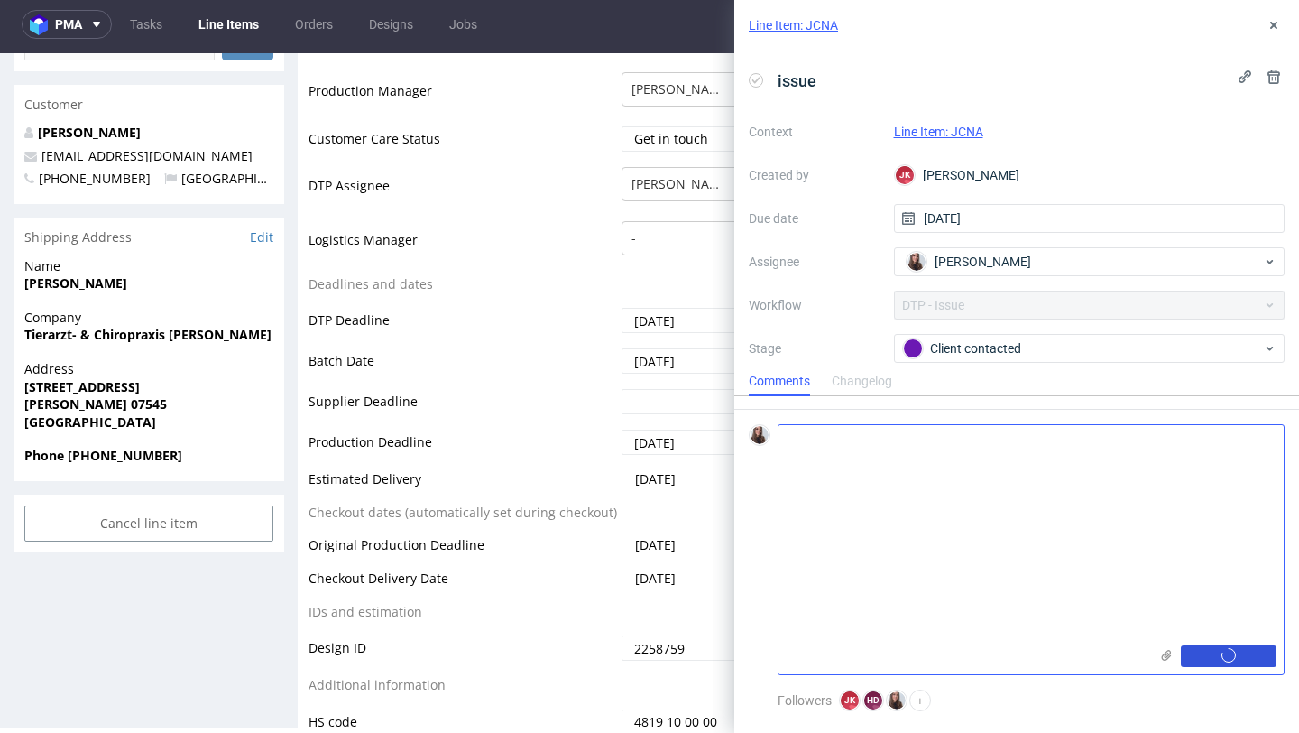
scroll to position [130, 0]
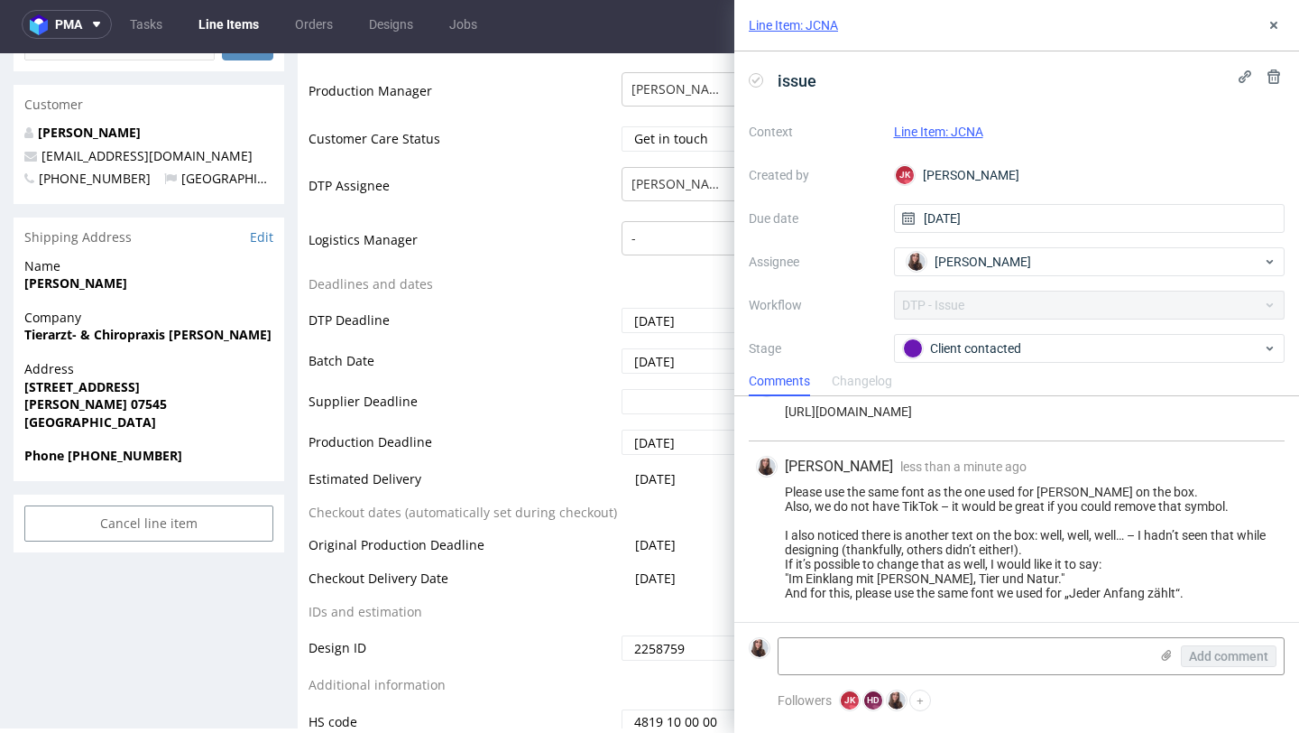
click at [935, 130] on link "Line Item: JCNA" at bounding box center [938, 132] width 89 height 14
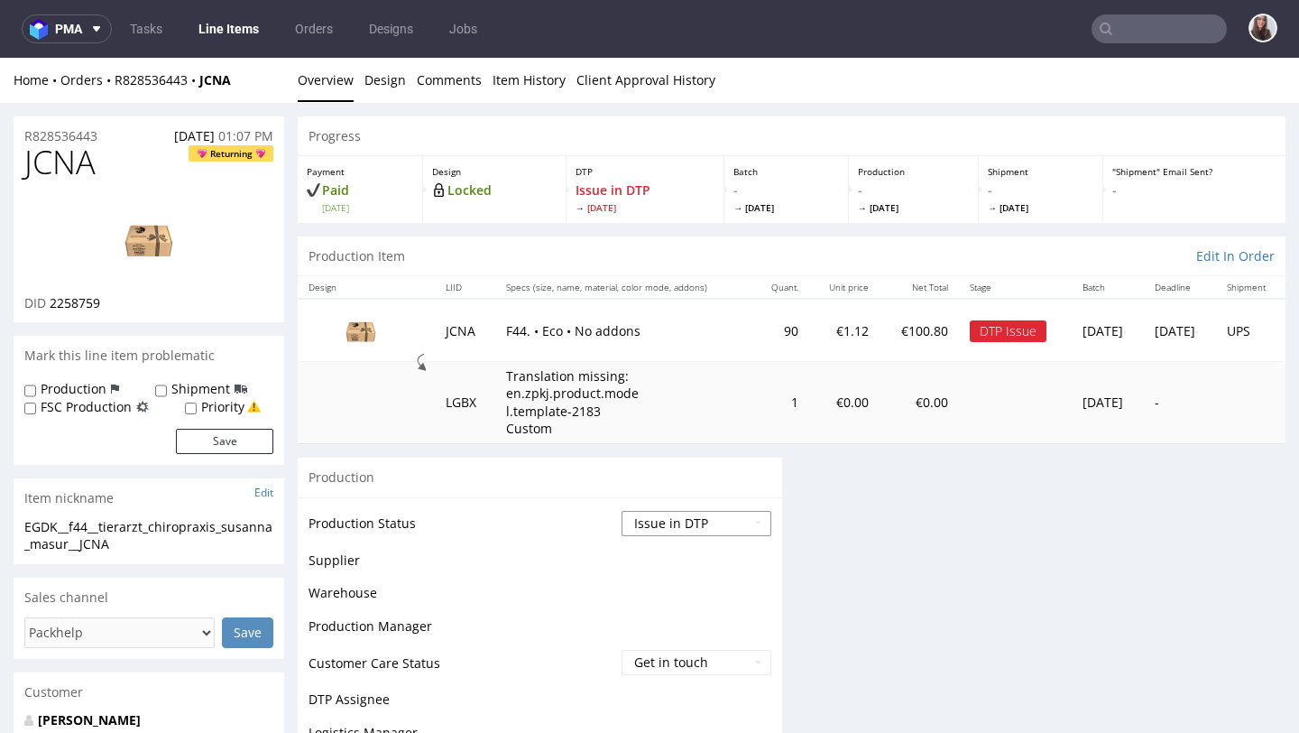
click at [660, 526] on select "Waiting for Artwork Waiting for Diecut Waiting for Mockup Waiting for DTP Waiti…" at bounding box center [697, 523] width 150 height 25
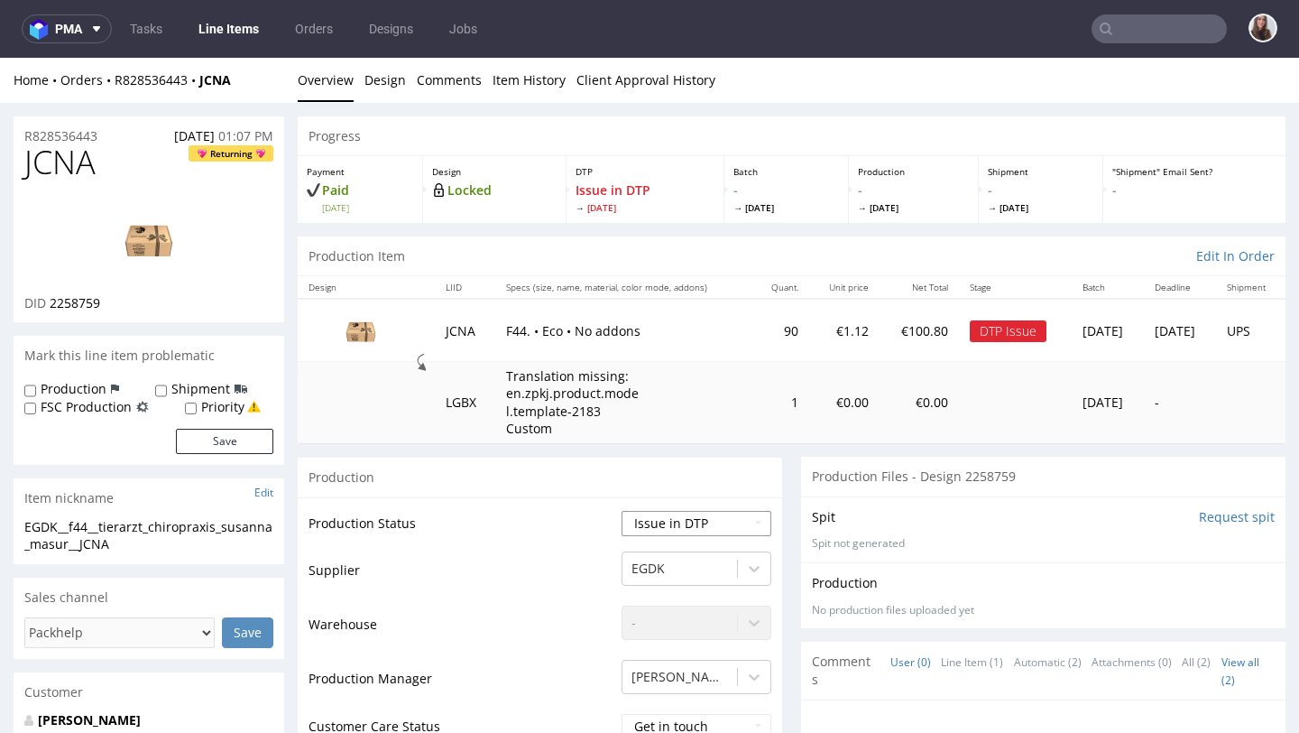
select select "back_for_dtp"
click at [622, 511] on select "Waiting for Artwork Waiting for Diecut Waiting for Mockup Waiting for DTP Waiti…" at bounding box center [697, 523] width 150 height 25
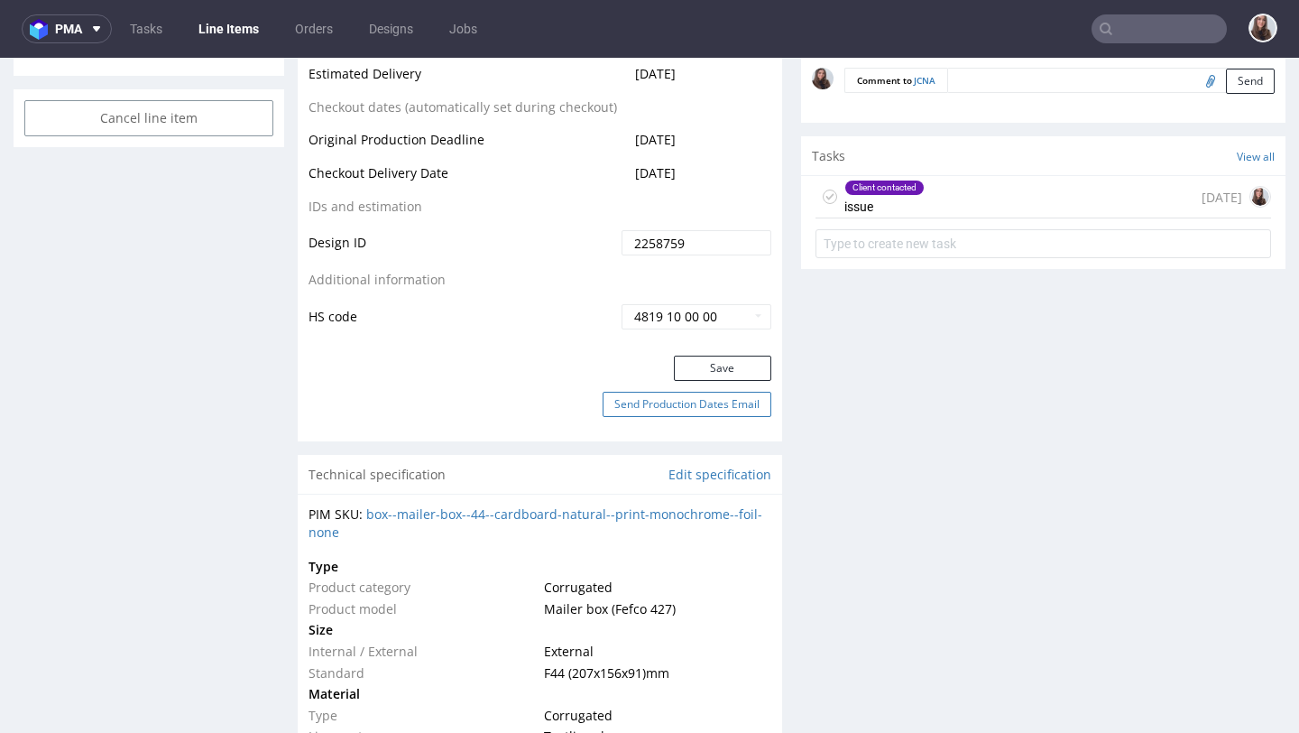
scroll to position [989, 0]
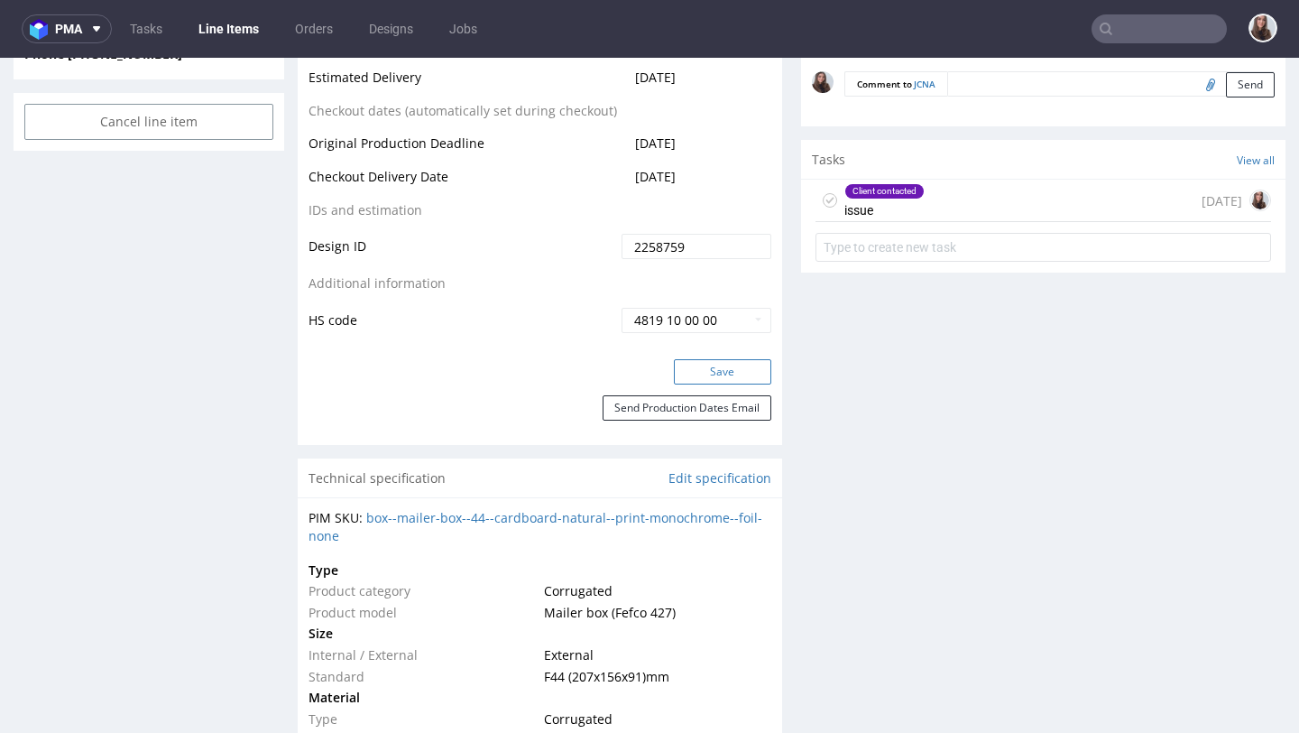
click at [722, 369] on button "Save" at bounding box center [722, 371] width 97 height 25
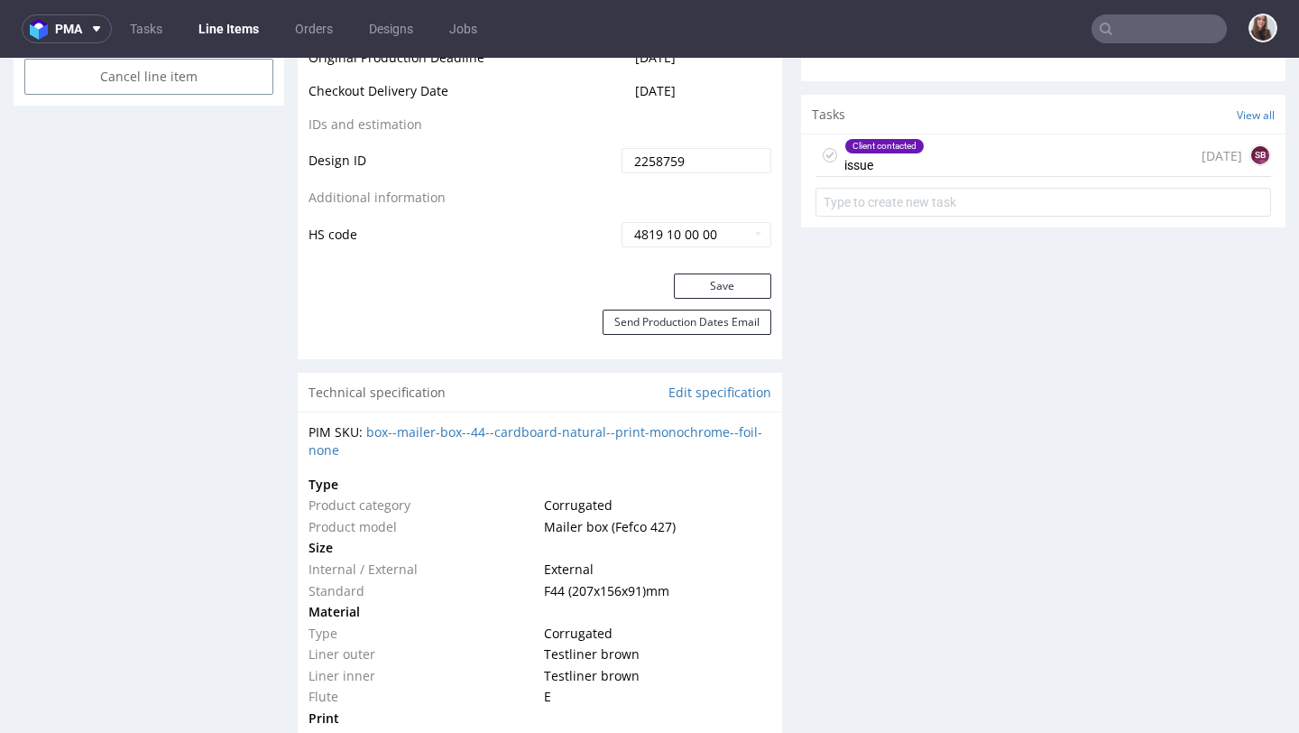
scroll to position [1040, 0]
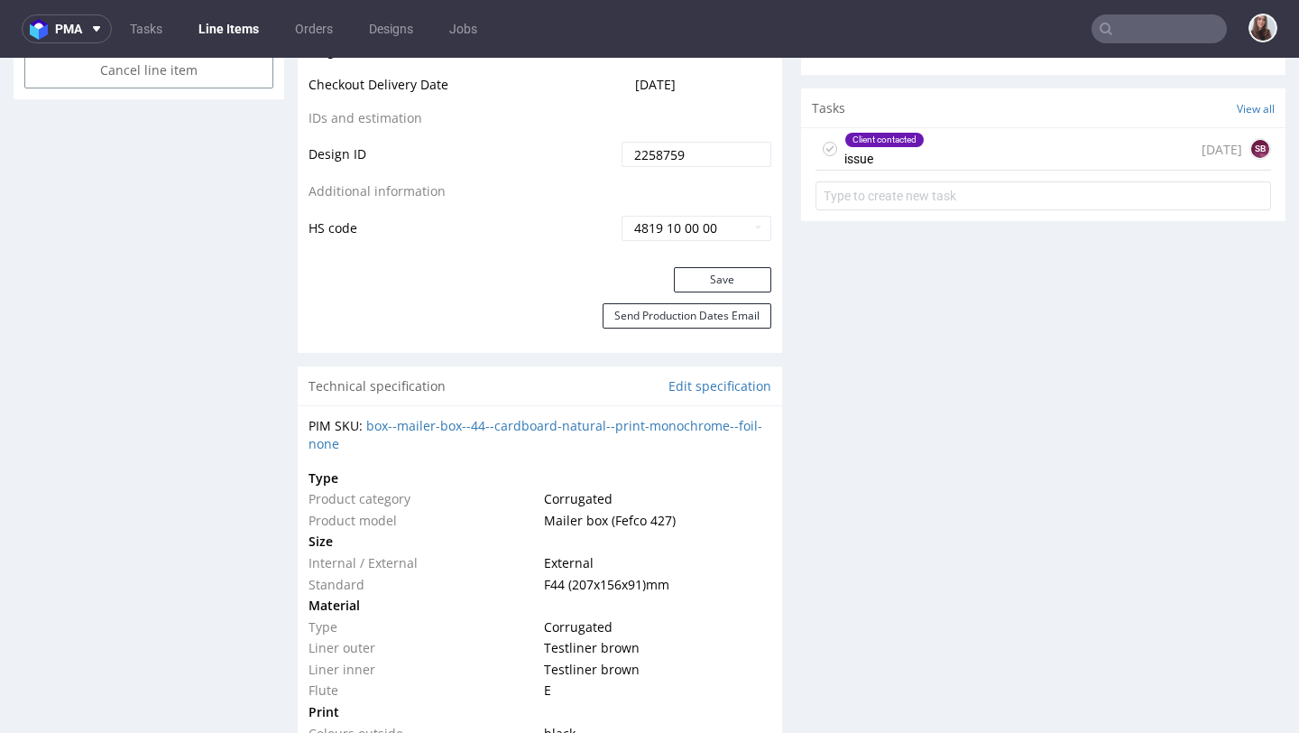
click at [929, 144] on div "Client contacted issue [DATE] SB" at bounding box center [1044, 149] width 456 height 42
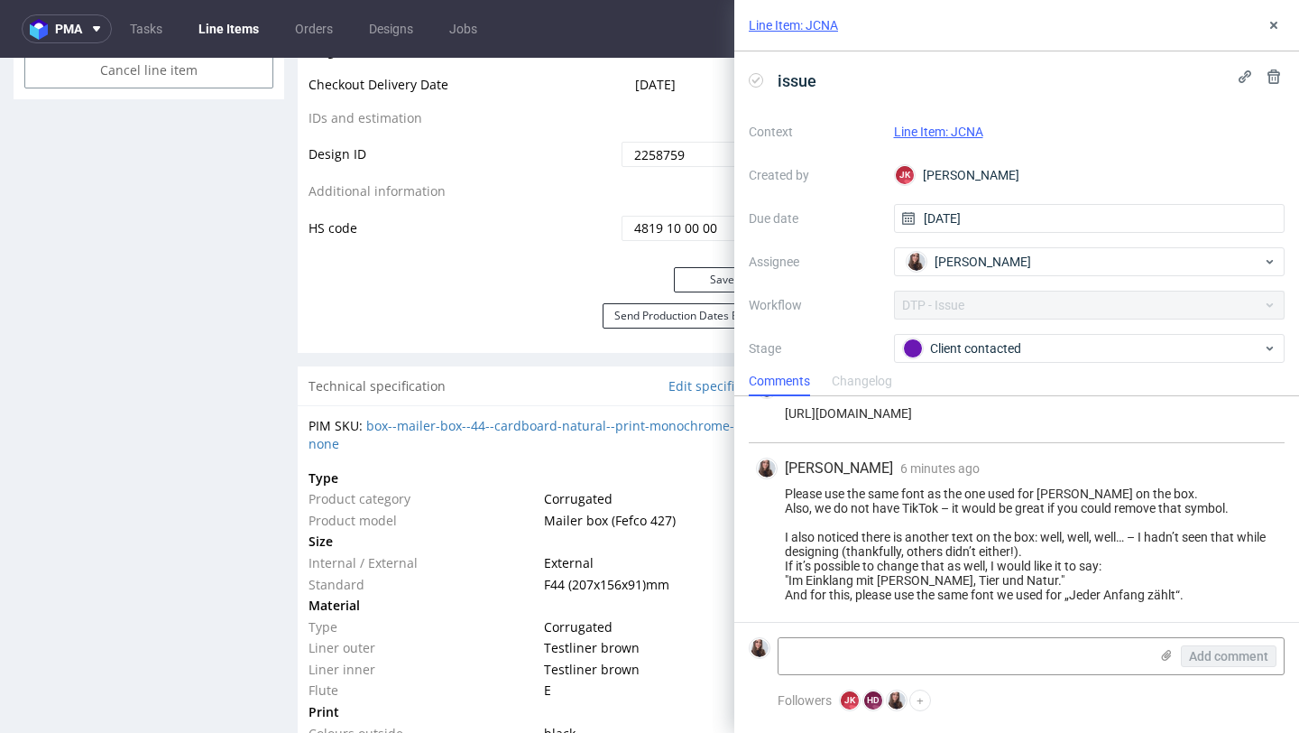
scroll to position [130, 0]
click at [904, 683] on form "Add comment" at bounding box center [1016, 656] width 565 height 68
click at [891, 661] on textarea at bounding box center [964, 656] width 370 height 36
paste textarea "die Webseite ist [DOMAIN_NAME] und die eMail [EMAIL_ADDRESS][DOMAIN_NAME]"
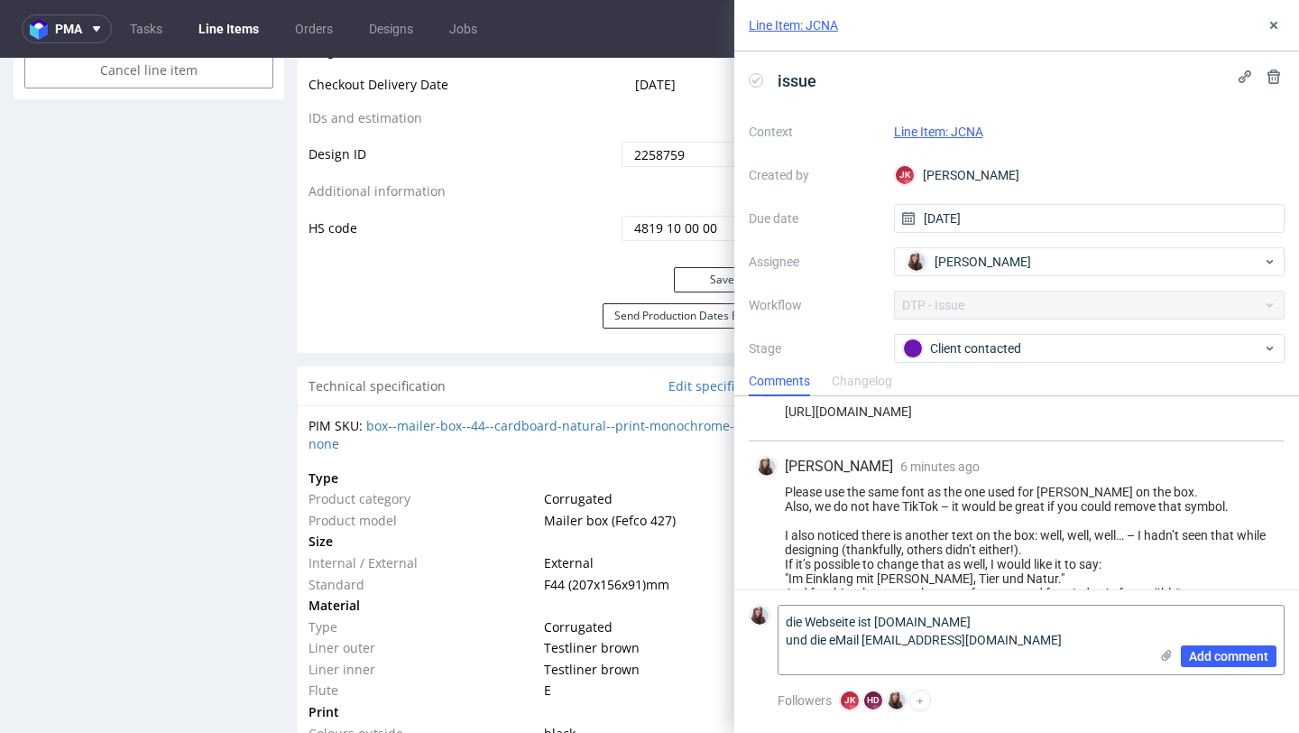
drag, startPoint x: 879, startPoint y: 639, endPoint x: 772, endPoint y: 636, distance: 106.5
click at [772, 636] on div "die Webseite ist [DOMAIN_NAME] und die eMail [EMAIL_ADDRESS][DOMAIN_NAME] Add c…" at bounding box center [1017, 640] width 536 height 70
drag, startPoint x: 862, startPoint y: 656, endPoint x: 728, endPoint y: 656, distance: 133.5
click at [728, 656] on div "Line Item: JCNA issue Context Line Item: JCNA Created by [PERSON_NAME] [PERSON_…" at bounding box center [1006, 366] width 586 height 733
drag, startPoint x: 1052, startPoint y: 667, endPoint x: 720, endPoint y: 630, distance: 334.1
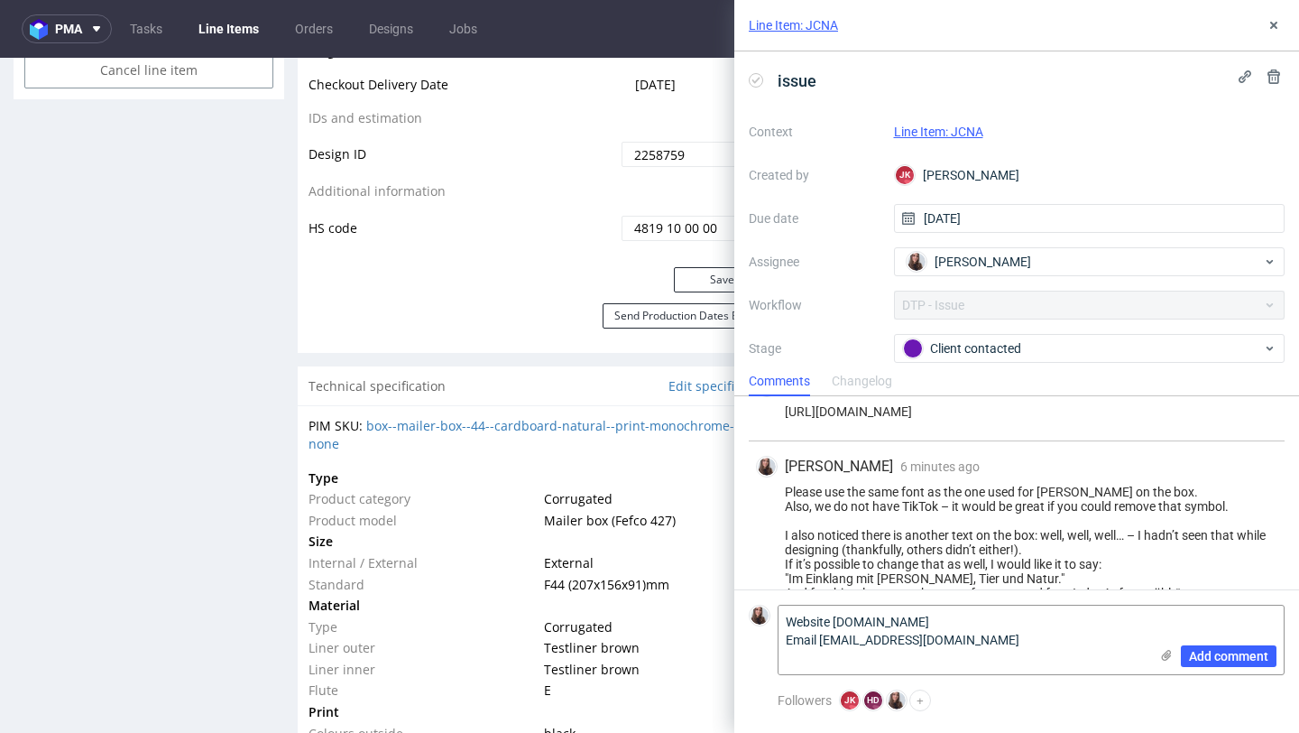
click at [720, 630] on div "Line Item: JCNA issue Context Line Item: JCNA Created by [PERSON_NAME] [PERSON_…" at bounding box center [1006, 366] width 586 height 733
type textarea "Website [DOMAIN_NAME] Email [EMAIL_ADDRESS][DOMAIN_NAME]"
click at [1227, 651] on span "Add comment" at bounding box center [1228, 656] width 79 height 13
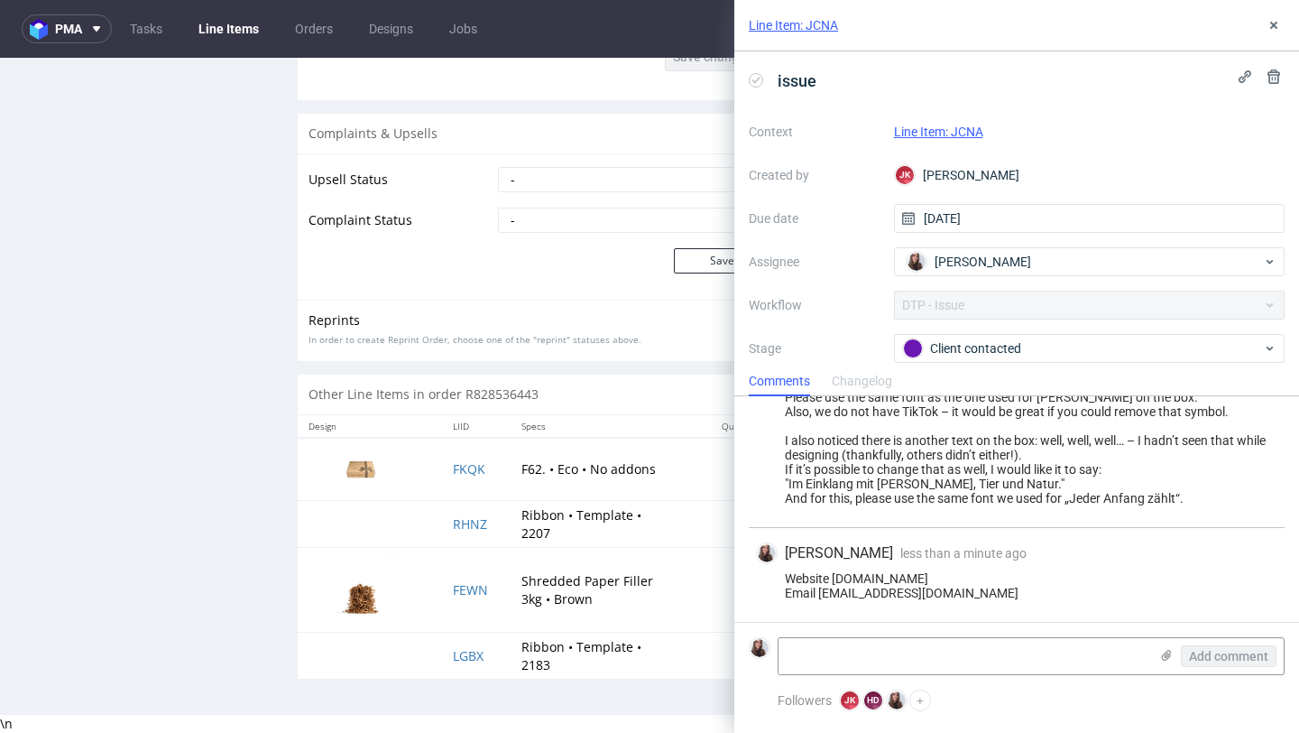
scroll to position [5, 0]
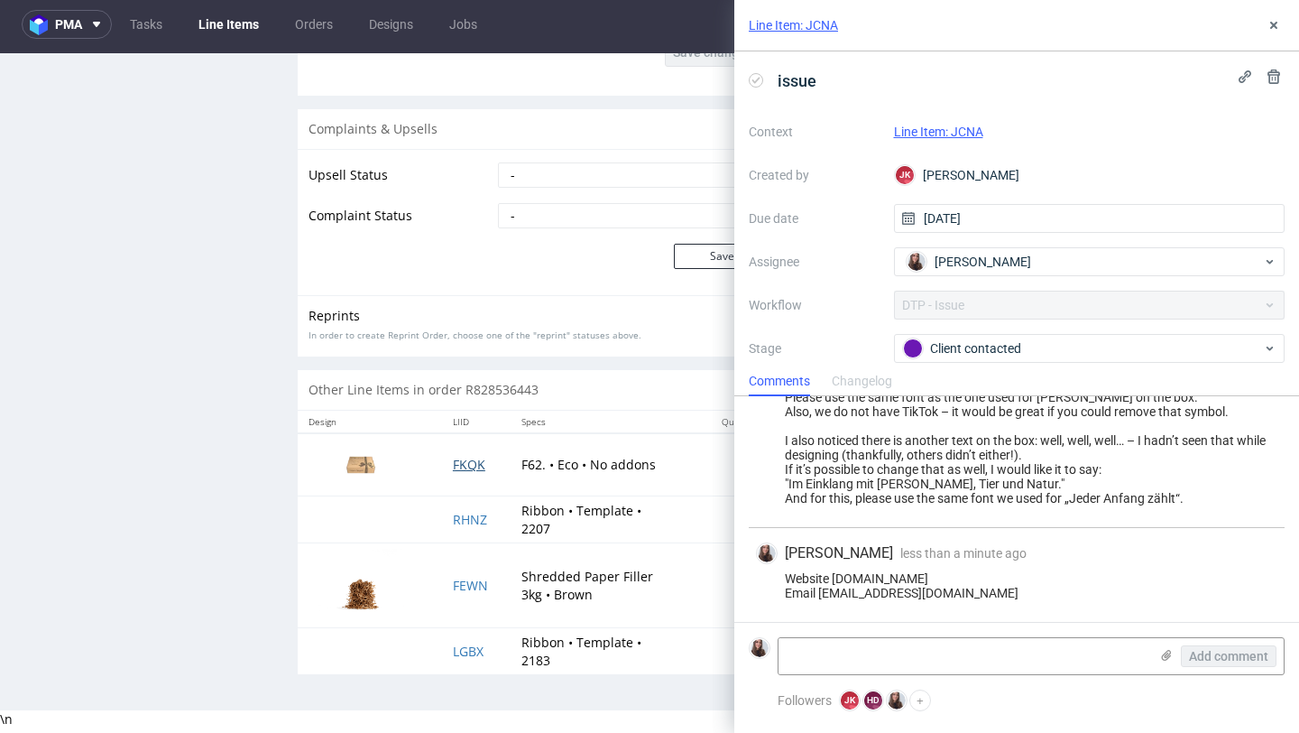
click at [460, 464] on span "FKQK" at bounding box center [469, 464] width 32 height 17
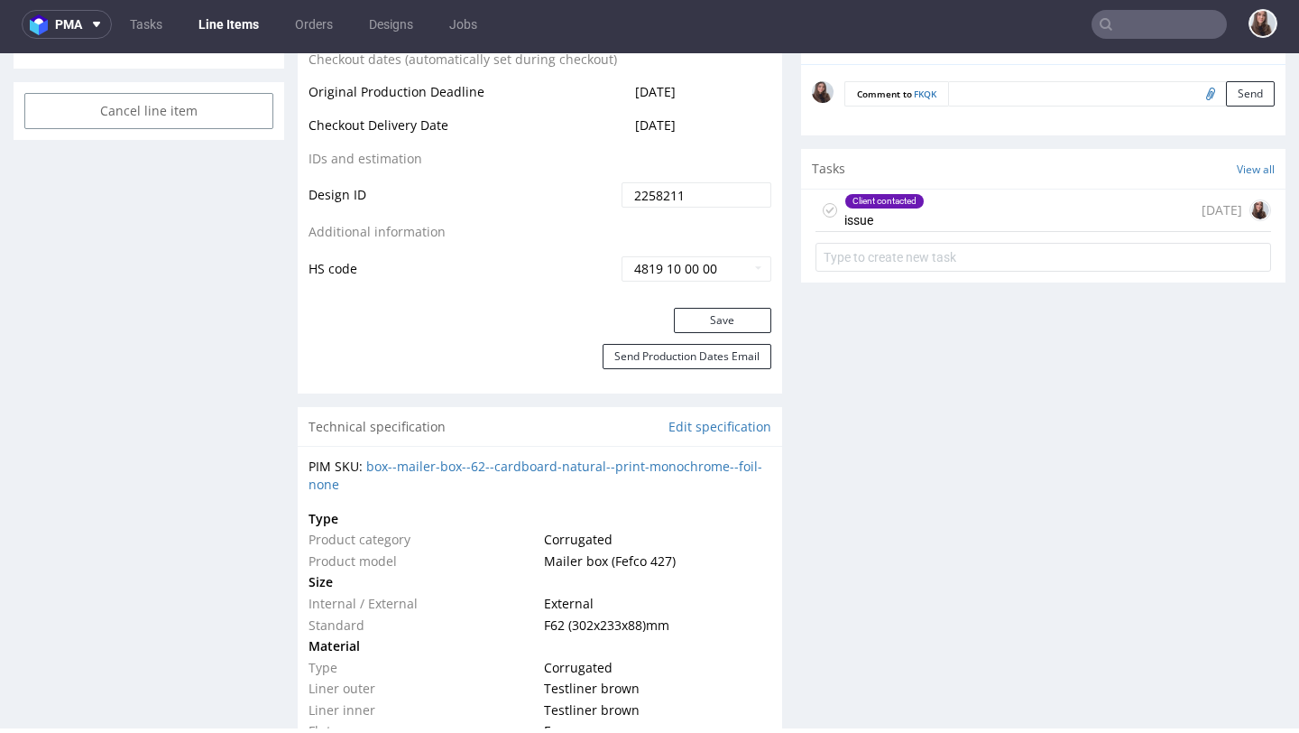
scroll to position [999, 0]
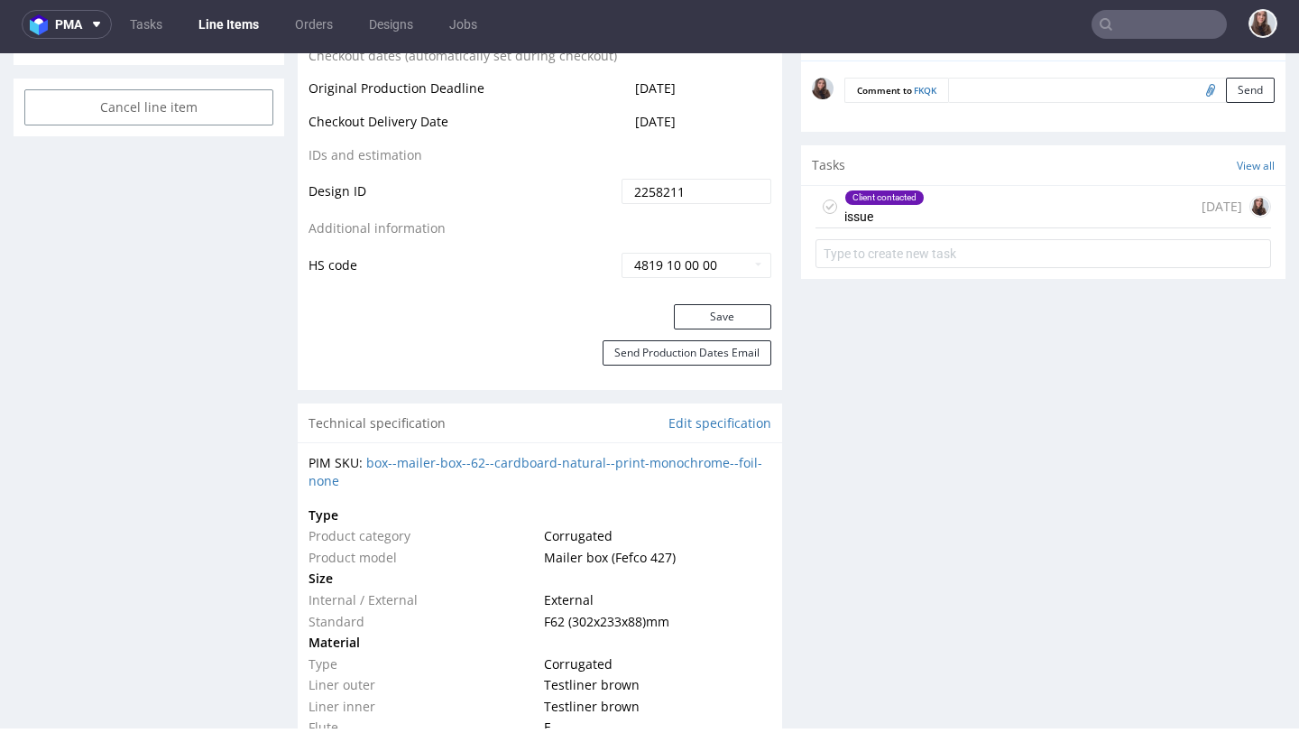
click at [969, 224] on div "Client contacted issue [DATE]" at bounding box center [1044, 207] width 456 height 42
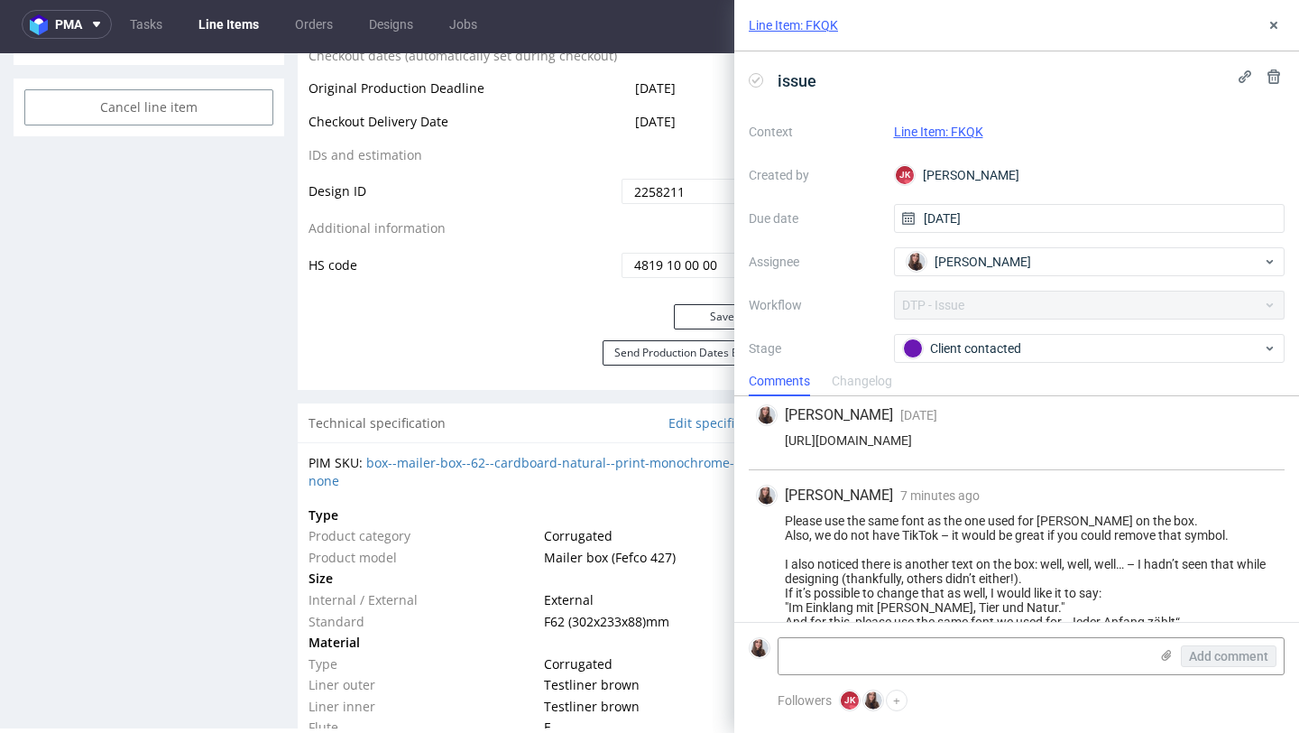
scroll to position [130, 0]
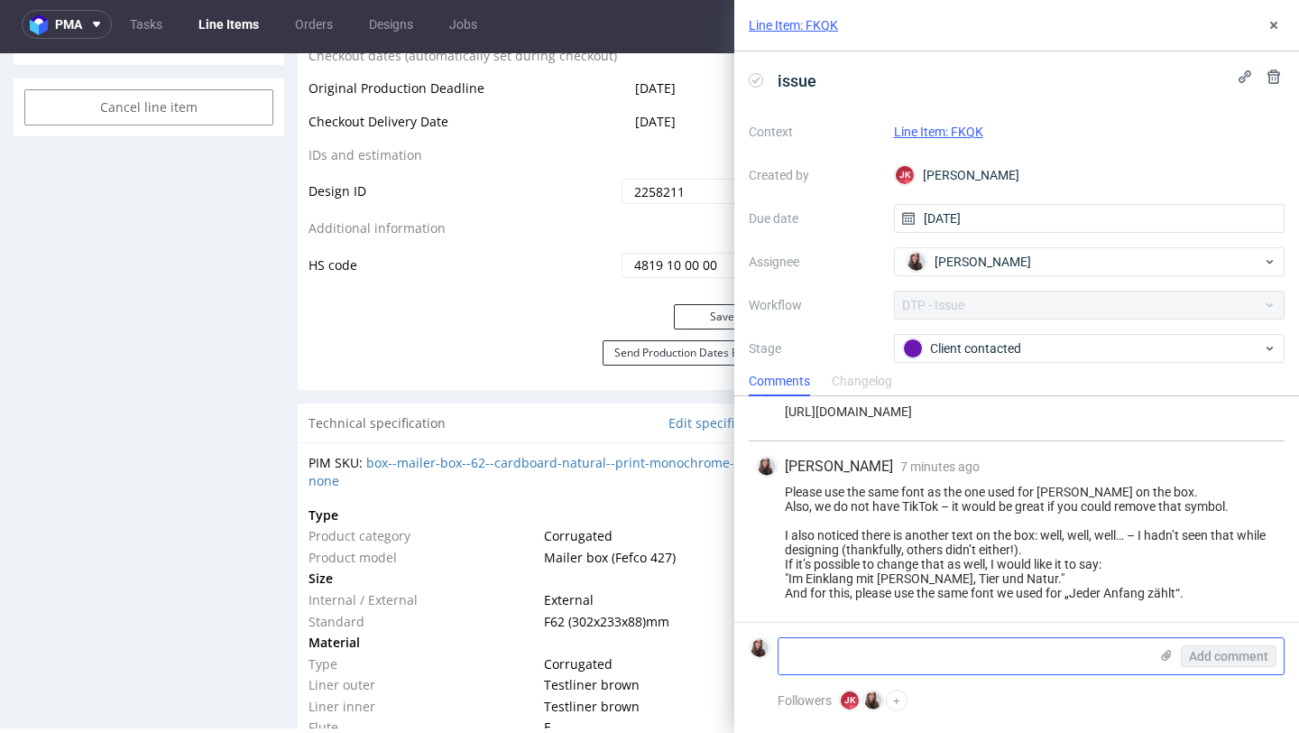
click at [863, 670] on textarea at bounding box center [964, 656] width 370 height 36
paste textarea "Website [DOMAIN_NAME] Email [EMAIL_ADDRESS][DOMAIN_NAME]"
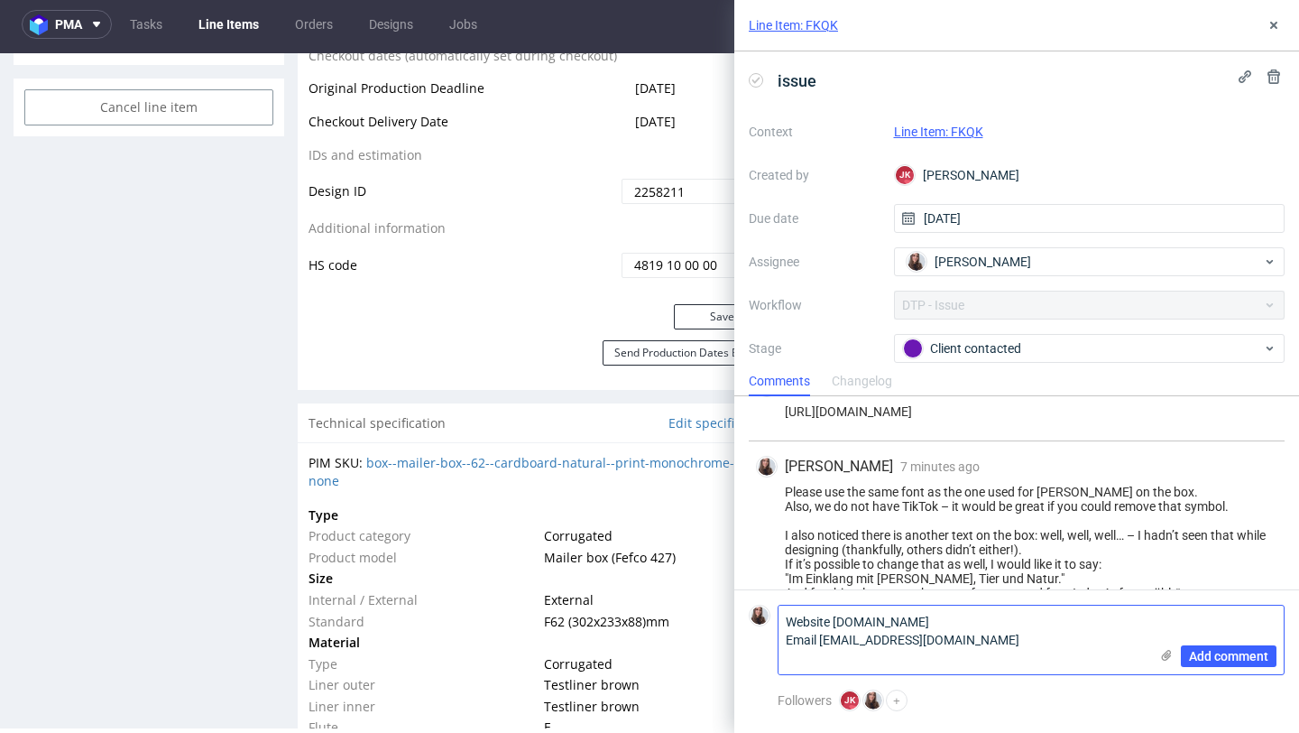
scroll to position [0, 0]
type textarea "Website [DOMAIN_NAME] Email [EMAIL_ADDRESS][DOMAIN_NAME]"
click at [1214, 655] on span "Add comment" at bounding box center [1228, 656] width 79 height 13
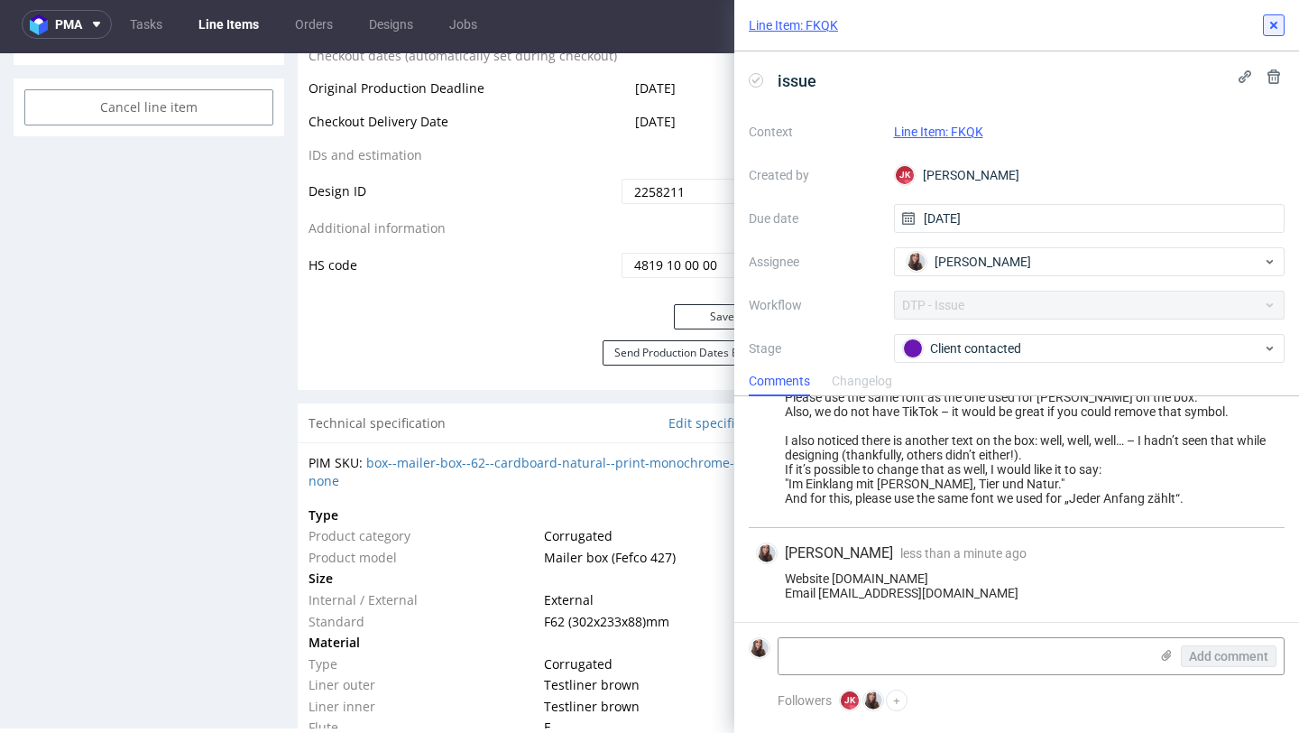
click at [1280, 26] on icon at bounding box center [1274, 25] width 14 height 14
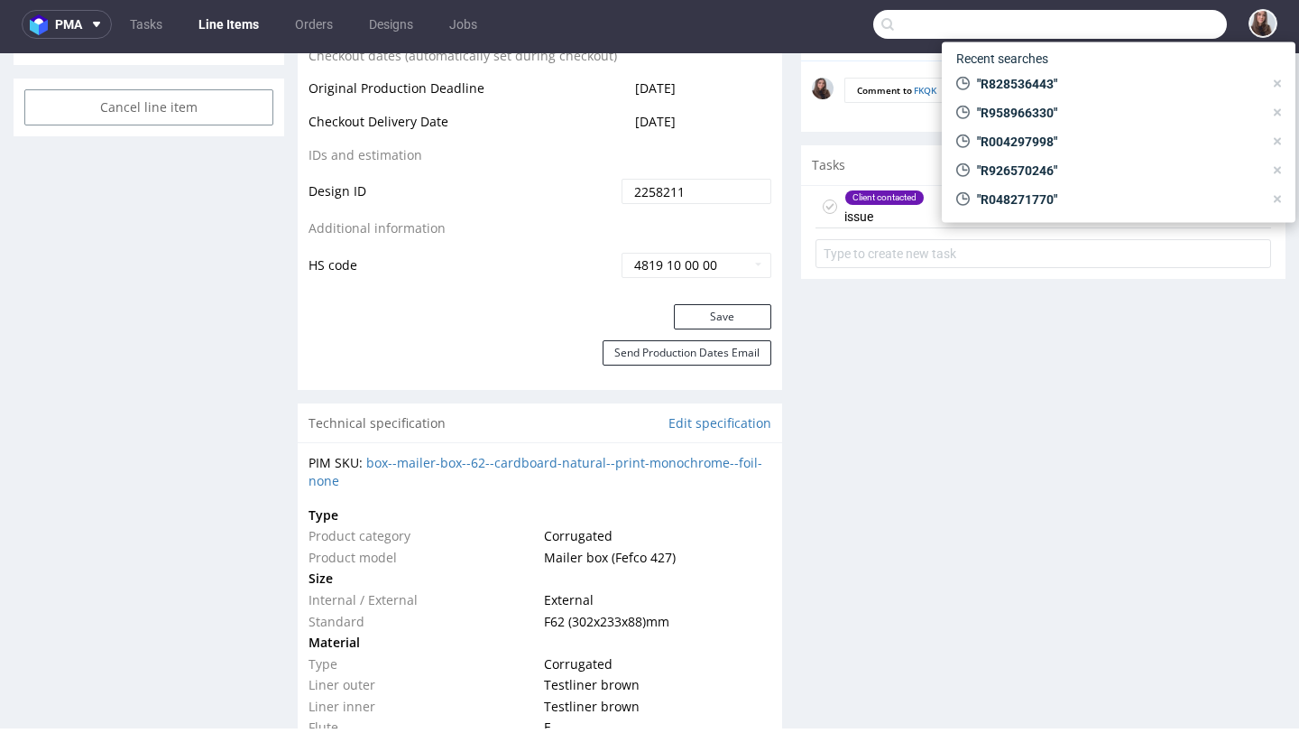
click at [1112, 19] on input "text" at bounding box center [1050, 24] width 354 height 29
paste input "R783330122"
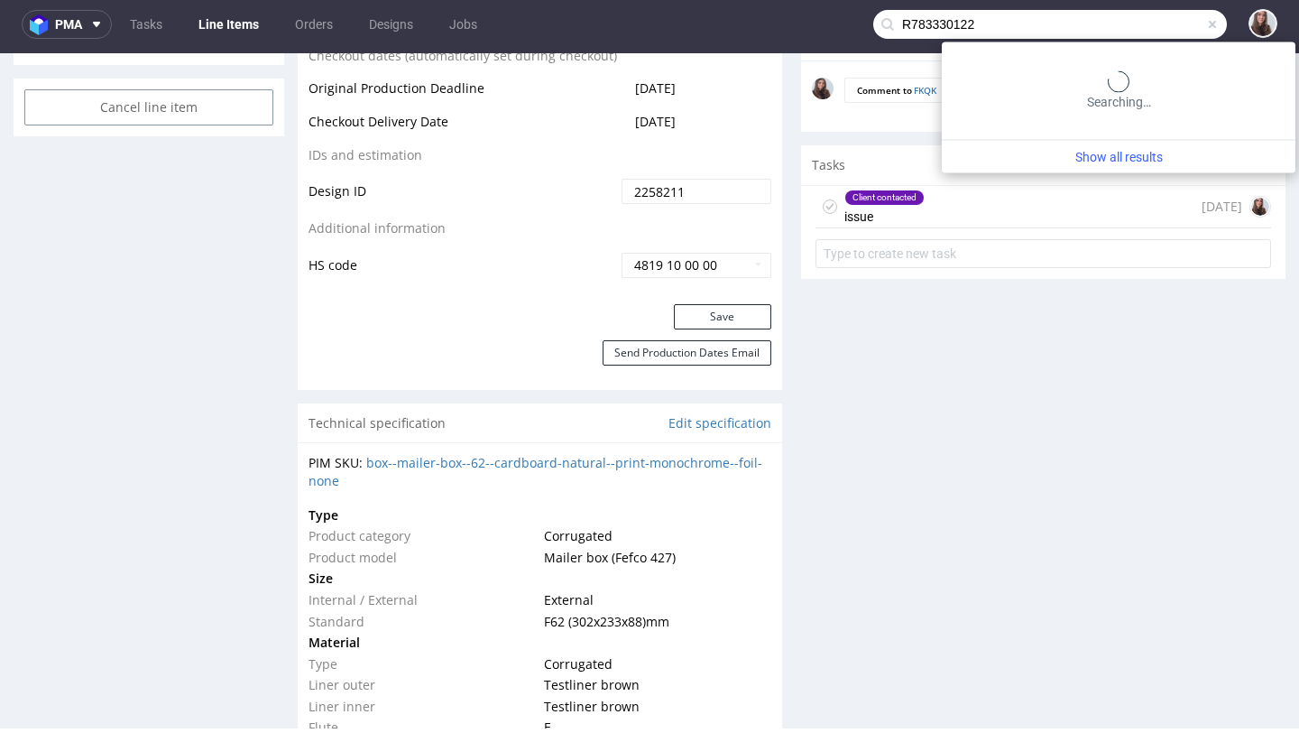
type input "R783330122"
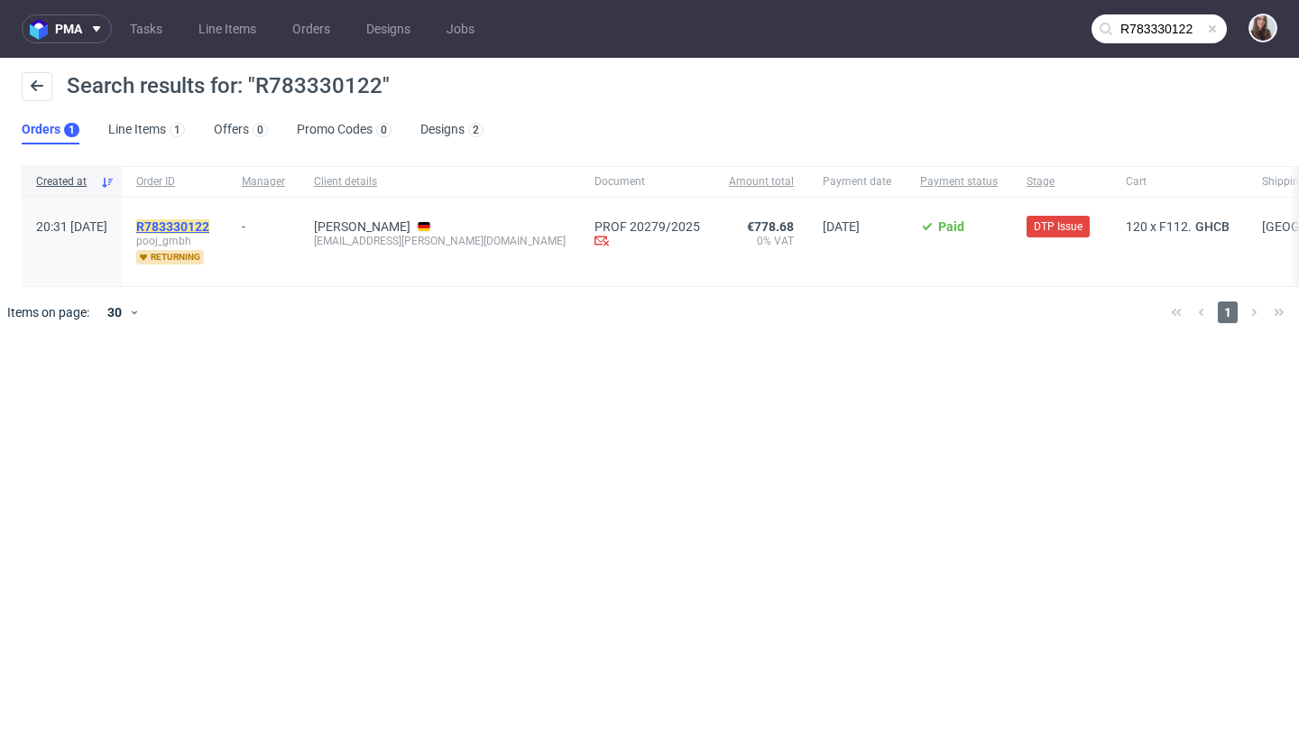
click at [209, 219] on mark "R783330122" at bounding box center [172, 226] width 73 height 14
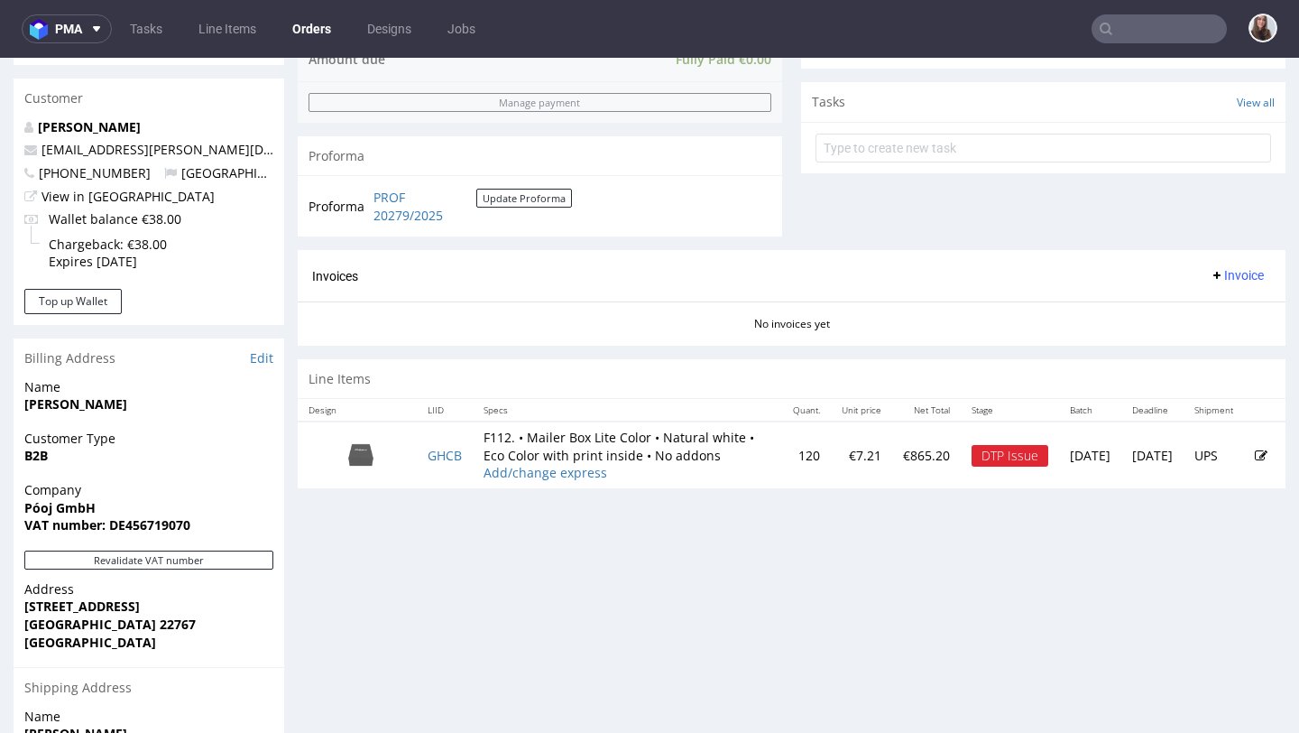
scroll to position [630, 0]
